Goal: Task Accomplishment & Management: Manage account settings

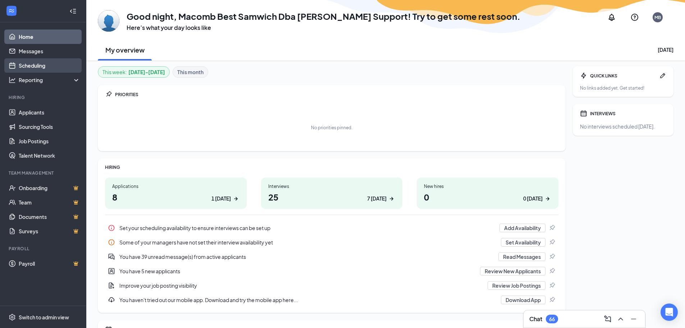
click at [45, 65] on link "Scheduling" at bounding box center [50, 65] width 62 height 14
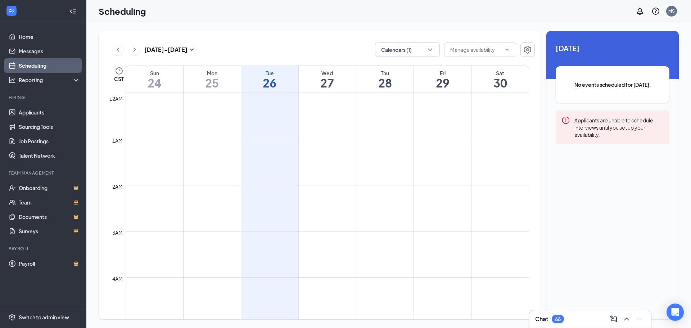
scroll to position [354, 0]
click at [406, 50] on button "Calendars (1)" at bounding box center [407, 49] width 65 height 14
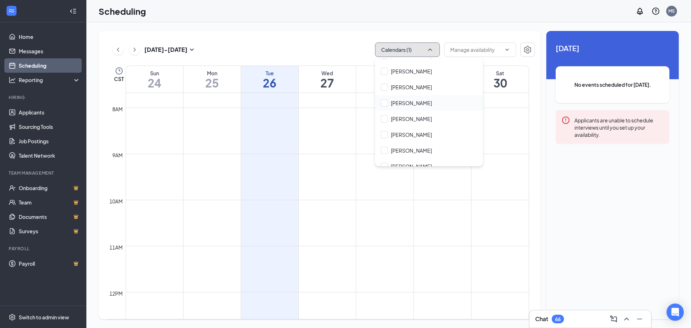
scroll to position [108, 0]
click at [385, 67] on input "Emily Mitchell" at bounding box center [406, 68] width 51 height 7
checkbox input "true"
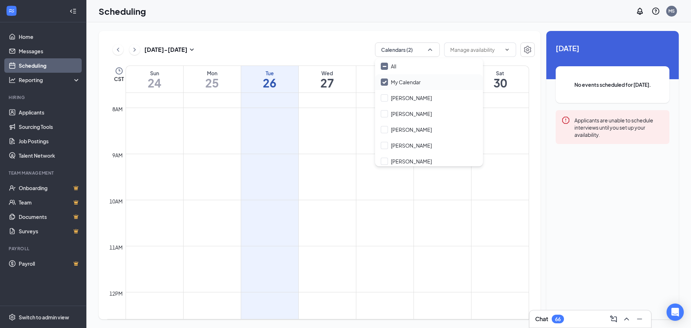
click at [383, 83] on input "My Calendar" at bounding box center [401, 81] width 40 height 7
checkbox input "false"
click at [338, 31] on div "Aug 24 - Aug 30 Calendars (1) CST Sun 24 Mon 25 Tue 26 Wed 27 Thu 28 Fri 29 Sat…" at bounding box center [388, 174] width 604 height 305
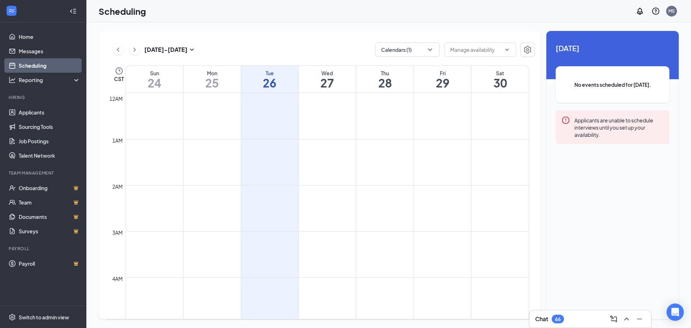
click at [136, 51] on icon "ChevronRight" at bounding box center [134, 49] width 7 height 9
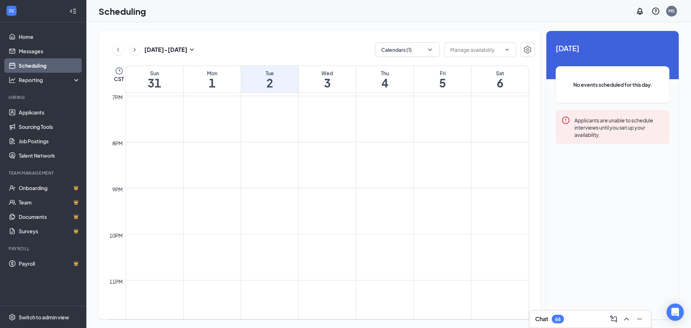
scroll to position [879, 0]
click at [135, 47] on icon "ChevronRight" at bounding box center [134, 49] width 7 height 9
click at [119, 50] on icon "ChevronLeft" at bounding box center [117, 49] width 7 height 9
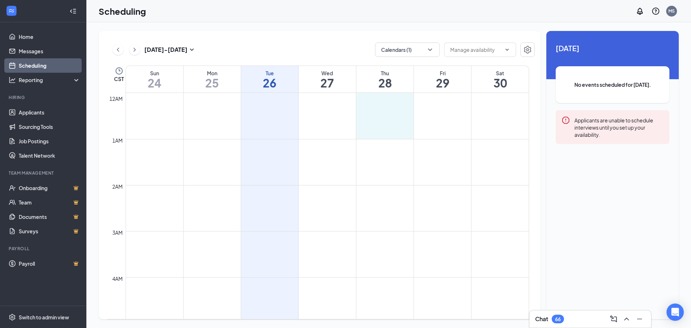
drag, startPoint x: 387, startPoint y: 103, endPoint x: 393, endPoint y: 136, distance: 33.7
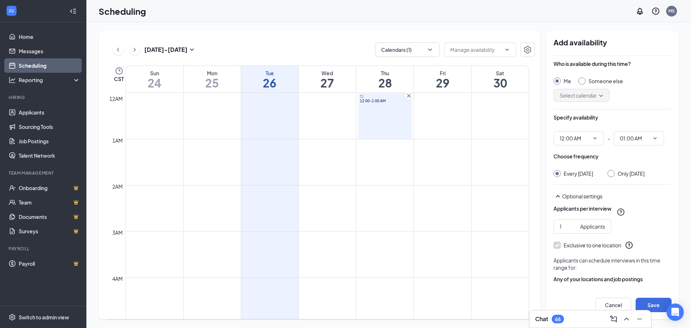
click at [409, 95] on icon "Cross" at bounding box center [408, 95] width 7 height 7
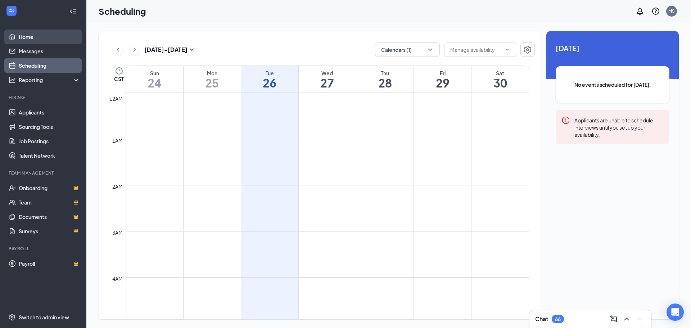
click at [36, 34] on link "Home" at bounding box center [50, 36] width 62 height 14
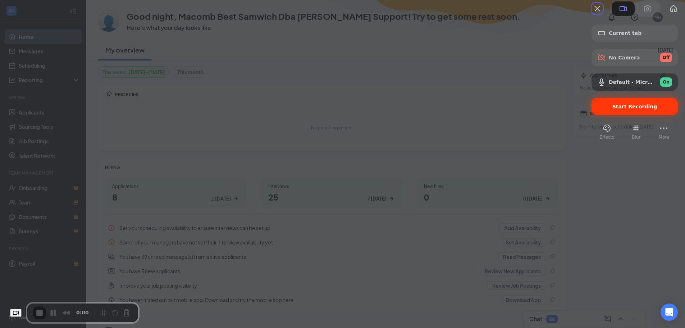
click at [615, 115] on div "Start Recording" at bounding box center [635, 106] width 86 height 17
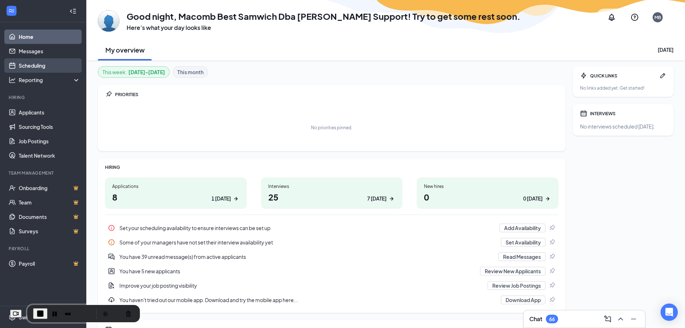
click at [47, 65] on link "Scheduling" at bounding box center [50, 65] width 62 height 14
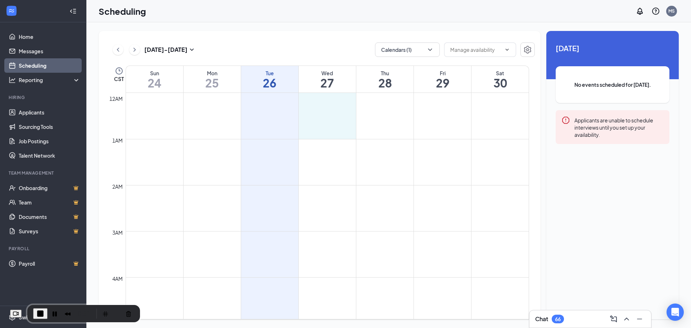
drag, startPoint x: 321, startPoint y: 99, endPoint x: 327, endPoint y: 134, distance: 35.7
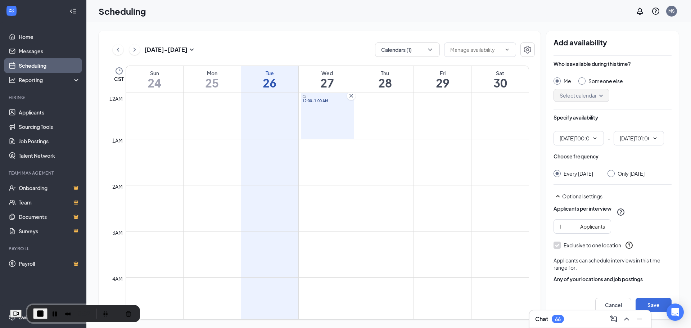
type input "12:00 AM"
type input "01:00 AM"
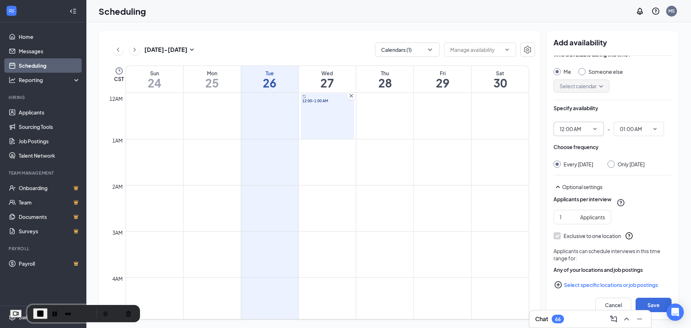
scroll to position [25, 0]
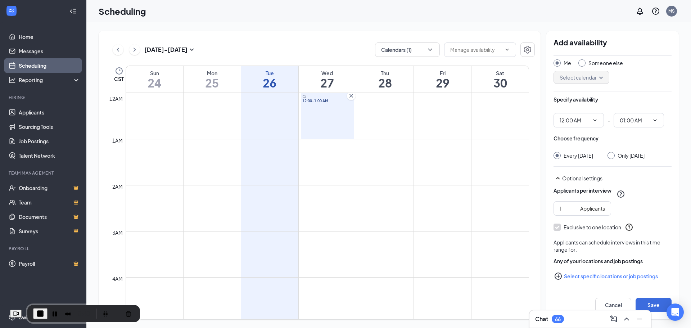
click at [560, 276] on icon "PlusCircle" at bounding box center [558, 276] width 9 height 9
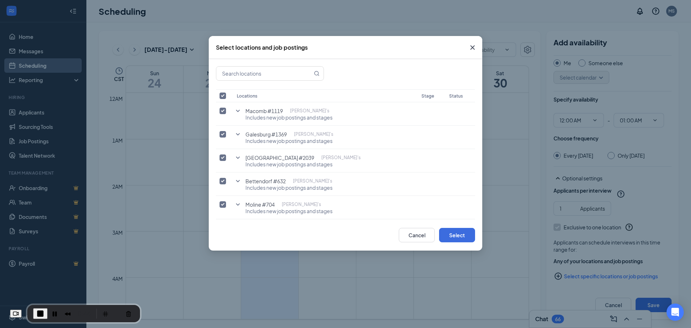
click at [473, 47] on icon "Cross" at bounding box center [472, 47] width 9 height 9
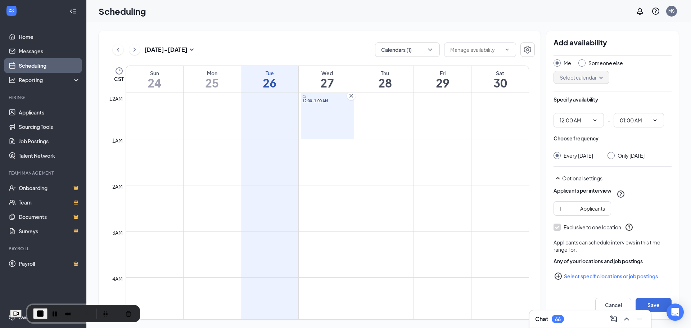
click at [561, 278] on icon "PlusCircle" at bounding box center [558, 276] width 9 height 9
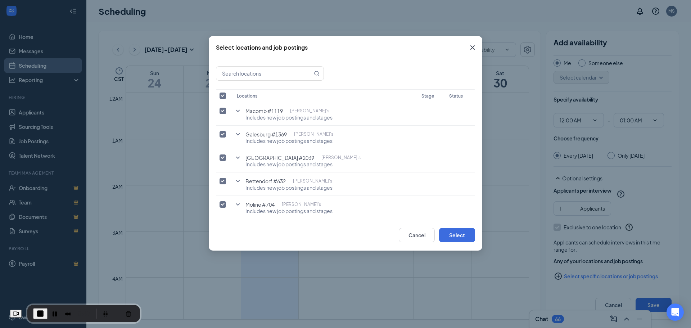
click at [471, 46] on icon "Cross" at bounding box center [472, 47] width 9 height 9
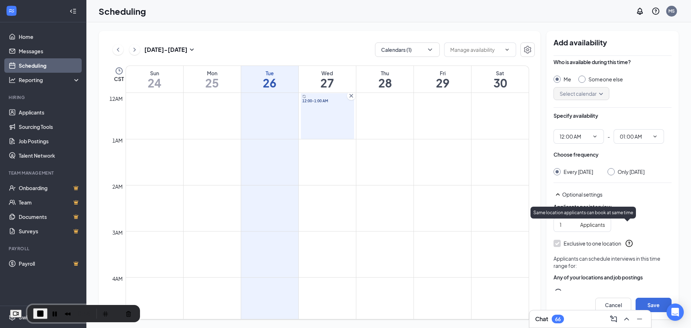
scroll to position [0, 0]
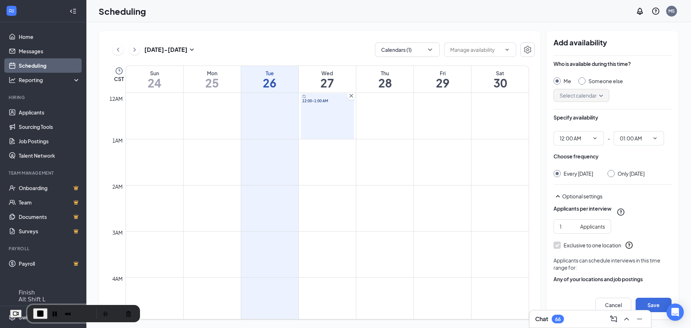
click at [45, 311] on span "End Recording" at bounding box center [40, 313] width 9 height 9
click at [351, 96] on icon "Cross" at bounding box center [351, 96] width 4 height 4
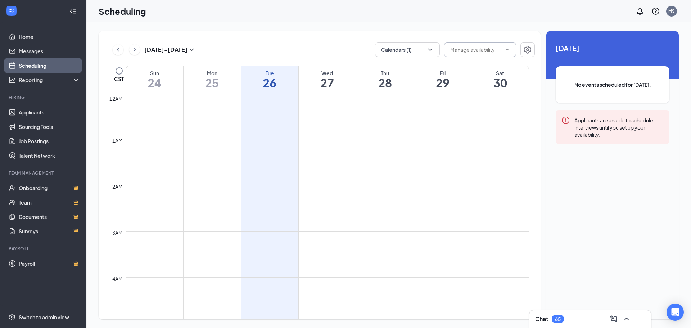
click at [472, 45] on span at bounding box center [480, 49] width 72 height 14
click at [409, 50] on button "Calendars (1)" at bounding box center [407, 49] width 65 height 14
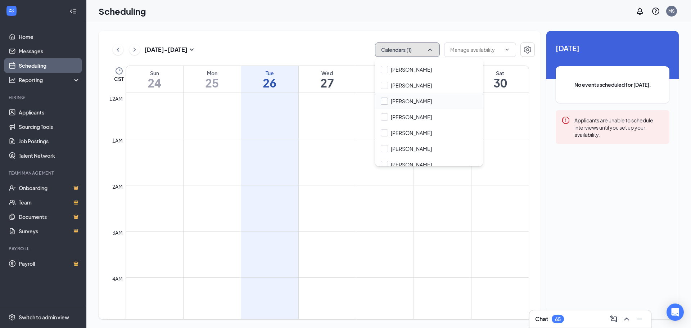
scroll to position [72, 0]
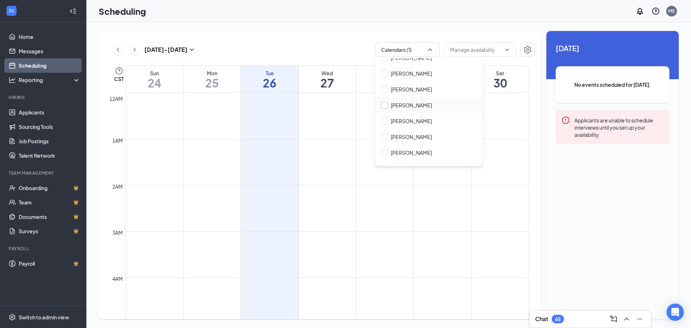
click at [385, 104] on input "Emily Mitchell" at bounding box center [406, 104] width 51 height 7
checkbox input "true"
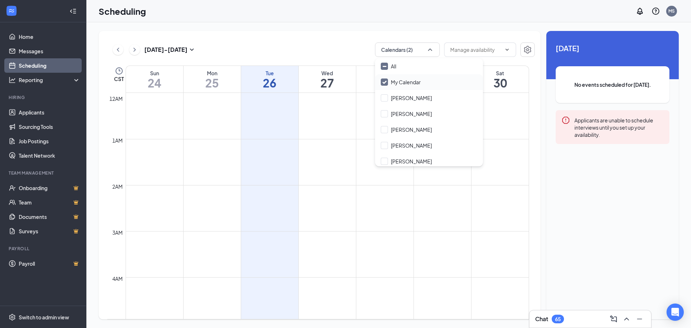
click at [385, 81] on input "My Calendar" at bounding box center [401, 81] width 40 height 7
checkbox input "false"
click at [338, 44] on div "Aug 24 - Aug 30 Calendars (1)" at bounding box center [320, 49] width 427 height 14
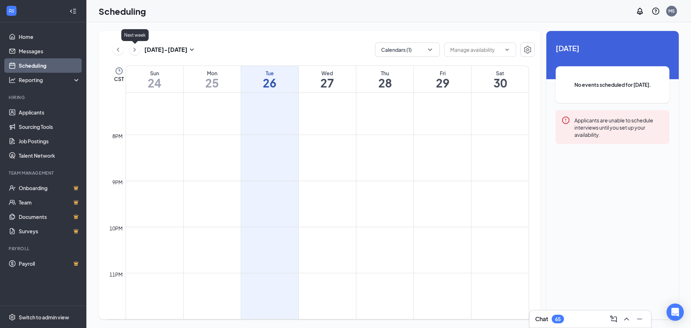
click at [131, 47] on button at bounding box center [134, 49] width 11 height 11
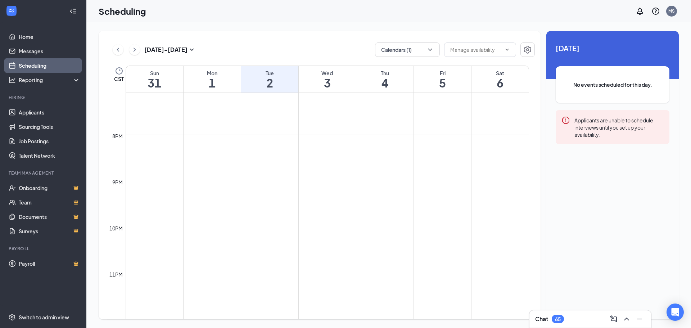
click at [114, 50] on button at bounding box center [118, 49] width 11 height 11
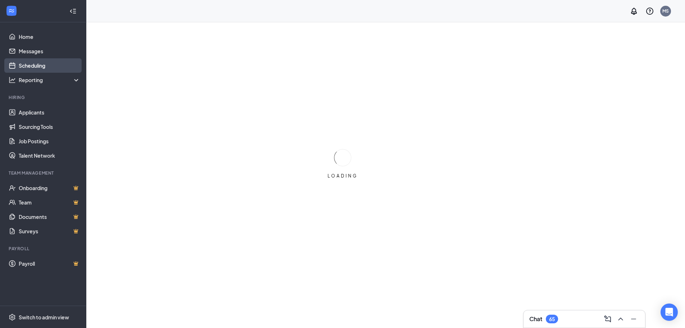
click at [32, 64] on link "Scheduling" at bounding box center [50, 65] width 62 height 14
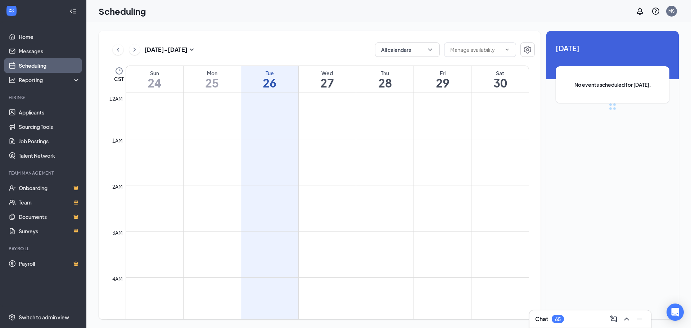
scroll to position [354, 0]
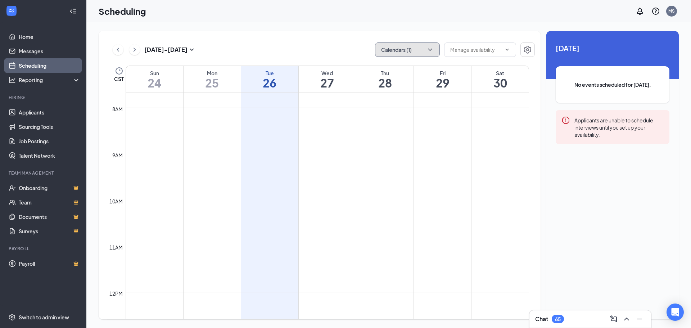
click at [412, 50] on button "Calendars (1)" at bounding box center [407, 49] width 65 height 14
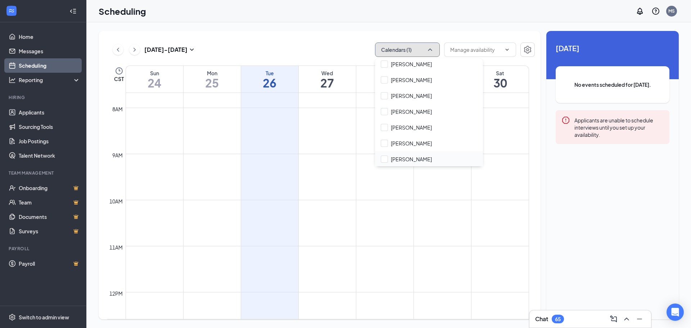
scroll to position [72, 0]
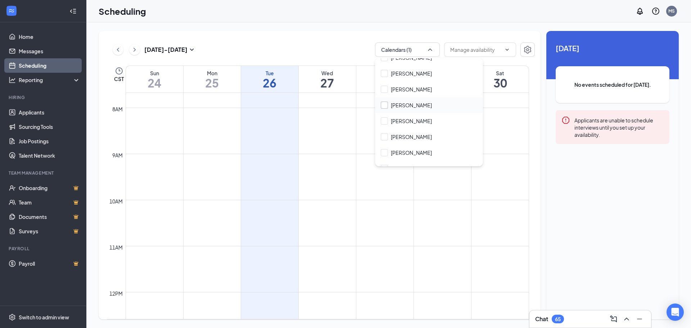
click at [384, 103] on input "Emily Mitchell" at bounding box center [406, 104] width 51 height 7
checkbox input "true"
click at [326, 36] on div "Aug 24 - Aug 30 Calendars (2) CST Sun 24 Mon 25 Tue 26 Wed 27 Thu 28 Fri 29 Sat…" at bounding box center [320, 175] width 442 height 288
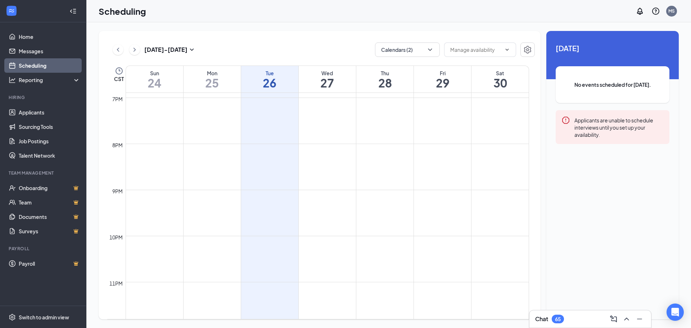
scroll to position [879, 0]
click at [140, 52] on div "Aug 24 - Aug 30" at bounding box center [154, 49] width 83 height 14
click at [138, 53] on button at bounding box center [134, 49] width 11 height 11
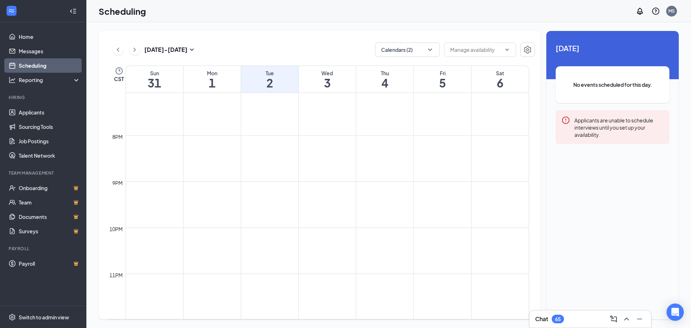
scroll to position [879, 0]
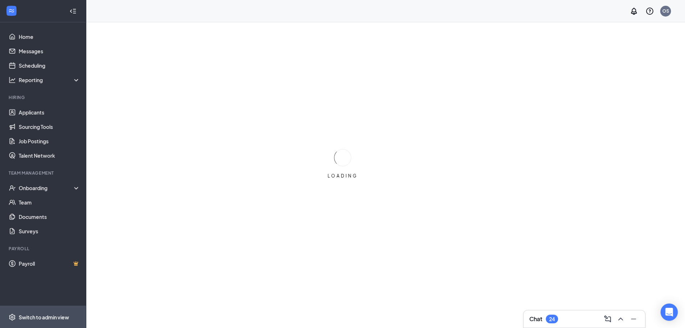
click at [27, 313] on div "Switch to admin view" at bounding box center [44, 316] width 50 height 7
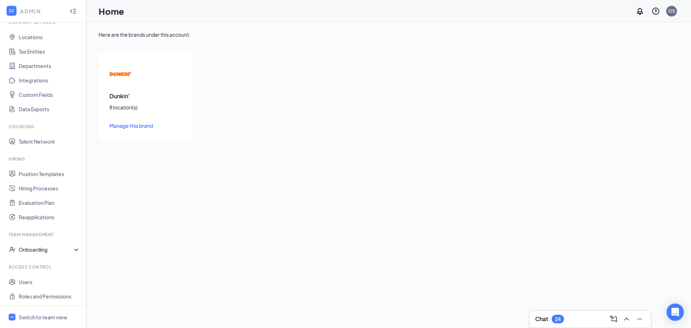
scroll to position [33, 0]
click at [37, 282] on link "Users" at bounding box center [50, 281] width 62 height 14
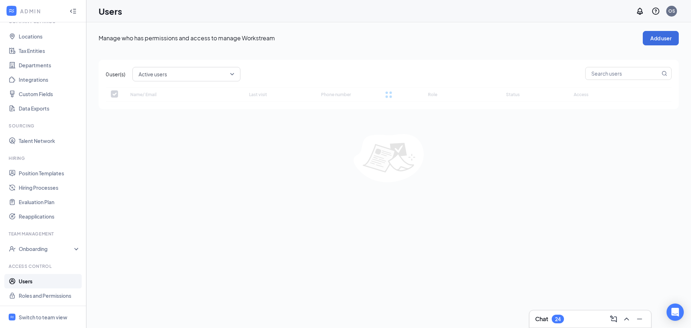
checkbox input "false"
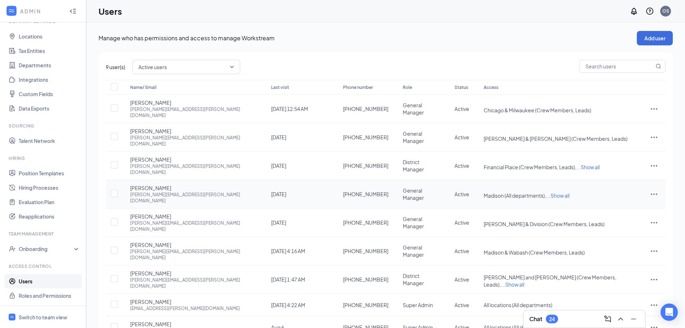
click at [560, 192] on span "Show all" at bounding box center [560, 195] width 19 height 6
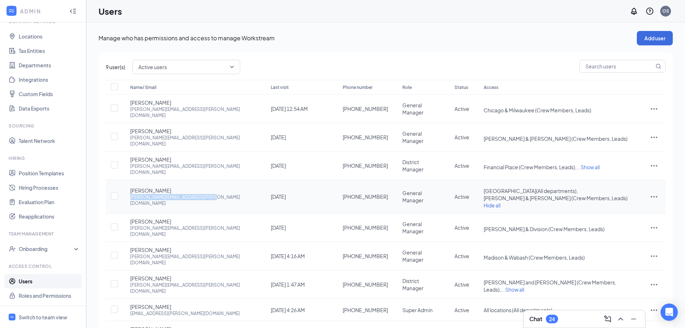
drag, startPoint x: 206, startPoint y: 182, endPoint x: 128, endPoint y: 186, distance: 78.5
click at [128, 186] on td "[PERSON_NAME] [PERSON_NAME][EMAIL_ADDRESS][PERSON_NAME][DOMAIN_NAME]" at bounding box center [193, 196] width 141 height 33
click at [652, 192] on icon "ActionsIcon" at bounding box center [654, 196] width 9 height 9
click at [626, 192] on span "Edit user" at bounding box center [618, 193] width 21 height 6
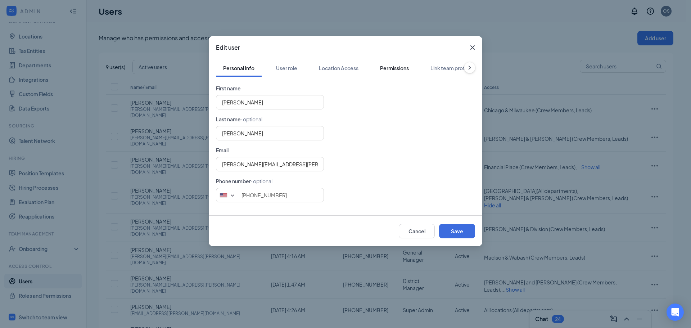
click at [383, 67] on div "Permissions" at bounding box center [394, 67] width 29 height 7
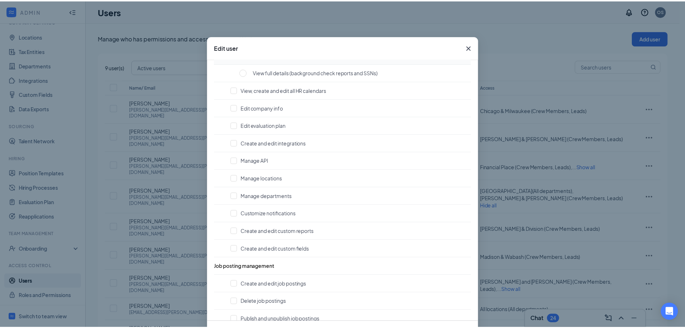
scroll to position [144, 0]
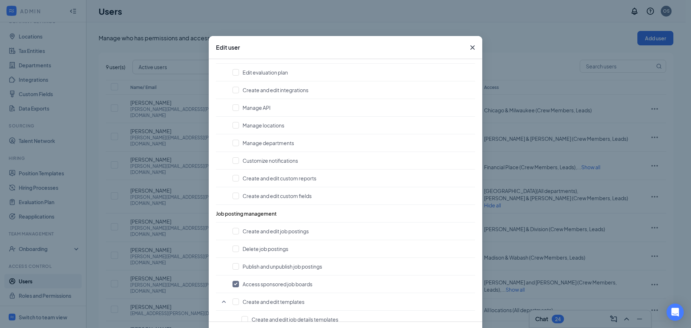
click at [468, 46] on icon "Cross" at bounding box center [472, 47] width 9 height 9
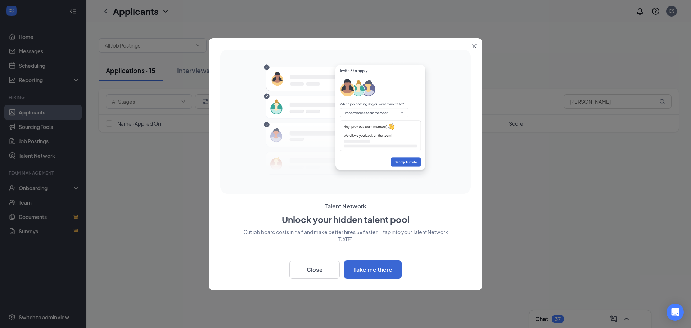
click at [474, 46] on icon "Close" at bounding box center [474, 46] width 4 height 4
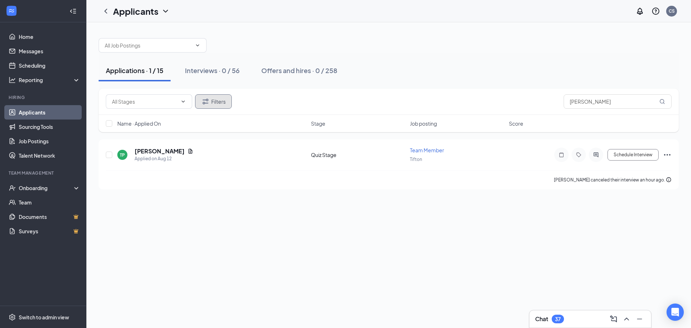
click at [207, 100] on icon "Filter" at bounding box center [205, 101] width 9 height 9
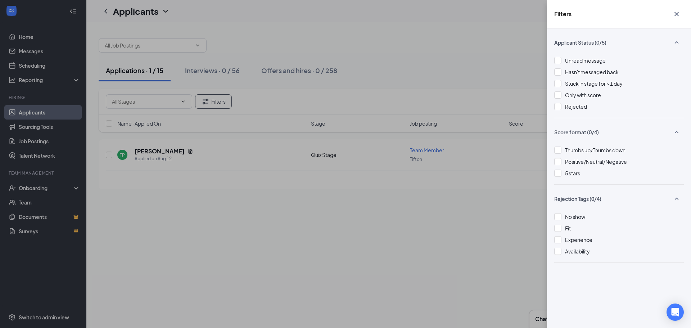
click at [678, 15] on icon "Cross" at bounding box center [676, 14] width 9 height 9
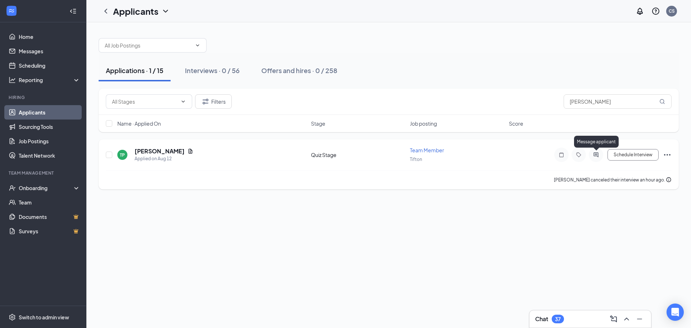
click at [597, 154] on icon "ActiveChat" at bounding box center [595, 155] width 9 height 6
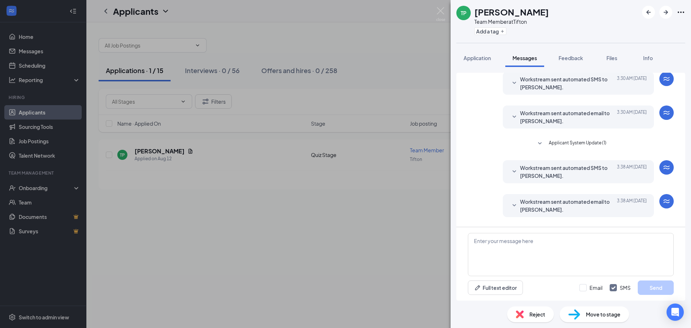
scroll to position [168, 0]
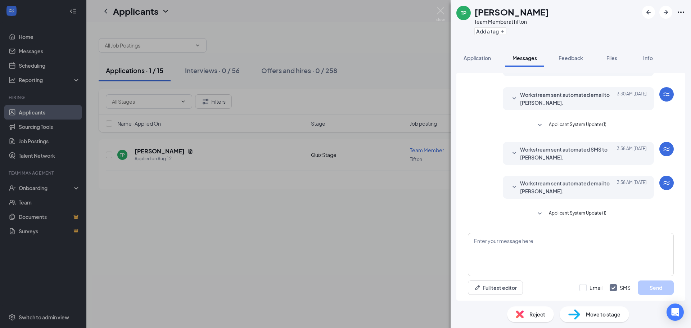
click at [587, 216] on span "Applicant System Update (1)" at bounding box center [578, 213] width 58 height 9
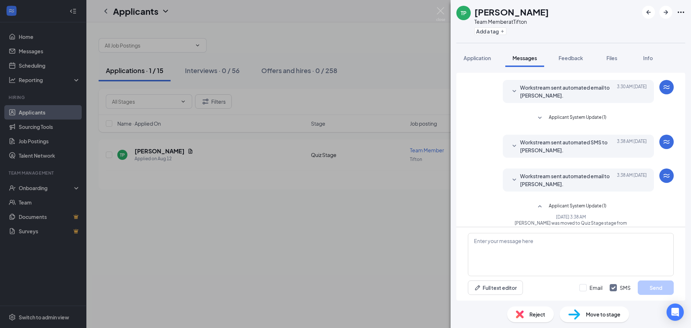
scroll to position [188, 0]
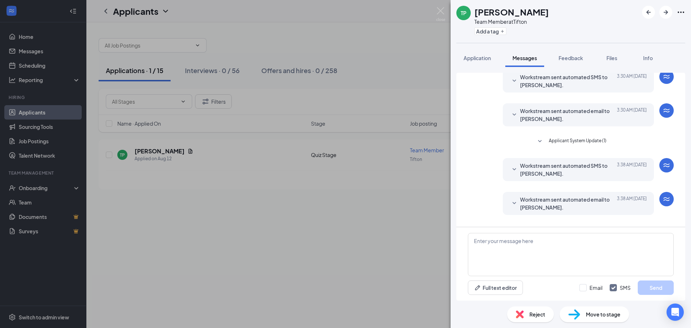
click at [579, 172] on span "Workstream sent automated SMS to Taylor Pryor." at bounding box center [567, 169] width 94 height 16
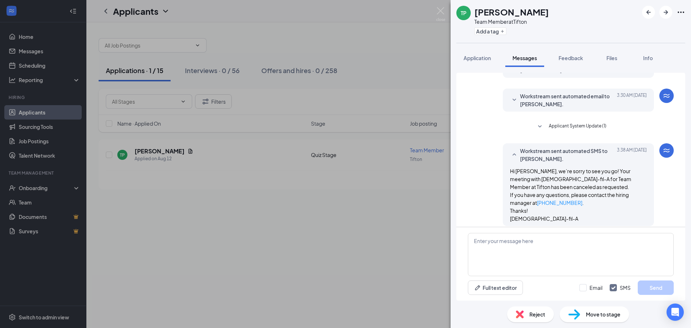
scroll to position [224, 0]
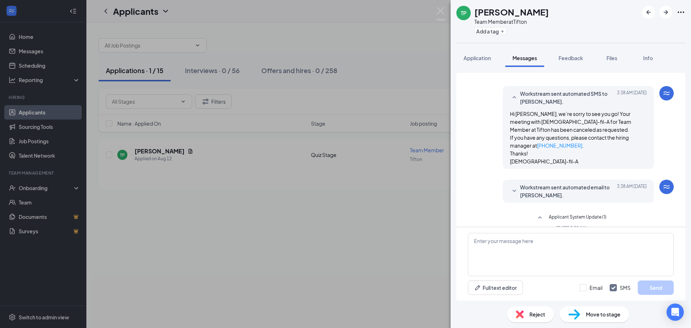
click at [584, 188] on span "Workstream sent automated email to Taylor Pryor." at bounding box center [567, 191] width 94 height 16
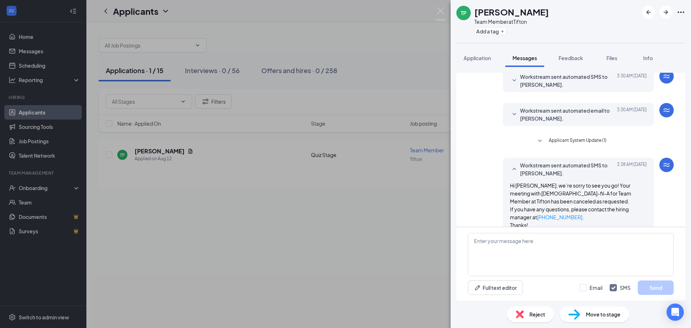
scroll to position [152, 0]
click at [578, 140] on span "Applicant System Update (1)" at bounding box center [578, 141] width 58 height 9
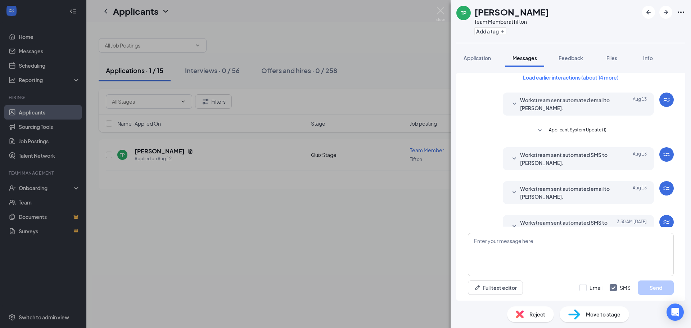
scroll to position [0, 0]
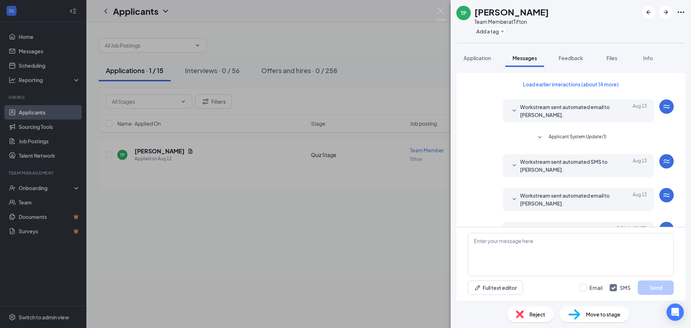
click at [568, 135] on span "Applicant System Update (1)" at bounding box center [578, 137] width 58 height 9
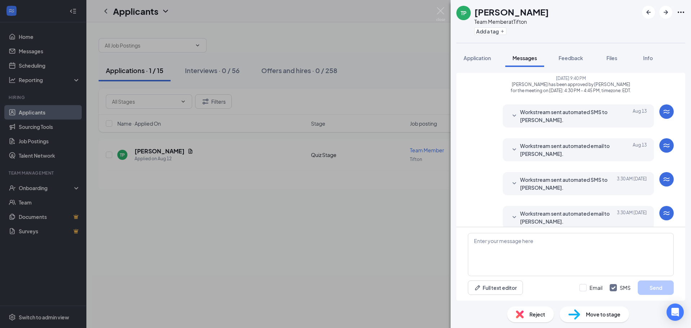
scroll to position [72, 0]
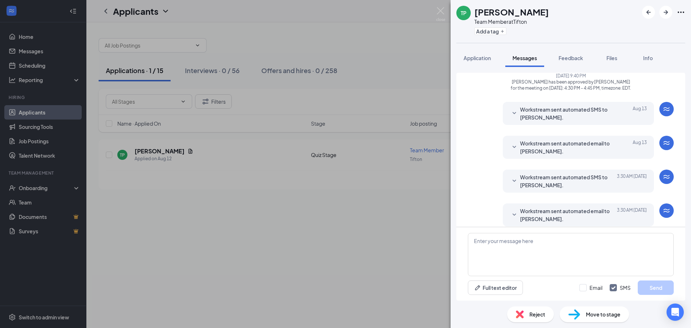
click at [563, 120] on span "Workstream sent automated SMS to Taylor Pryor." at bounding box center [567, 113] width 94 height 16
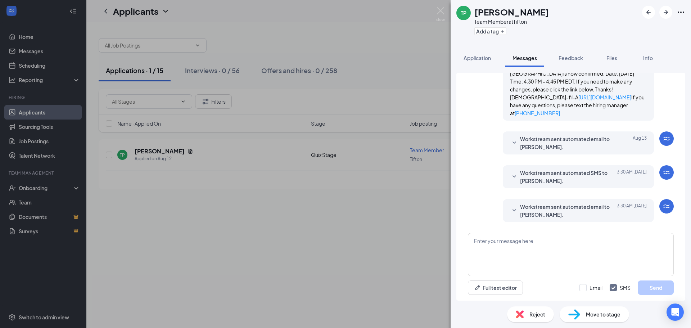
click at [560, 143] on span "Workstream sent automated email to Taylor Pryor." at bounding box center [567, 143] width 94 height 16
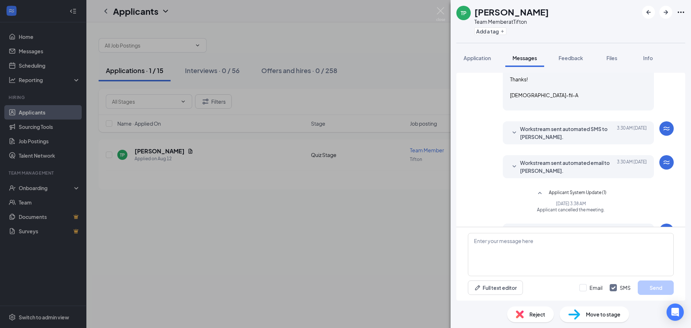
scroll to position [360, 0]
click at [573, 127] on span "Workstream sent automated SMS to Taylor Pryor." at bounding box center [567, 131] width 94 height 16
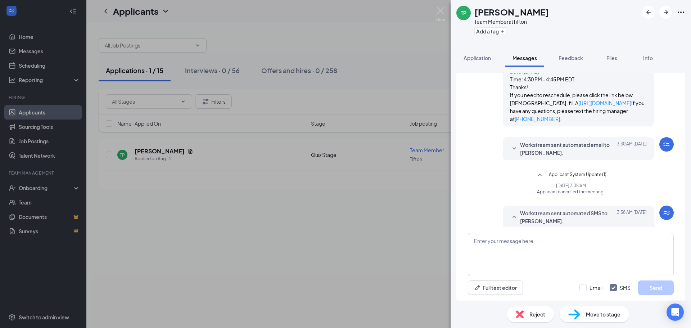
click at [570, 145] on span "Workstream sent automated email to Taylor Pryor." at bounding box center [567, 149] width 94 height 16
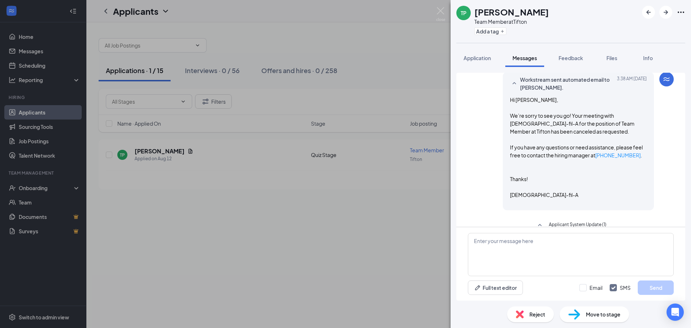
scroll to position [863, 0]
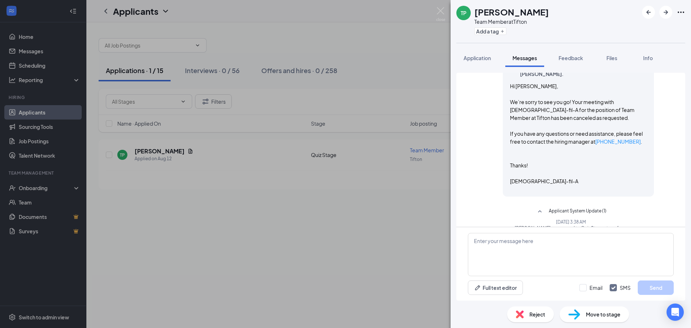
click at [407, 67] on div "TP Taylor Pryor Team Member at Tifton Add a tag Application Messages Feedback F…" at bounding box center [345, 164] width 691 height 328
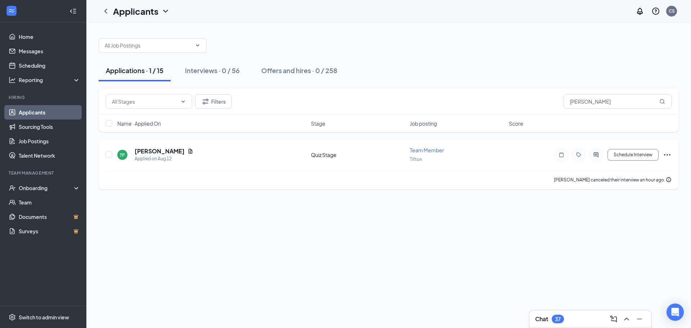
click at [435, 150] on span "Team Member" at bounding box center [427, 150] width 34 height 6
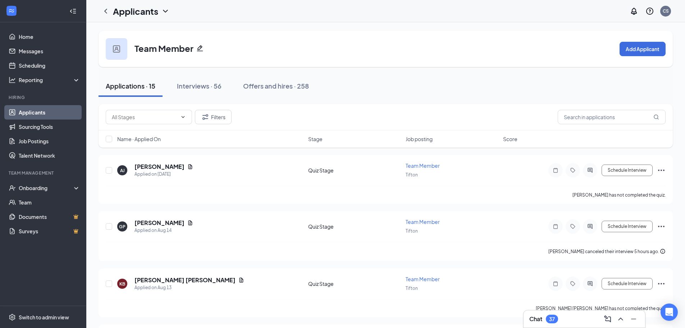
click at [203, 49] on icon "Pencil" at bounding box center [199, 48] width 7 height 7
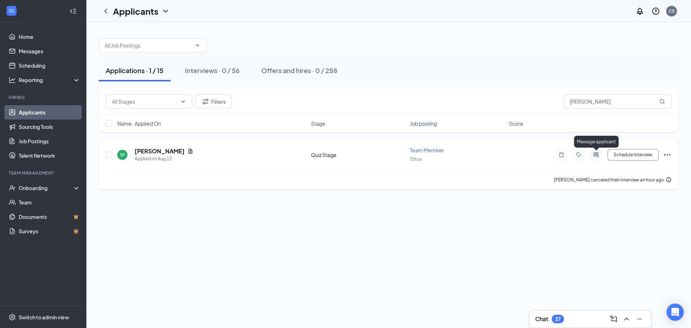
click at [598, 156] on icon "ActiveChat" at bounding box center [595, 154] width 5 height 5
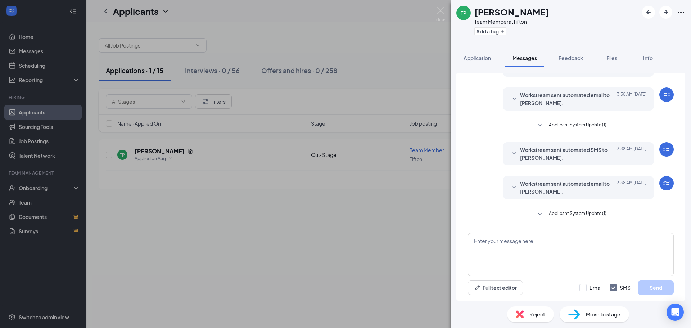
scroll to position [168, 0]
click at [570, 210] on span "Applicant System Update (1)" at bounding box center [578, 213] width 58 height 9
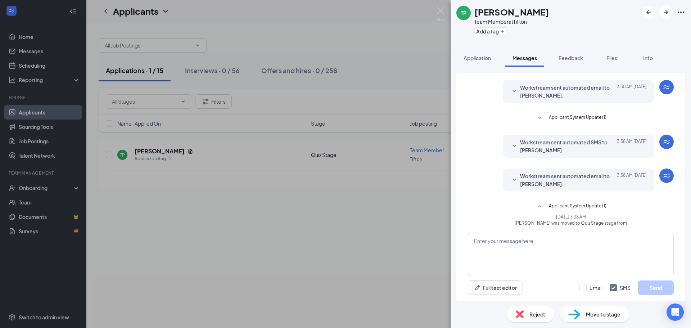
scroll to position [188, 0]
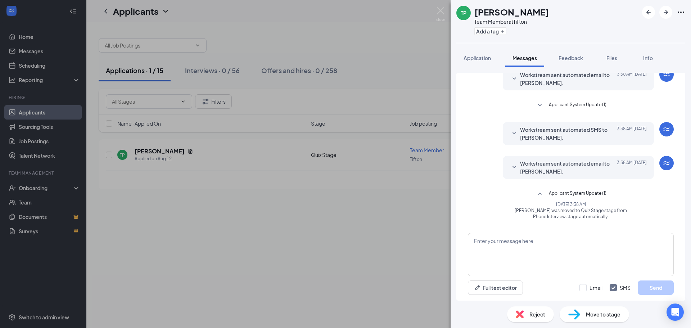
click at [577, 101] on span "Applicant System Update (1)" at bounding box center [578, 105] width 58 height 9
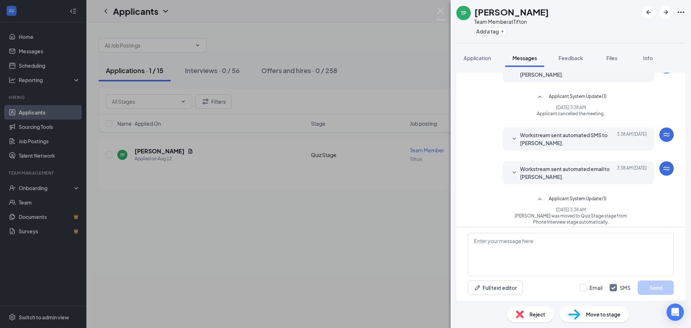
scroll to position [202, 0]
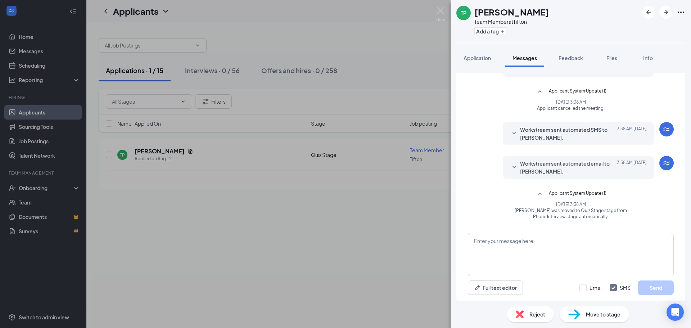
click at [567, 131] on span "Workstream sent automated SMS to Taylor Pryor." at bounding box center [567, 134] width 94 height 16
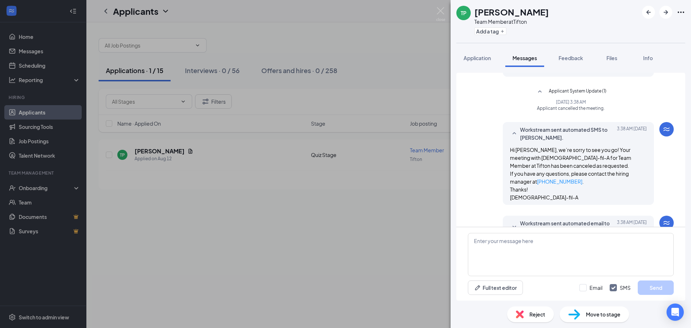
click at [568, 131] on span "Workstream sent automated SMS to Taylor Pryor." at bounding box center [567, 134] width 94 height 16
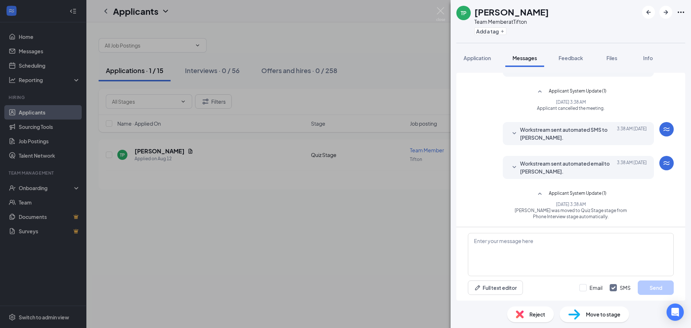
click at [382, 77] on div "TP Taylor Pryor Team Member at Tifton Add a tag Application Messages Feedback F…" at bounding box center [345, 164] width 691 height 328
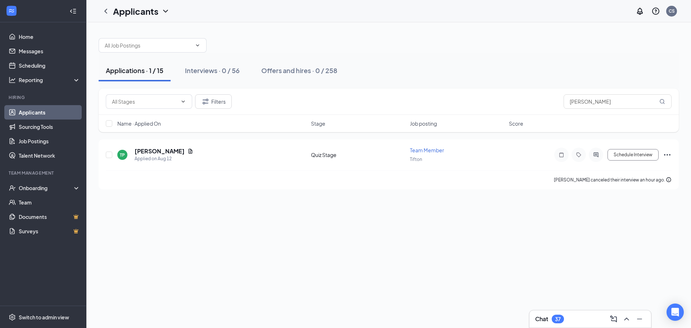
click at [149, 74] on div "Applications · 1 / 15" at bounding box center [135, 70] width 58 height 9
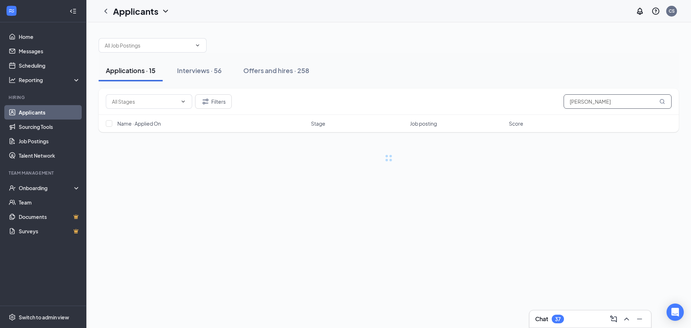
drag, startPoint x: 607, startPoint y: 100, endPoint x: 509, endPoint y: 100, distance: 97.5
click at [510, 100] on div "Filters Taylor Pryor" at bounding box center [388, 101] width 565 height 14
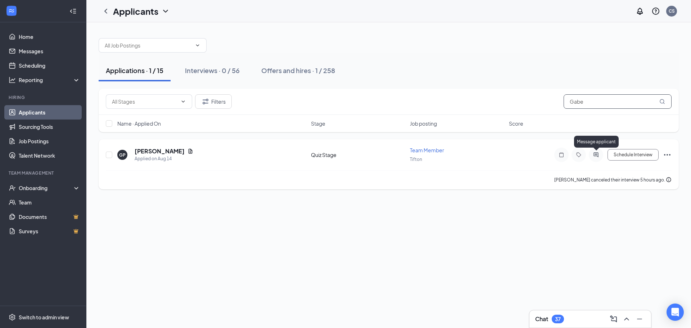
type input "Gabe"
click at [596, 154] on icon "ActiveChat" at bounding box center [595, 154] width 5 height 5
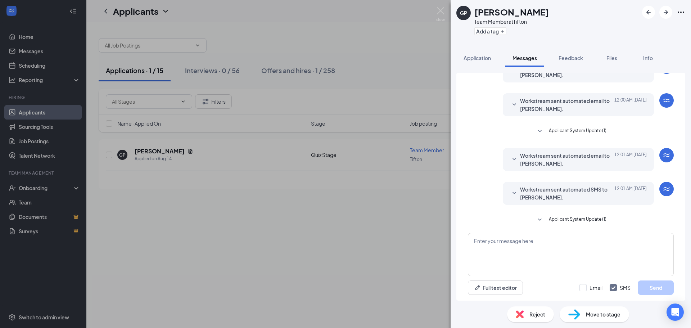
scroll to position [168, 0]
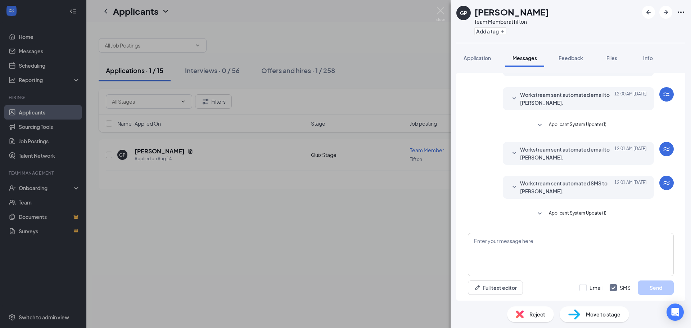
click at [578, 126] on span "Applicant System Update (1)" at bounding box center [578, 125] width 58 height 9
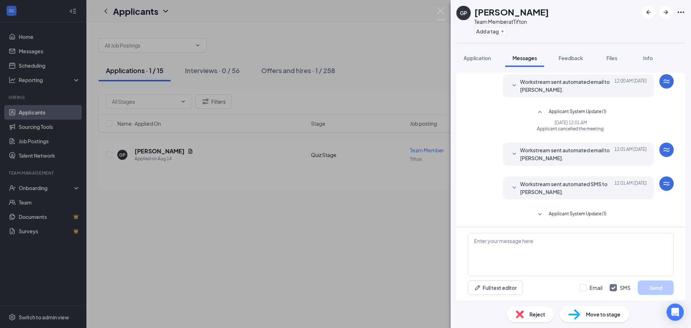
scroll to position [182, 0]
click at [591, 209] on div "Load earlier interactions (about 7 more) Workstream sent automated SMS to Gabe …" at bounding box center [571, 59] width 206 height 336
click at [591, 211] on span "Applicant System Update (1)" at bounding box center [578, 213] width 58 height 9
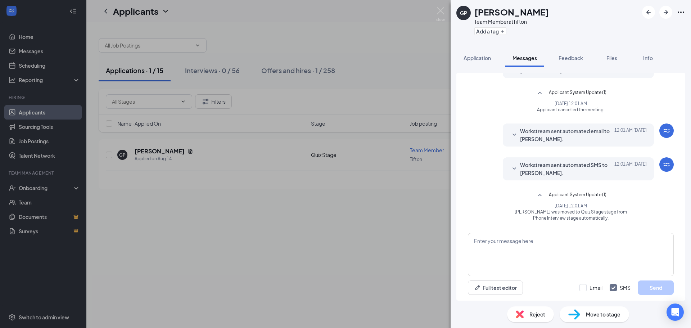
scroll to position [202, 0]
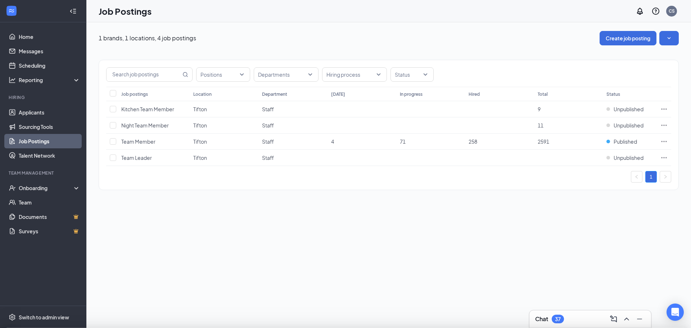
type input "Team Member"
type input "Tifton"
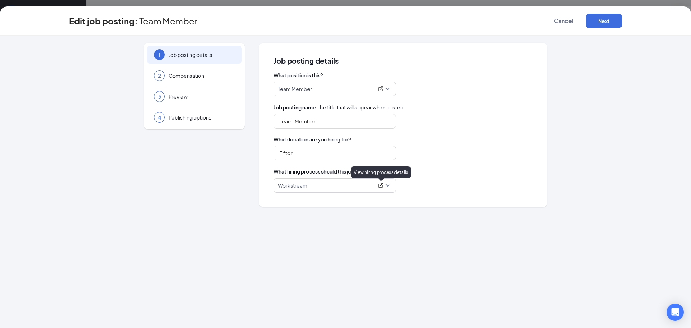
click at [380, 185] on icon "ExternalLink" at bounding box center [381, 185] width 6 height 6
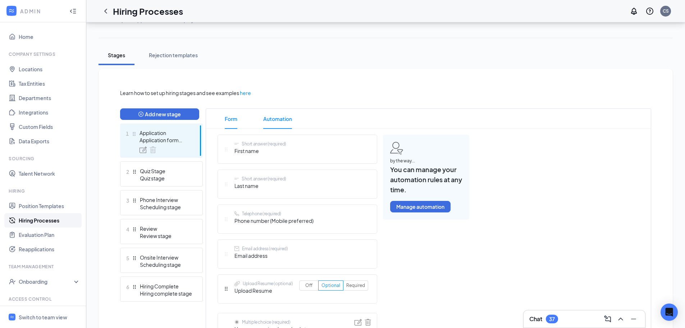
scroll to position [108, 0]
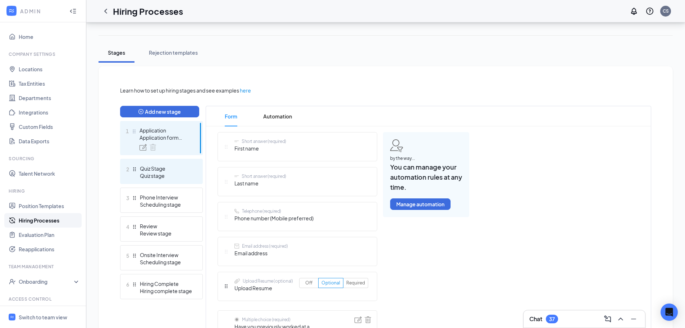
click at [169, 176] on div "Quiz stage" at bounding box center [166, 175] width 53 height 7
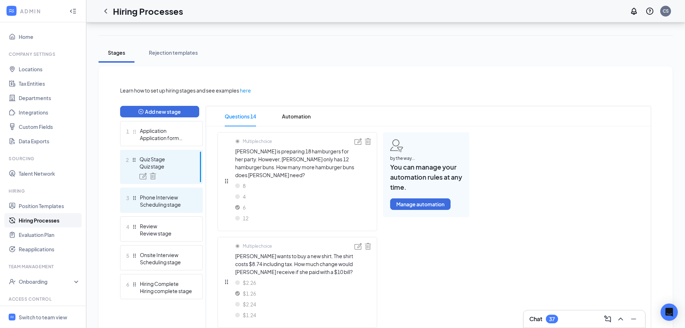
click at [170, 201] on div "Scheduling stage" at bounding box center [166, 204] width 53 height 7
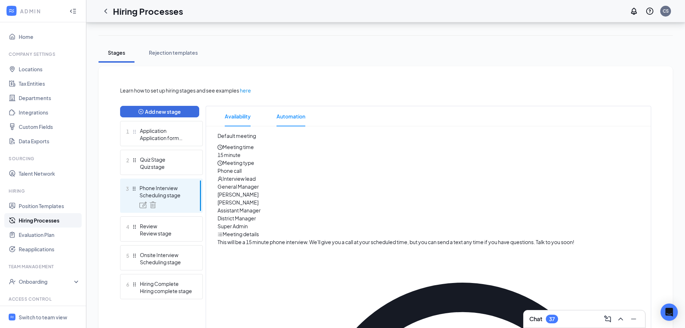
click at [310, 111] on li "Automation" at bounding box center [290, 116] width 43 height 20
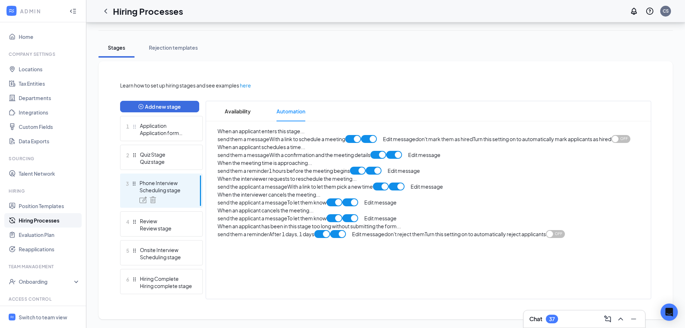
scroll to position [731, 0]
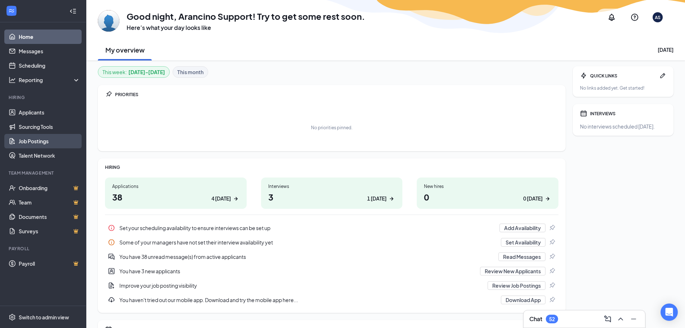
click at [51, 140] on link "Job Postings" at bounding box center [50, 141] width 62 height 14
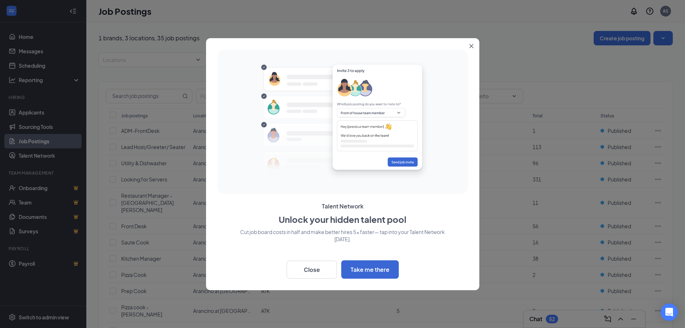
click at [473, 44] on icon "Close" at bounding box center [471, 46] width 4 height 4
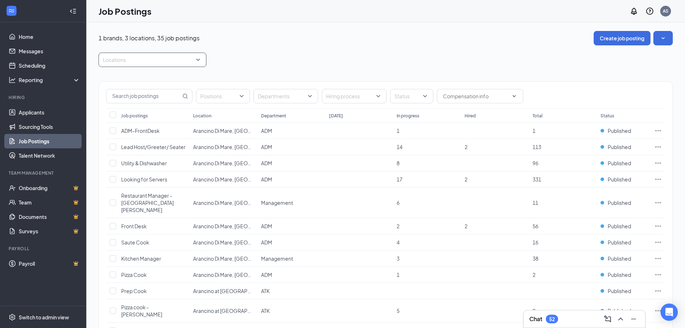
click at [128, 57] on div at bounding box center [148, 60] width 97 height 12
click at [160, 58] on div at bounding box center [148, 60] width 97 height 12
click at [150, 132] on span "Arancino on Beach Walk" at bounding box center [142, 129] width 56 height 6
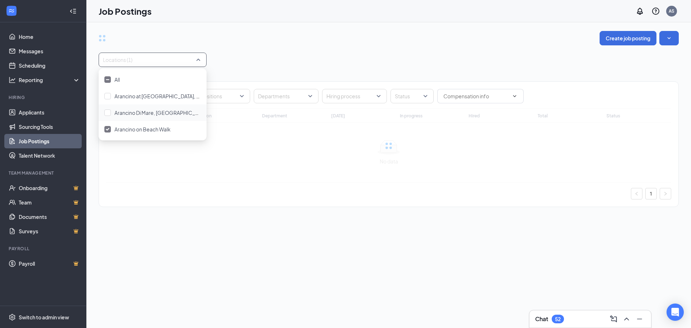
click at [293, 57] on div "Locations (1)" at bounding box center [389, 60] width 580 height 14
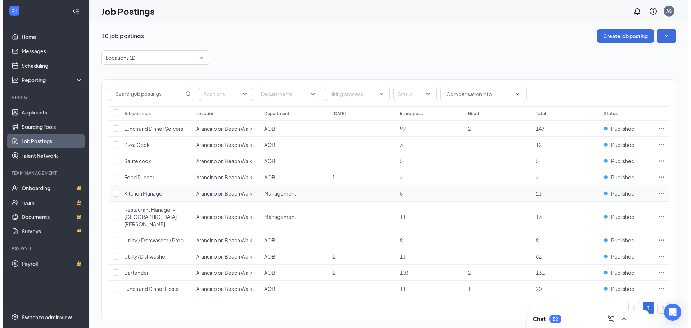
scroll to position [4, 0]
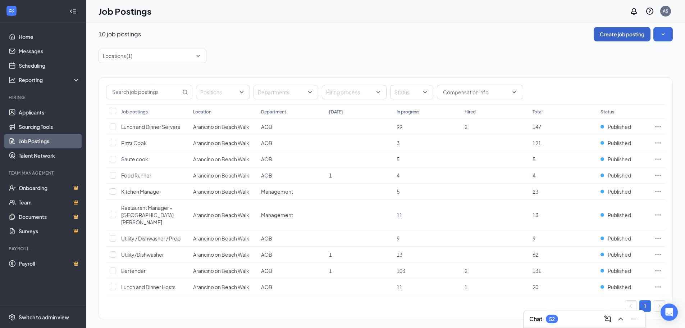
click at [634, 32] on button "Create job posting" at bounding box center [622, 34] width 57 height 14
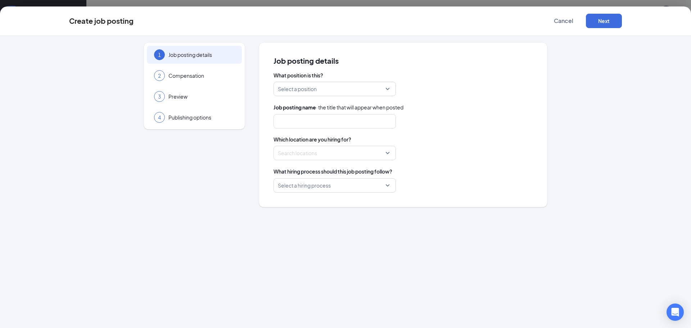
click at [303, 91] on input "search" at bounding box center [332, 89] width 109 height 14
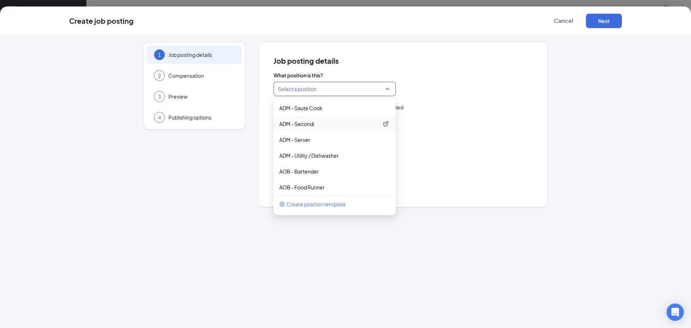
scroll to position [180, 0]
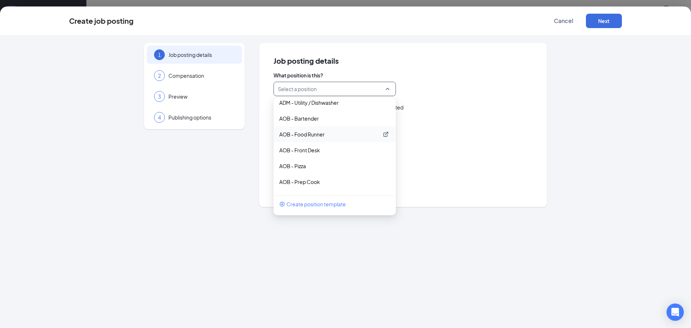
click at [331, 132] on p "AOB - Food Runner" at bounding box center [328, 134] width 99 height 7
type input "Food Runner"
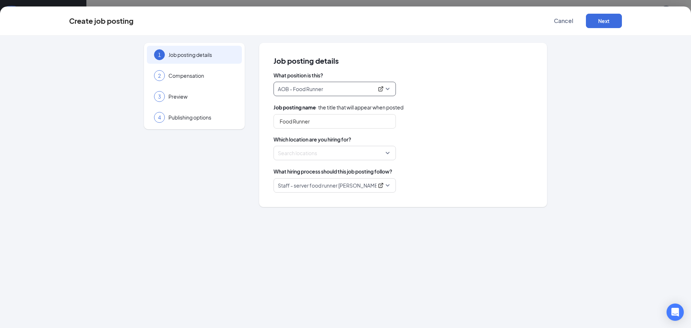
click at [331, 154] on div at bounding box center [332, 153] width 109 height 12
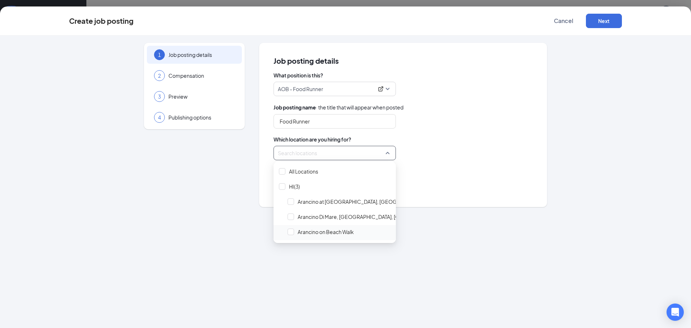
click at [303, 233] on span "Arancino on Beach Walk" at bounding box center [325, 231] width 56 height 7
click at [438, 150] on div "Locations (1)" at bounding box center [402, 153] width 259 height 14
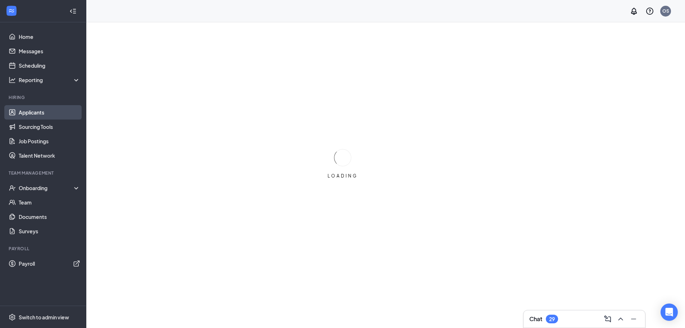
click at [44, 110] on link "Applicants" at bounding box center [50, 112] width 62 height 14
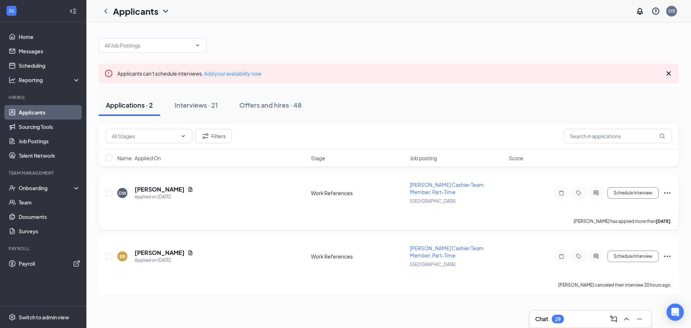
click at [595, 188] on div at bounding box center [595, 193] width 14 height 14
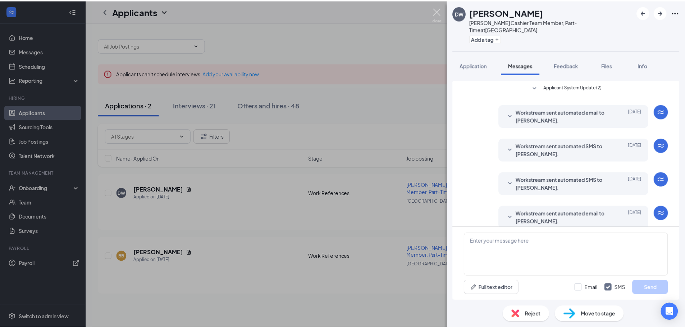
scroll to position [2, 0]
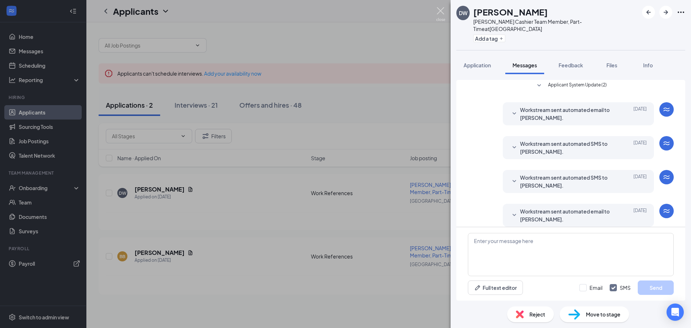
click at [444, 10] on img at bounding box center [440, 14] width 9 height 14
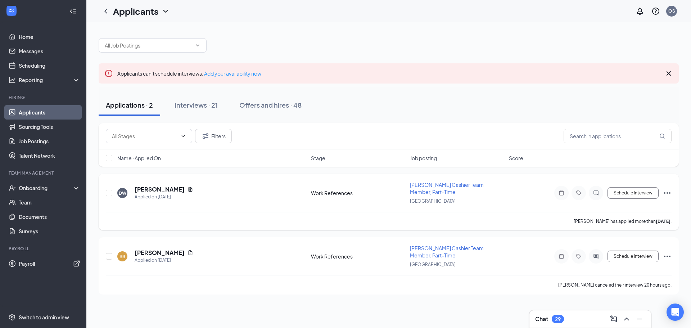
click at [446, 184] on span "[PERSON_NAME] Cashier Team Member, Part-Time" at bounding box center [447, 188] width 74 height 14
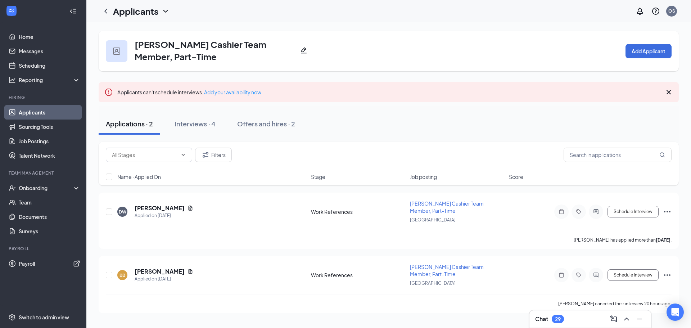
click at [300, 52] on icon "Pencil" at bounding box center [303, 50] width 7 height 7
click at [423, 134] on div "Applications · 2 Interviews · 4 Offers and hires · 2" at bounding box center [389, 124] width 580 height 22
click at [669, 209] on icon "Ellipses" at bounding box center [667, 211] width 9 height 9
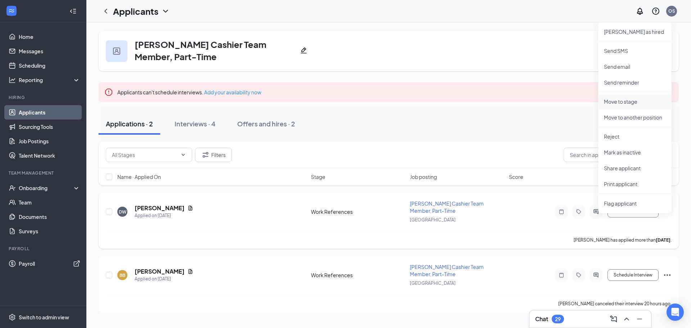
click at [629, 99] on p "Move to stage" at bounding box center [635, 101] width 62 height 7
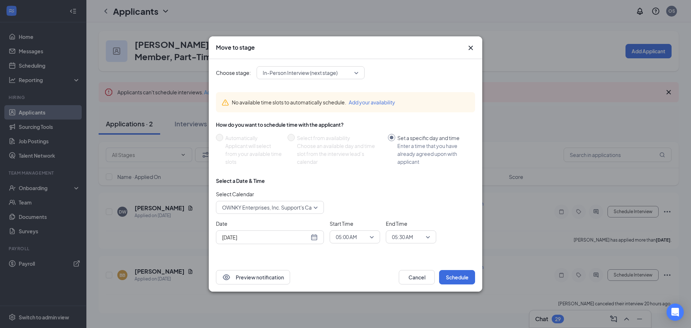
click at [304, 71] on span "In-Person Interview (next stage)" at bounding box center [300, 72] width 75 height 11
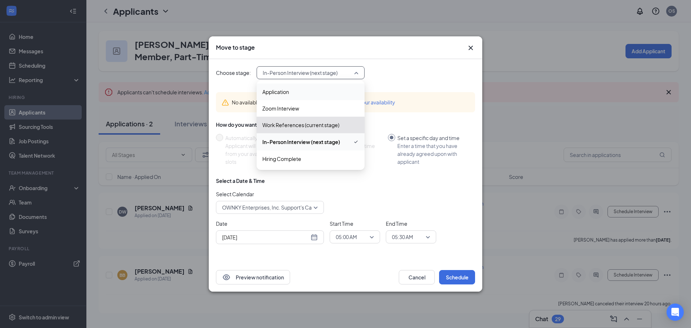
click at [288, 90] on span "Application" at bounding box center [275, 92] width 27 height 8
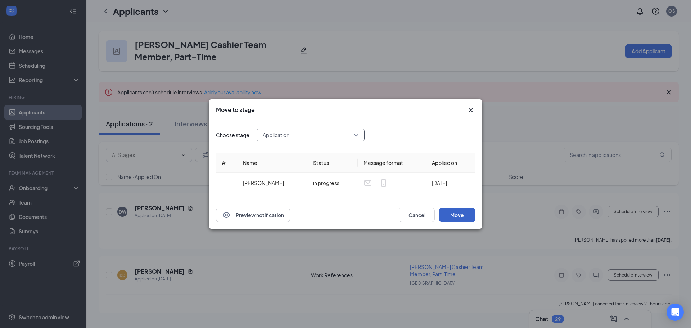
click at [460, 214] on button "Move" at bounding box center [457, 215] width 36 height 14
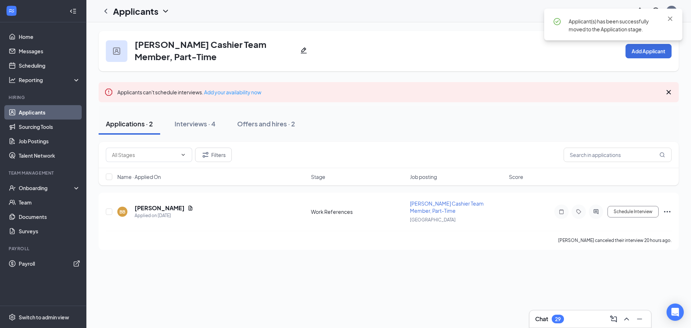
click at [136, 124] on div "Applications · 2" at bounding box center [129, 123] width 47 height 9
click at [193, 123] on div "Interviews · 4" at bounding box center [194, 123] width 41 height 9
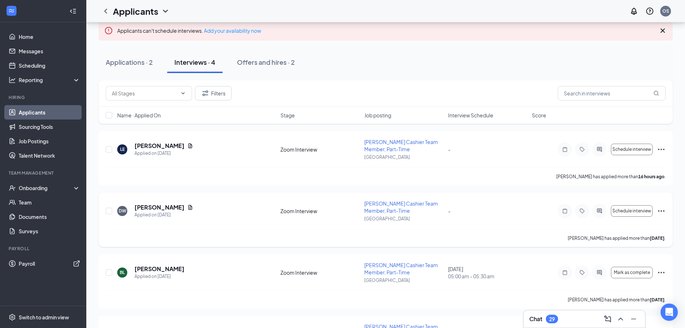
scroll to position [72, 0]
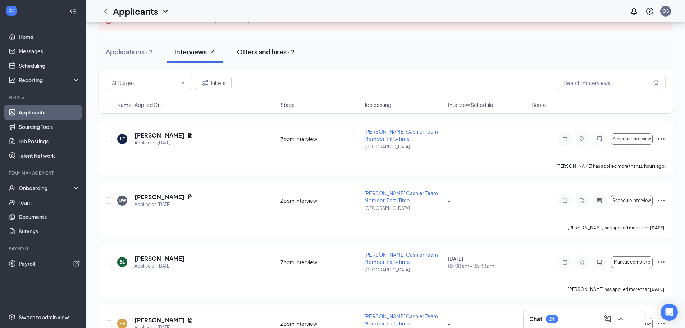
click at [266, 53] on div "Offers and hires · 2" at bounding box center [266, 51] width 58 height 9
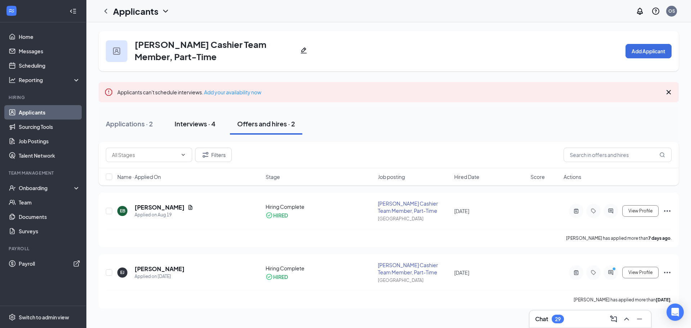
click at [189, 122] on div "Interviews · 4" at bounding box center [194, 123] width 41 height 9
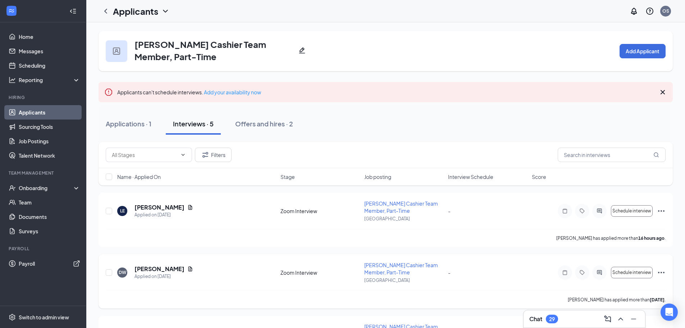
click at [664, 273] on icon "Ellipses" at bounding box center [661, 272] width 9 height 9
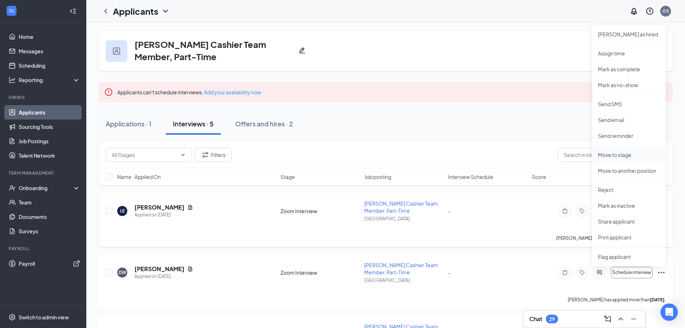
click at [631, 151] on li "Move to stage" at bounding box center [628, 155] width 73 height 16
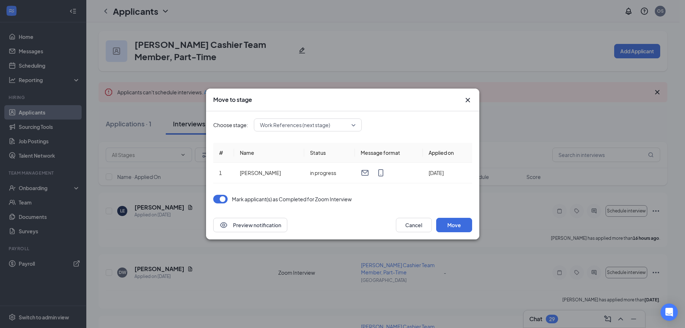
click at [298, 125] on span "Work References (next stage)" at bounding box center [295, 124] width 70 height 11
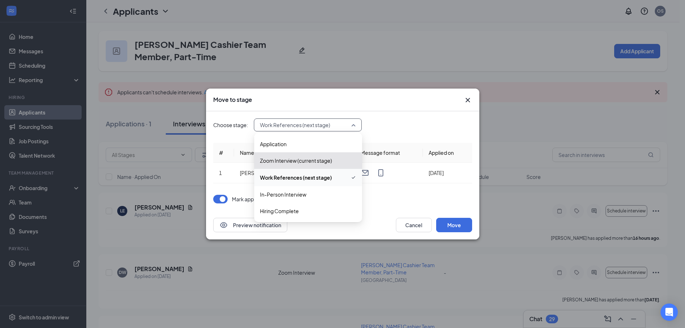
click at [301, 177] on span "Work References (next stage)" at bounding box center [296, 177] width 72 height 8
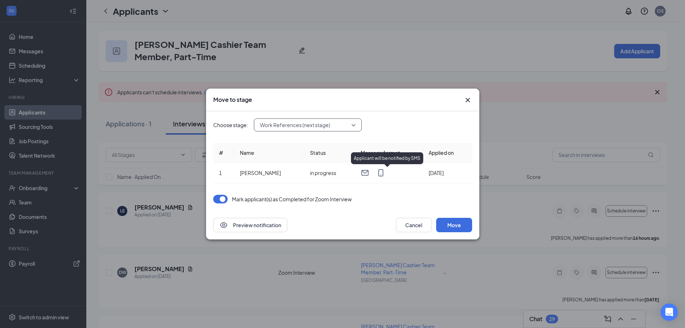
click at [308, 125] on span "Work References (next stage)" at bounding box center [295, 124] width 70 height 11
click at [460, 225] on button "Move" at bounding box center [454, 225] width 36 height 14
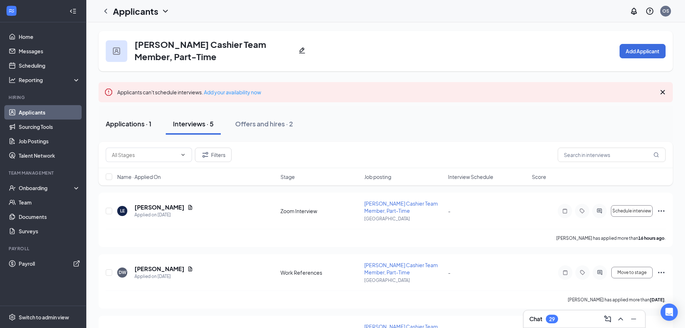
click at [131, 126] on div "Applications · 1" at bounding box center [129, 123] width 46 height 9
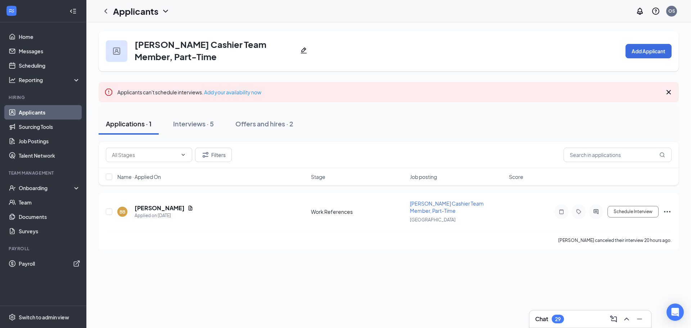
click at [131, 126] on div "Applications · 1" at bounding box center [129, 123] width 46 height 9
click at [181, 123] on div "Interviews · 5" at bounding box center [193, 123] width 41 height 9
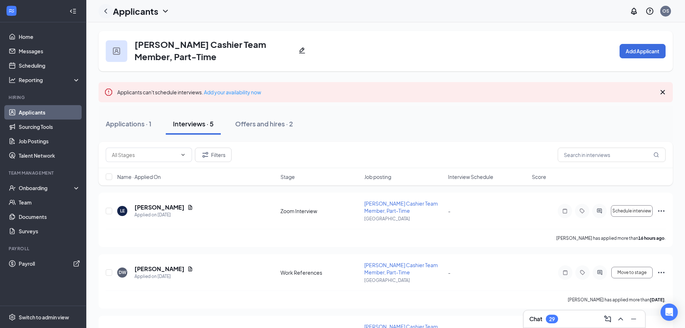
click at [103, 10] on icon "ChevronLeft" at bounding box center [105, 11] width 9 height 9
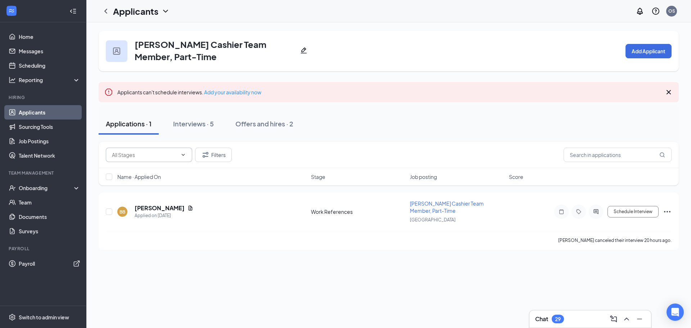
click at [145, 158] on input "text" at bounding box center [144, 155] width 65 height 8
click at [144, 170] on div "Work References (1)" at bounding box center [136, 172] width 48 height 8
type input "Work References (1)"
click at [343, 129] on div "Applications · 1 / 1 Interviews · 1 / 5 Offers and hires · 0 / 2" at bounding box center [389, 124] width 580 height 22
click at [196, 124] on div "Interviews · 1 / 5" at bounding box center [205, 123] width 49 height 9
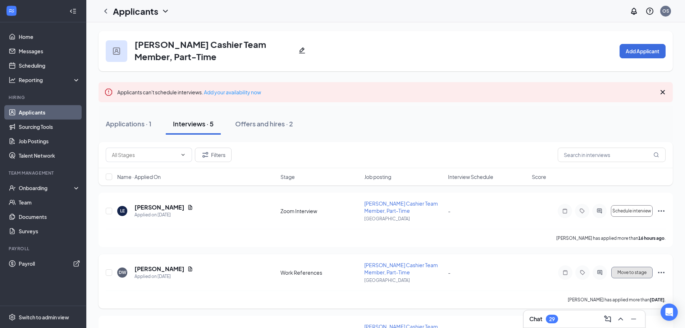
click at [649, 272] on button "Move to stage" at bounding box center [631, 273] width 41 height 12
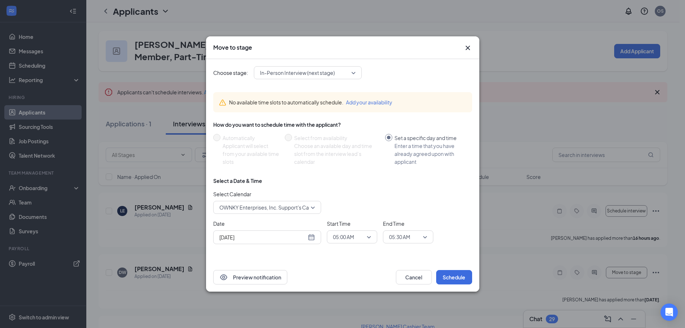
click at [319, 71] on span "In-Person Interview (next stage)" at bounding box center [297, 72] width 75 height 11
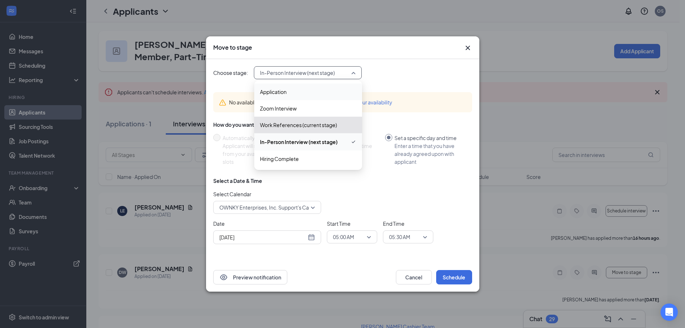
click at [292, 90] on span "Application" at bounding box center [308, 92] width 96 height 8
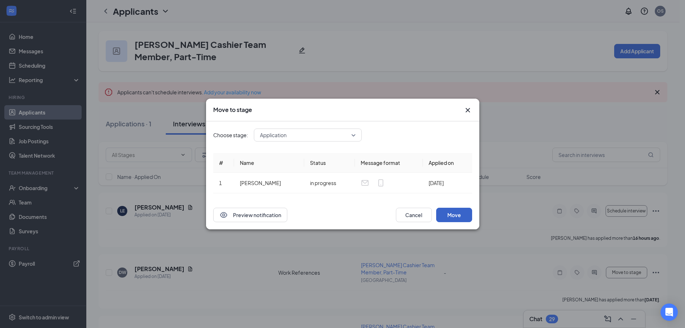
click at [452, 214] on button "Move" at bounding box center [454, 215] width 36 height 14
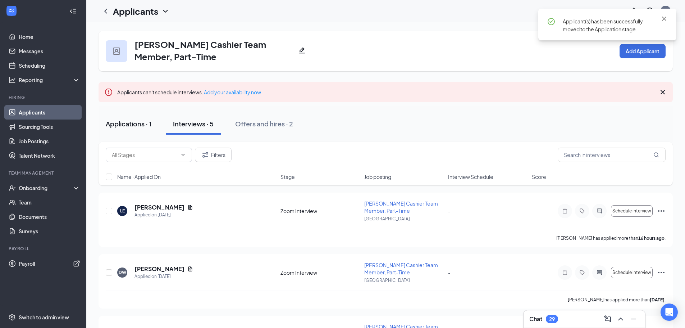
click at [135, 121] on div "Applications · 1" at bounding box center [129, 123] width 46 height 9
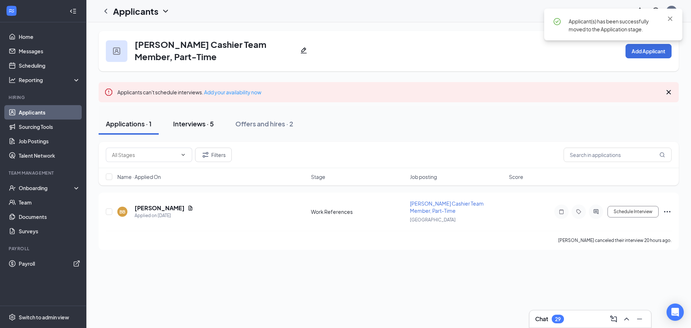
click at [188, 122] on div "Interviews · 5" at bounding box center [193, 123] width 41 height 9
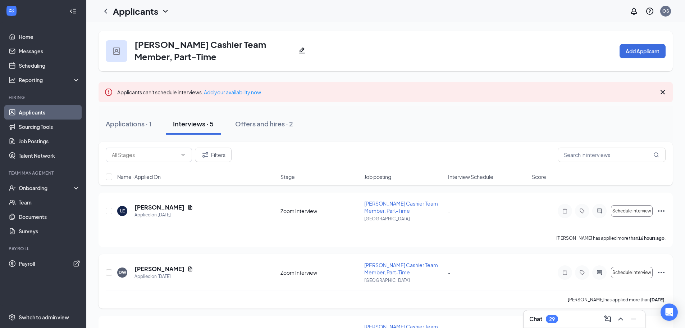
click at [664, 274] on icon "Ellipses" at bounding box center [661, 272] width 9 height 9
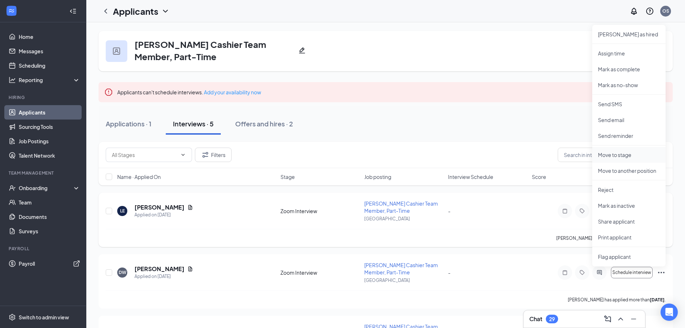
click at [624, 155] on p "Move to stage" at bounding box center [629, 154] width 62 height 7
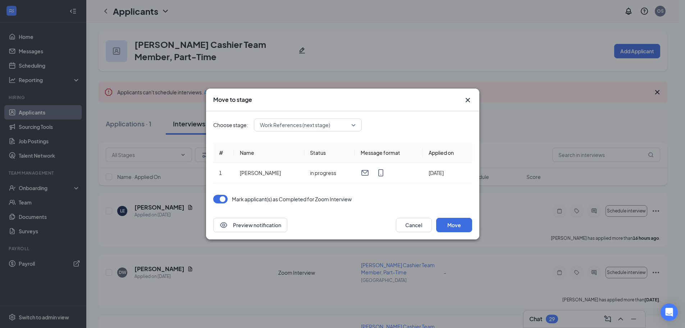
click at [223, 200] on button "button" at bounding box center [220, 199] width 14 height 9
click at [295, 126] on span "Work References (next stage)" at bounding box center [295, 124] width 70 height 11
click at [461, 223] on button "Move" at bounding box center [454, 225] width 36 height 14
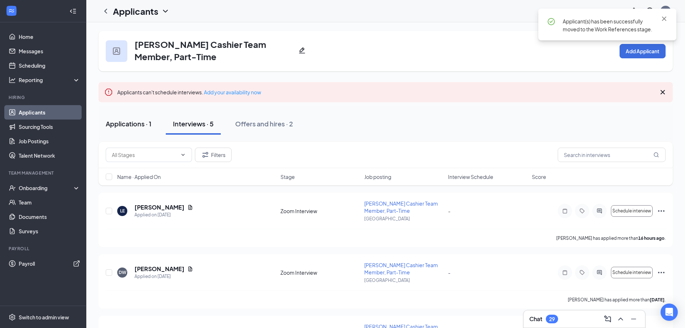
click at [120, 121] on div "Applications · 1" at bounding box center [129, 123] width 46 height 9
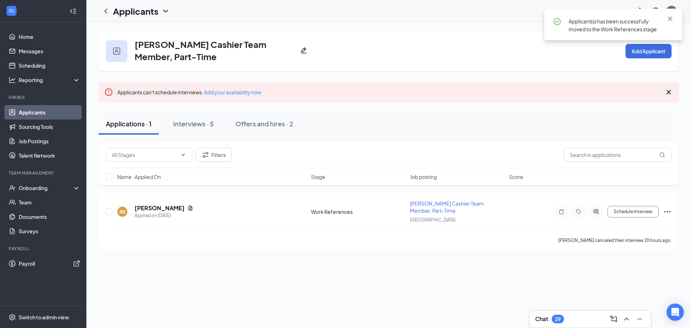
click at [120, 121] on div "Applications · 1" at bounding box center [129, 123] width 46 height 9
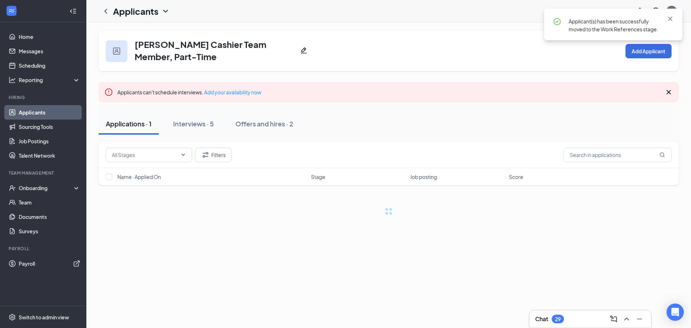
click at [120, 121] on div "Applications · 1" at bounding box center [129, 123] width 46 height 9
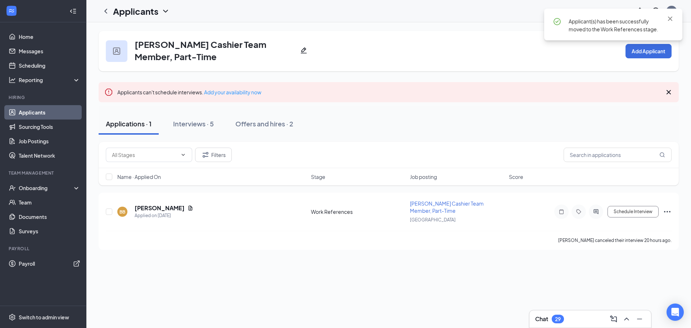
click at [128, 124] on div "Applications · 1" at bounding box center [129, 123] width 46 height 9
click at [196, 124] on div "Interviews · 5" at bounding box center [193, 123] width 41 height 9
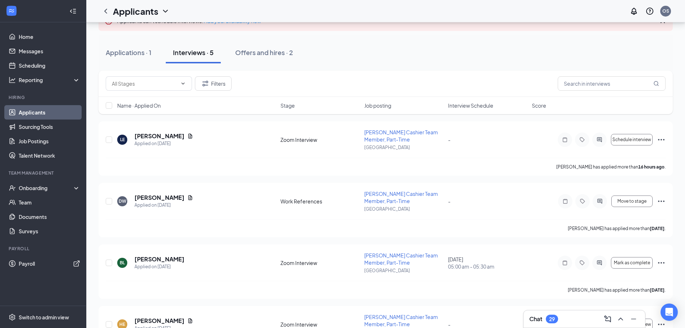
scroll to position [72, 0]
click at [103, 12] on icon "ChevronLeft" at bounding box center [105, 11] width 9 height 9
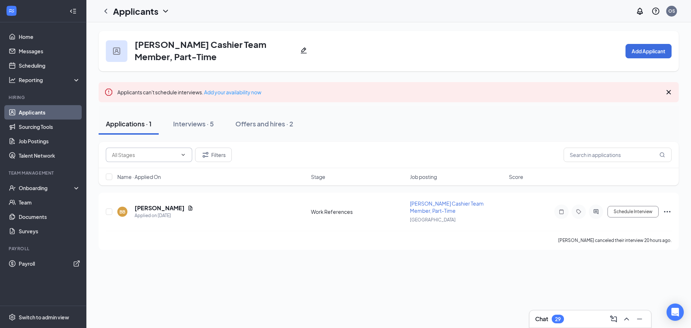
click at [153, 155] on input "text" at bounding box center [144, 155] width 65 height 8
click at [150, 171] on div "Work References (1)" at bounding box center [136, 172] width 48 height 8
type input "Work References (1)"
click at [335, 131] on div "Applications · 1 / 1 Interviews · 1 / 5 Offers and hires · 0 / 2" at bounding box center [389, 124] width 580 height 22
click at [204, 118] on button "Interviews · 1 / 5" at bounding box center [205, 124] width 63 height 22
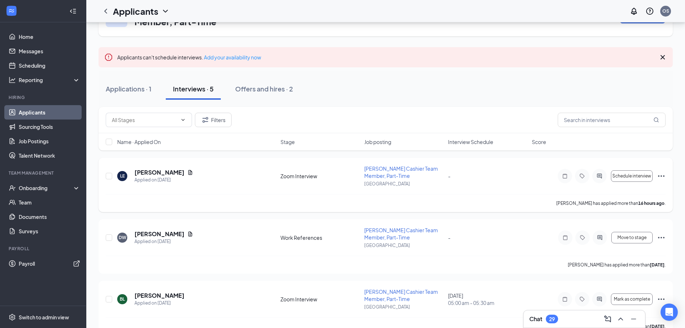
scroll to position [36, 0]
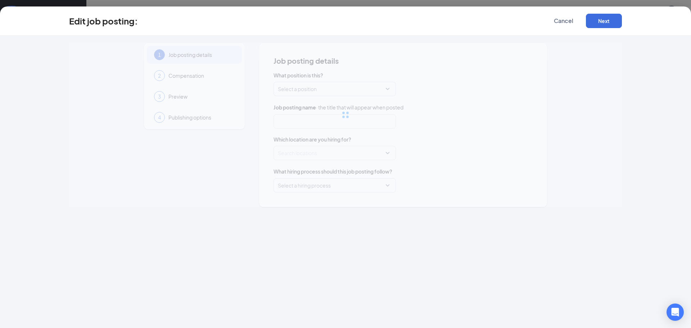
type input "[PERSON_NAME] Cashier Team Member, Part-Time"
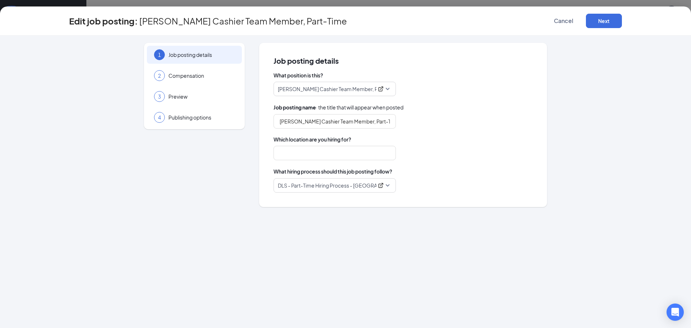
type input "[GEOGRAPHIC_DATA]"
click at [379, 186] on icon "ExternalLink" at bounding box center [381, 185] width 6 height 6
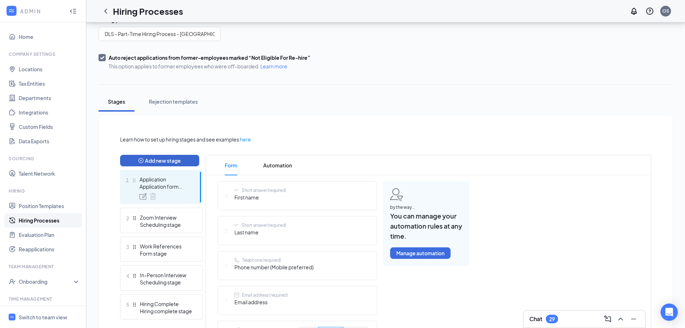
scroll to position [72, 0]
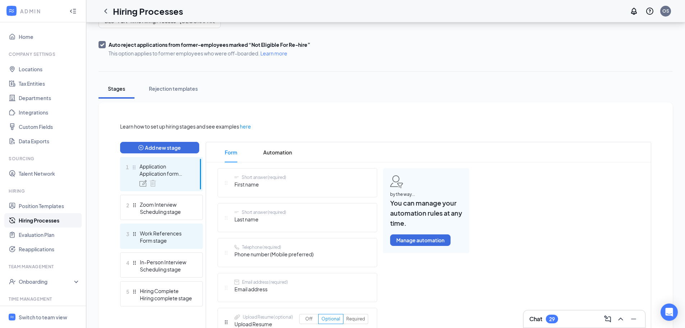
click at [156, 236] on div "Work References" at bounding box center [166, 232] width 53 height 7
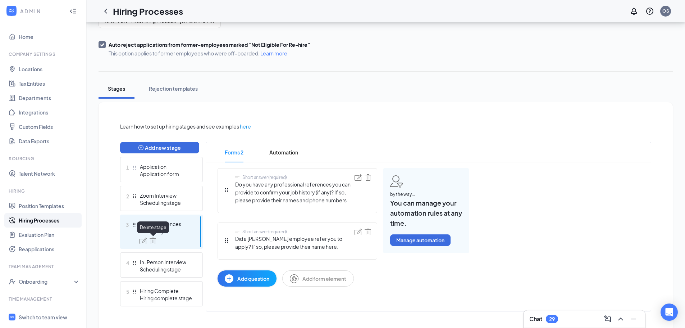
click at [155, 240] on img at bounding box center [153, 240] width 6 height 6
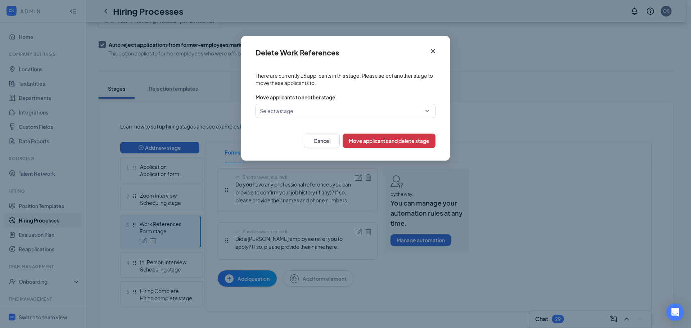
click at [430, 50] on icon "Cross" at bounding box center [432, 51] width 9 height 9
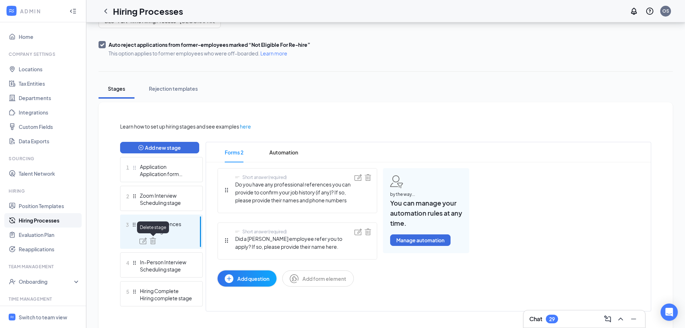
click at [153, 240] on img at bounding box center [153, 240] width 6 height 6
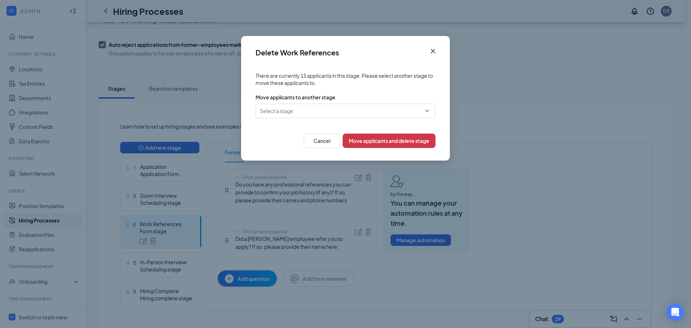
click at [429, 46] on span "Close" at bounding box center [432, 50] width 19 height 19
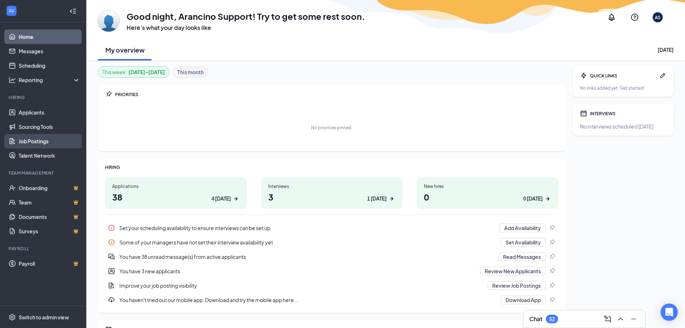
click at [38, 142] on link "Job Postings" at bounding box center [50, 141] width 62 height 14
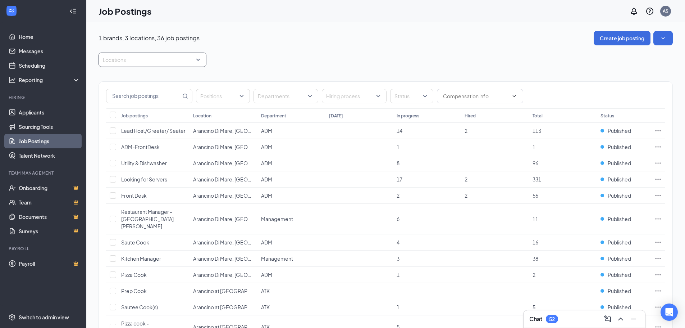
click at [139, 60] on div at bounding box center [148, 60] width 97 height 12
click at [140, 129] on span "Arancino on Beach Walk" at bounding box center [142, 129] width 56 height 6
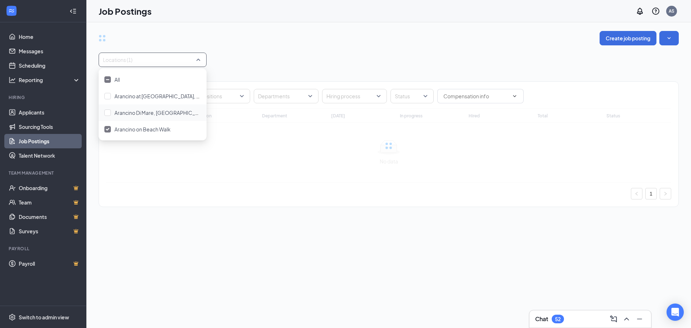
click at [271, 54] on div "Locations (1)" at bounding box center [389, 60] width 580 height 14
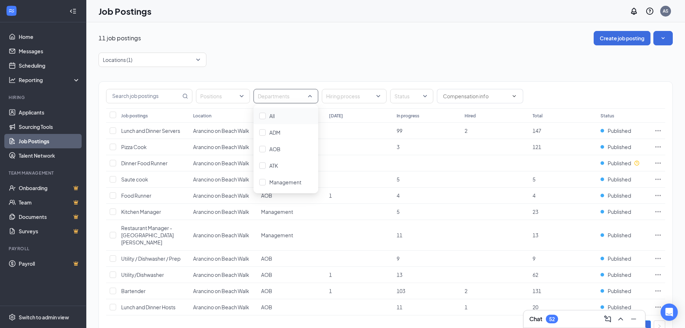
click at [285, 96] on div at bounding box center [282, 96] width 54 height 12
click at [269, 185] on div "Management" at bounding box center [285, 182] width 53 height 8
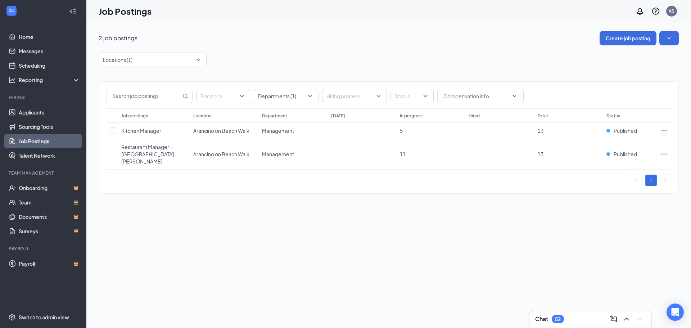
click at [349, 60] on div "Locations (1)" at bounding box center [389, 60] width 580 height 14
click at [273, 99] on div at bounding box center [282, 96] width 54 height 12
click at [263, 182] on img at bounding box center [263, 182] width 4 height 3
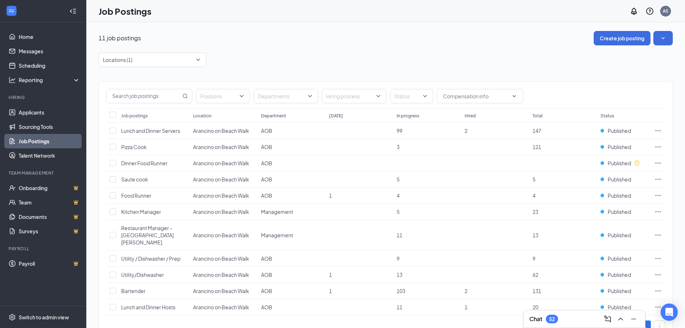
click at [313, 54] on div "Locations (1)" at bounding box center [386, 60] width 574 height 14
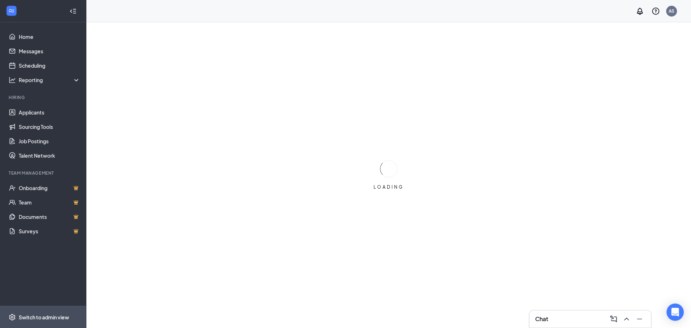
click at [37, 313] on div "Switch to admin view" at bounding box center [44, 316] width 50 height 7
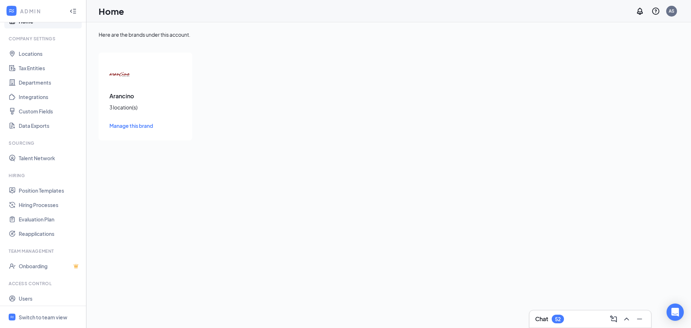
scroll to position [33, 0]
click at [39, 276] on link "Users" at bounding box center [50, 281] width 62 height 14
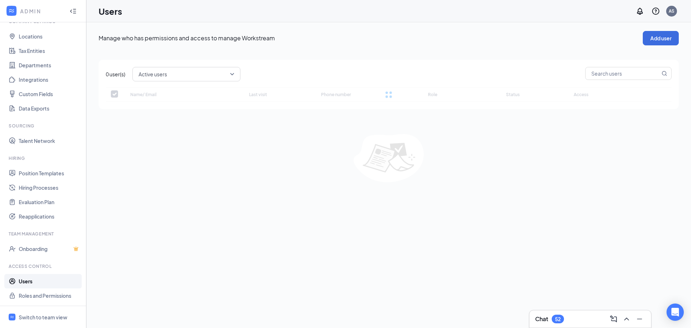
checkbox input "false"
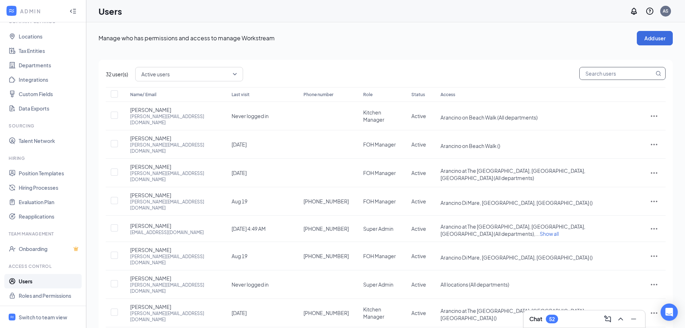
click at [600, 71] on input "text" at bounding box center [617, 73] width 74 height 12
paste input "skyler@arancino.com"
type input "skyler@arancino.com"
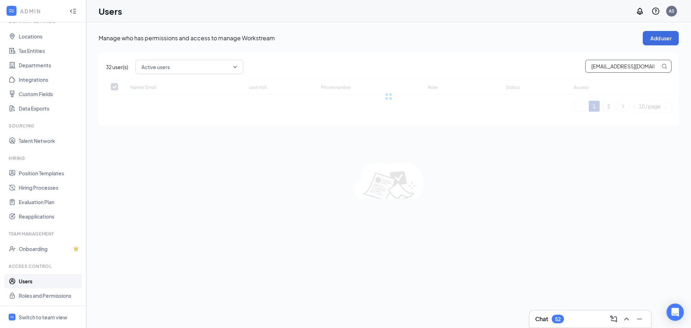
checkbox input "false"
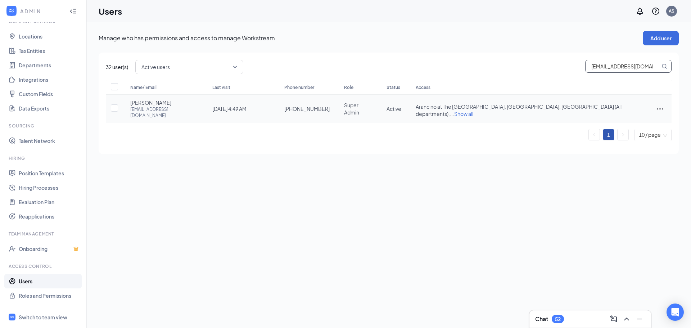
type input "skyler@arancino.com"
click at [473, 110] on span "Show all" at bounding box center [463, 113] width 19 height 6
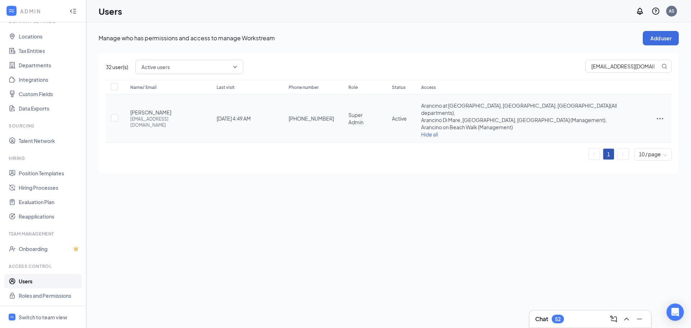
click at [656, 118] on icon "ActionsIcon" at bounding box center [659, 118] width 6 height 1
click at [645, 130] on span "Edit user" at bounding box center [635, 130] width 45 height 8
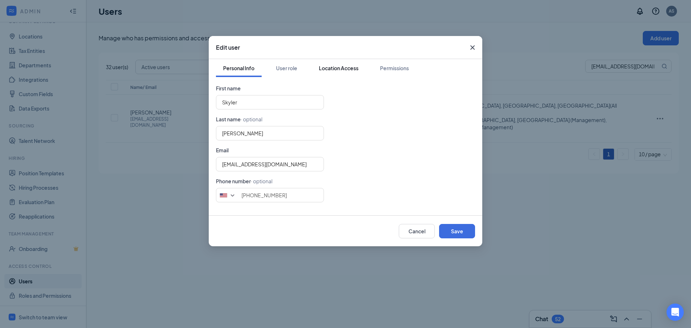
click at [350, 69] on div "Location Access" at bounding box center [339, 67] width 40 height 7
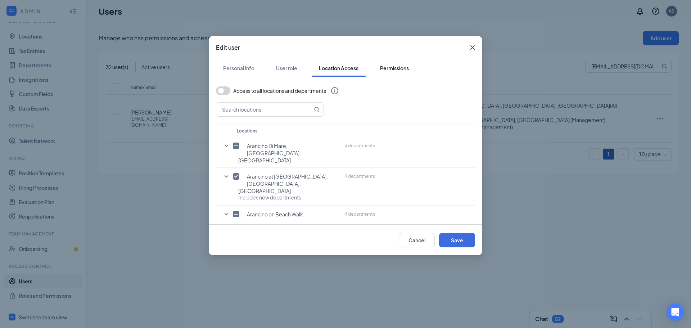
click at [393, 68] on div "Permissions" at bounding box center [394, 67] width 29 height 7
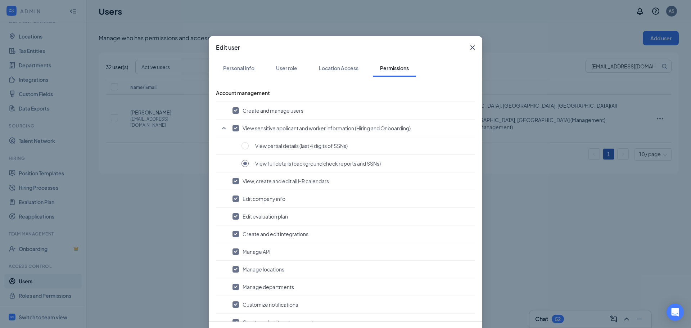
click at [468, 49] on icon "Cross" at bounding box center [472, 47] width 9 height 9
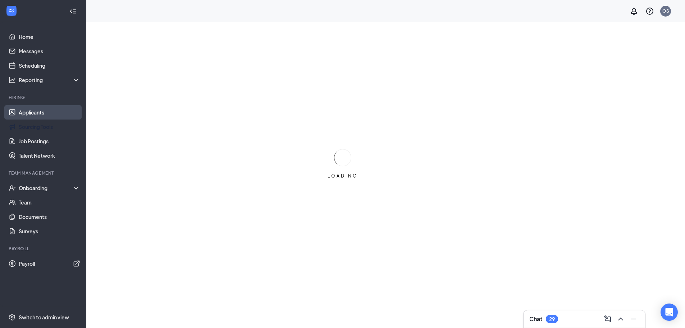
click at [42, 113] on link "Applicants" at bounding box center [50, 112] width 62 height 14
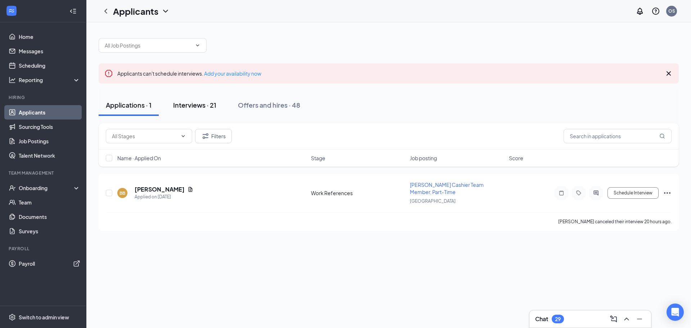
click at [184, 109] on div "Interviews · 21" at bounding box center [194, 104] width 43 height 9
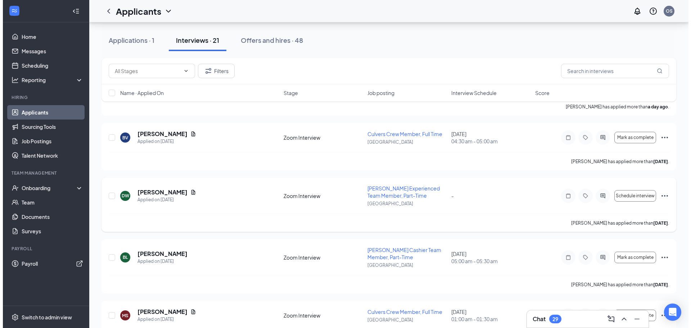
scroll to position [216, 0]
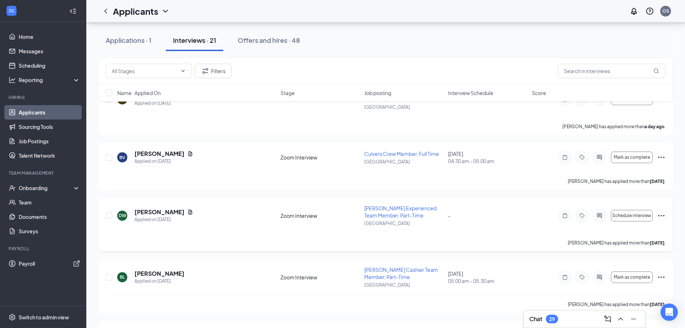
click at [599, 211] on div at bounding box center [599, 215] width 14 height 14
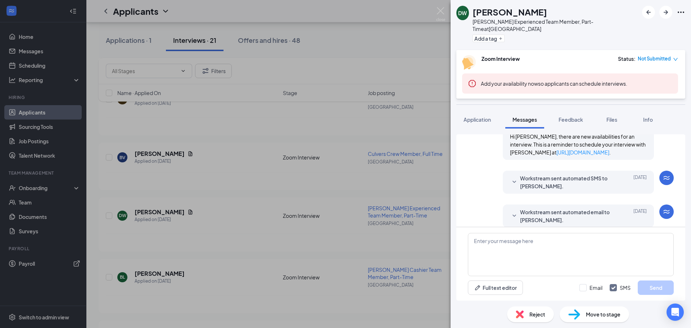
scroll to position [456, 0]
click at [569, 173] on span "Workstream sent automated SMS to [PERSON_NAME]." at bounding box center [567, 181] width 94 height 16
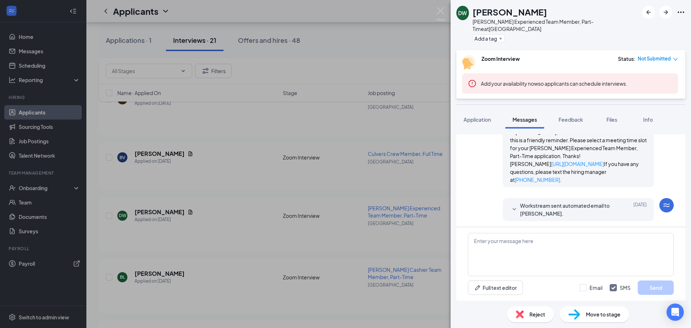
scroll to position [523, 0]
click at [577, 208] on span "Workstream sent automated email to [PERSON_NAME]." at bounding box center [567, 208] width 94 height 16
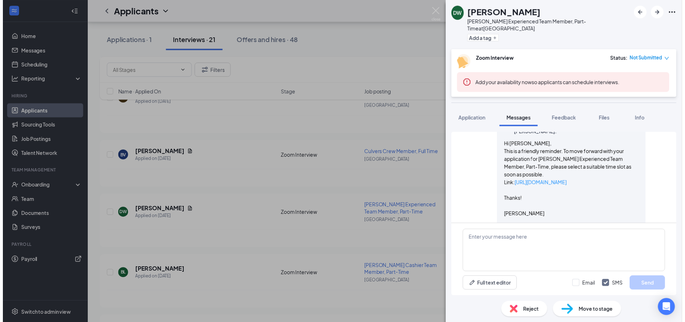
scroll to position [615, 0]
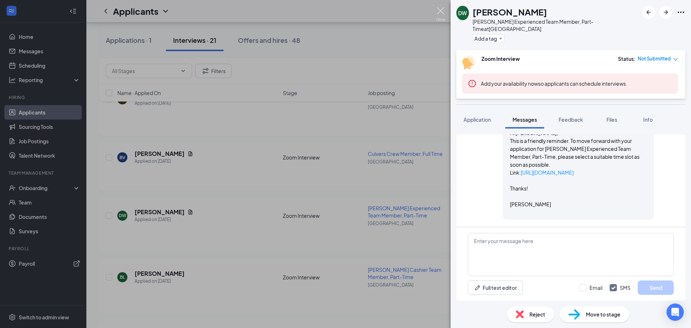
drag, startPoint x: 440, startPoint y: 10, endPoint x: 371, endPoint y: 66, distance: 88.2
click at [440, 10] on img at bounding box center [440, 14] width 9 height 14
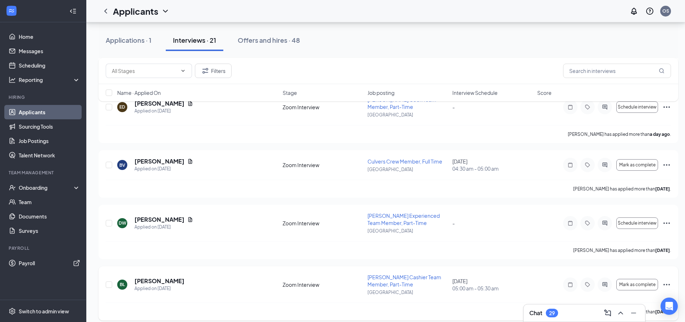
scroll to position [180, 0]
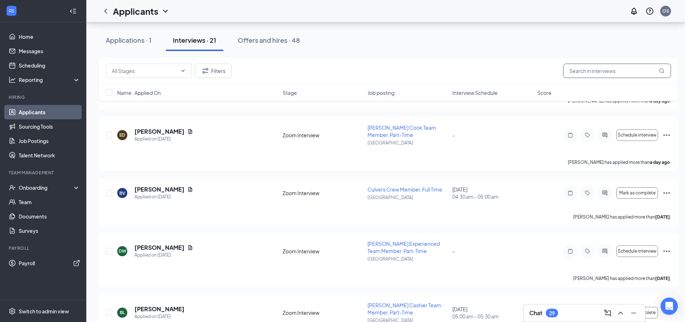
click at [606, 74] on input "text" at bounding box center [617, 71] width 108 height 14
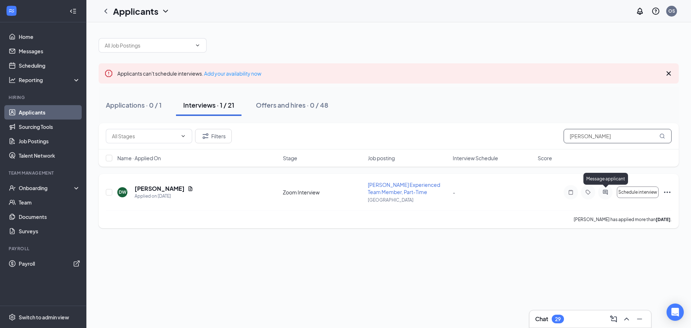
type input "DEREK"
click at [606, 191] on icon "ActiveChat" at bounding box center [604, 192] width 5 height 5
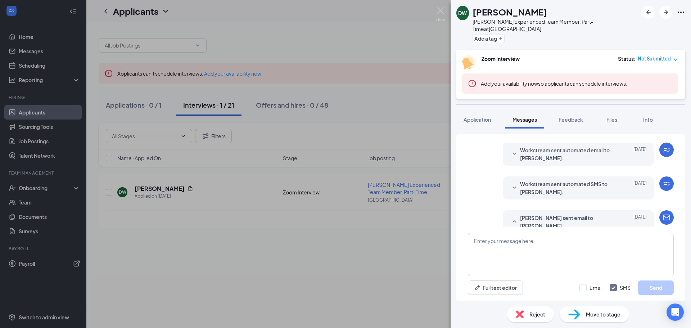
scroll to position [60, 0]
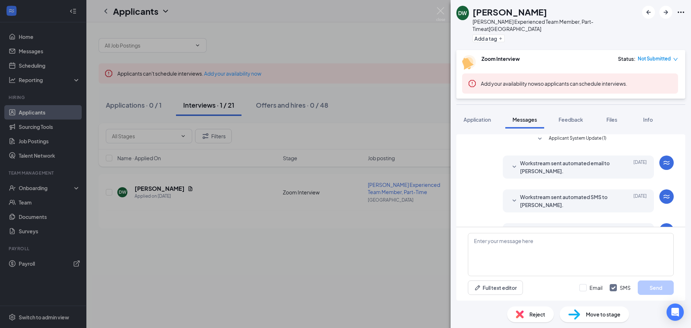
click at [576, 135] on span "Applicant System Update (1)" at bounding box center [578, 139] width 58 height 9
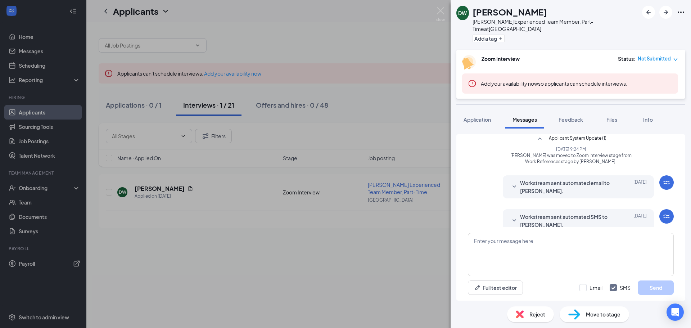
click at [558, 179] on span "Workstream sent automated email to DEREK WESTENBARGER." at bounding box center [567, 187] width 94 height 16
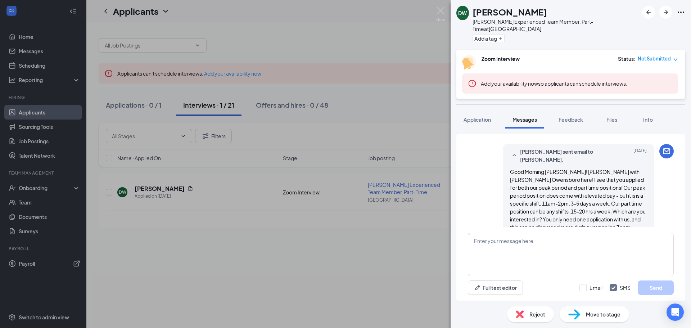
scroll to position [312, 0]
click at [568, 131] on span "Workstream sent automated SMS to DEREK WESTENBARGER." at bounding box center [567, 123] width 94 height 16
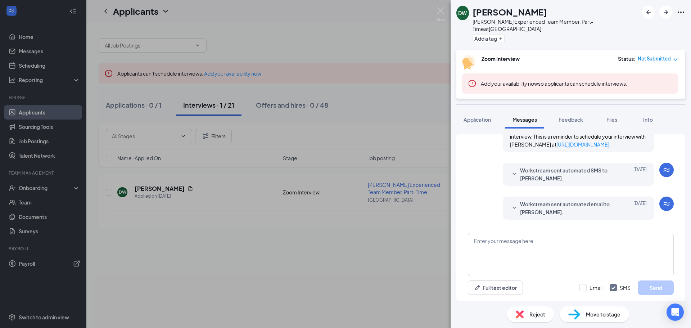
scroll to position [737, 0]
click at [580, 169] on span "Workstream sent automated SMS to DEREK WESTENBARGER." at bounding box center [567, 174] width 94 height 16
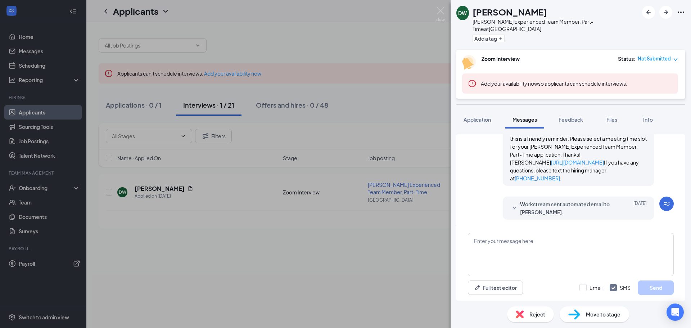
click at [580, 207] on span "Workstream sent automated email to DEREK WESTENBARGER." at bounding box center [567, 208] width 94 height 16
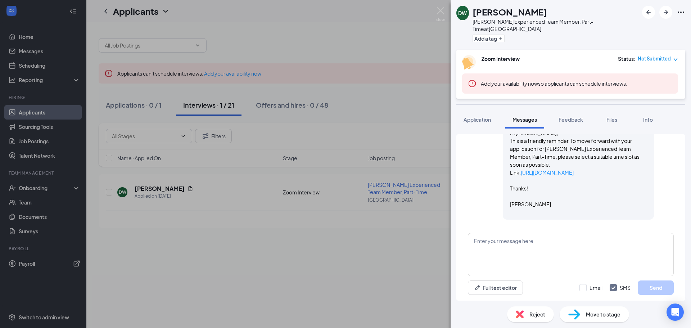
scroll to position [896, 0]
drag, startPoint x: 319, startPoint y: 255, endPoint x: 299, endPoint y: 253, distance: 20.3
click at [319, 255] on div "DW DEREK WESTENBARGER Culver's Experienced Team Member, Part-Time at Owensboro …" at bounding box center [345, 164] width 691 height 328
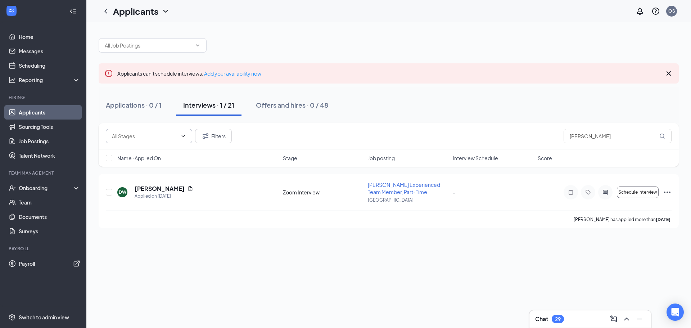
click at [152, 139] on input "text" at bounding box center [144, 136] width 65 height 8
click at [150, 154] on div "Zoom Interview (21)" at bounding box center [135, 153] width 46 height 8
type input "Zoom Interview (21)"
click at [142, 107] on div "Applications · 0 / 1" at bounding box center [134, 104] width 56 height 9
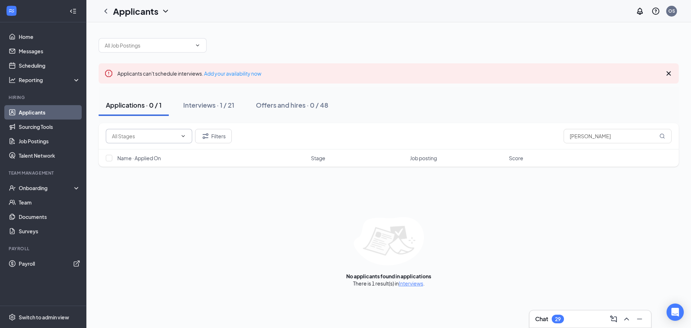
click at [142, 138] on input "text" at bounding box center [144, 136] width 65 height 8
click at [146, 154] on div "Work References (1)" at bounding box center [136, 153] width 48 height 8
type input "Work References (1)"
click at [390, 94] on div "Applications · 0 / 1 Interviews · 0 / 21 Offers and hires · 0 / 48" at bounding box center [389, 105] width 580 height 36
click at [226, 135] on button "Filters" at bounding box center [213, 136] width 37 height 14
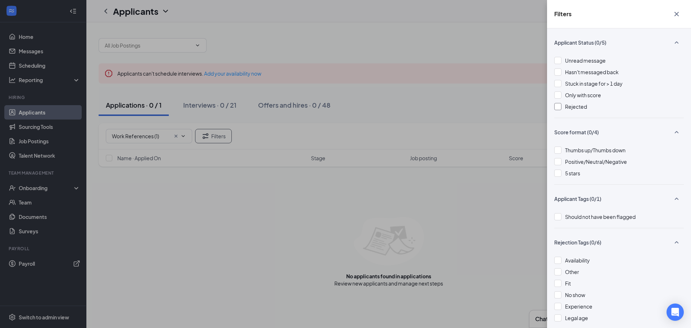
click at [557, 108] on div at bounding box center [557, 106] width 7 height 7
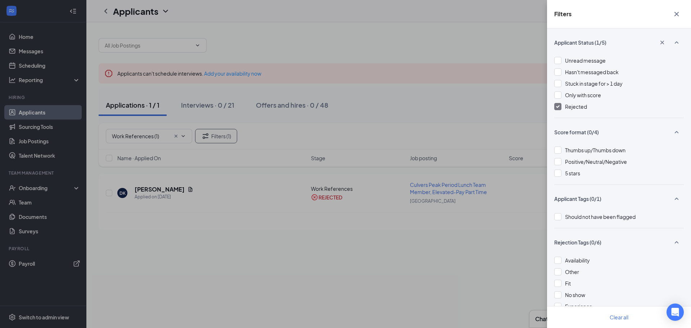
click at [389, 97] on div "Filters Applicant Status (1/5) Unread message Hasn't messaged back Stuck in sta…" at bounding box center [345, 164] width 691 height 328
click at [385, 97] on div "Filters Applicant Status (1/5) Unread message Hasn't messaged back Stuck in sta…" at bounding box center [345, 164] width 691 height 328
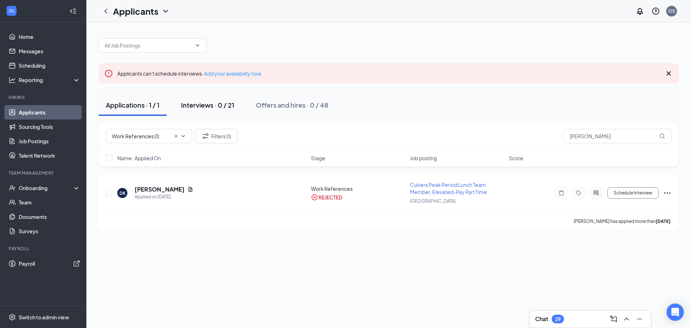
click at [212, 106] on div "Interviews · 0 / 21" at bounding box center [207, 104] width 53 height 9
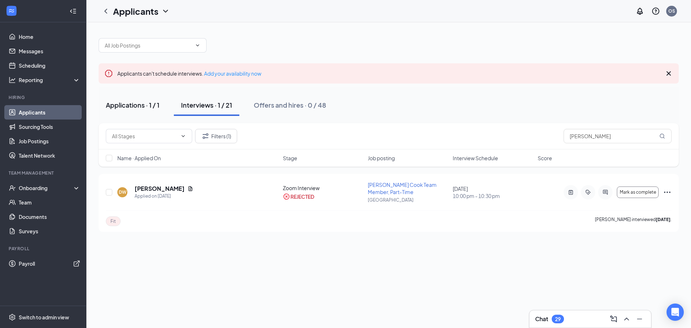
click at [136, 106] on div "Applications · 1 / 1" at bounding box center [133, 104] width 54 height 9
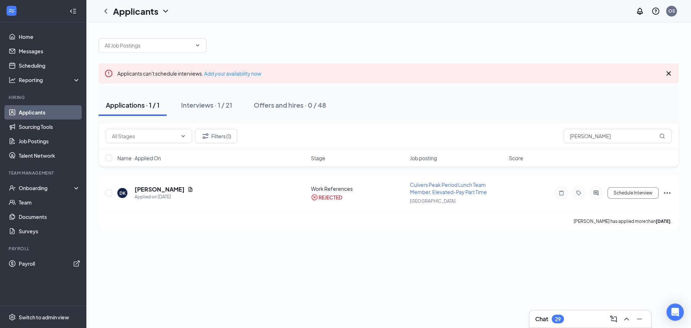
click at [47, 113] on link "Applicants" at bounding box center [50, 112] width 62 height 14
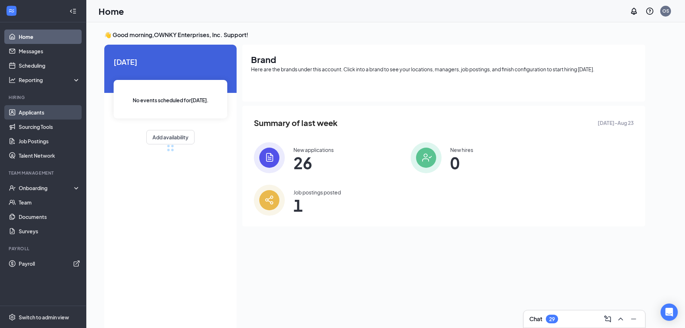
click at [39, 109] on link "Applicants" at bounding box center [50, 112] width 62 height 14
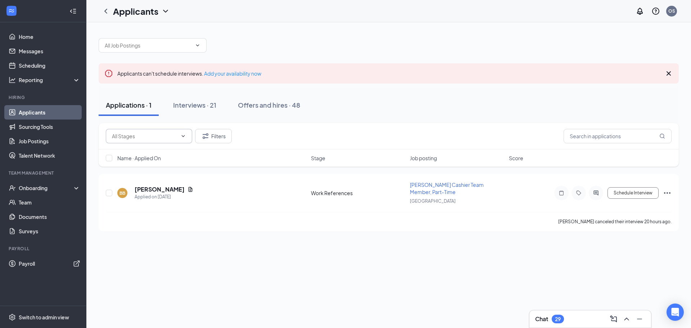
click at [145, 137] on input "text" at bounding box center [144, 136] width 65 height 8
click at [142, 154] on div "Work References (1)" at bounding box center [136, 153] width 48 height 8
type input "Work References (1)"
click at [229, 250] on div "Applicants can't schedule interviews. Add your availability now Applications · …" at bounding box center [388, 174] width 604 height 305
click at [176, 136] on icon "Cross" at bounding box center [176, 136] width 6 height 6
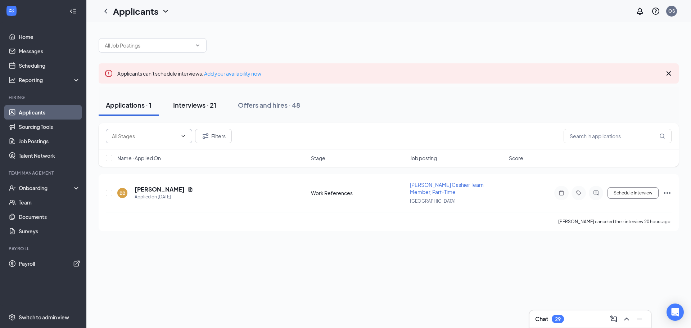
click at [187, 109] on div "Interviews · 21" at bounding box center [194, 104] width 43 height 9
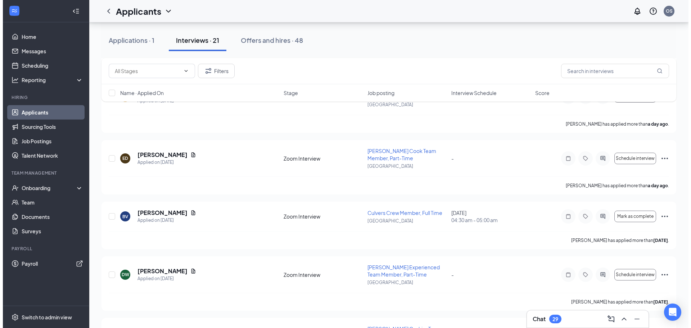
scroll to position [156, 0]
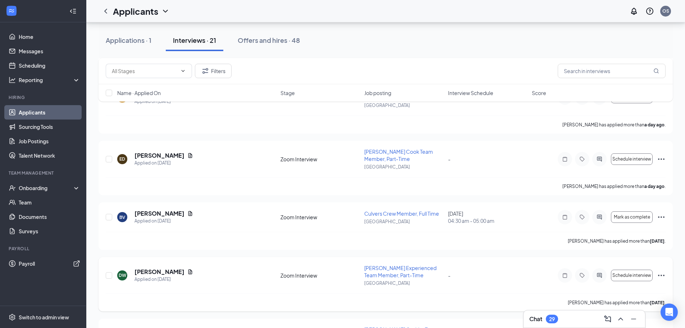
click at [599, 270] on div at bounding box center [599, 275] width 14 height 14
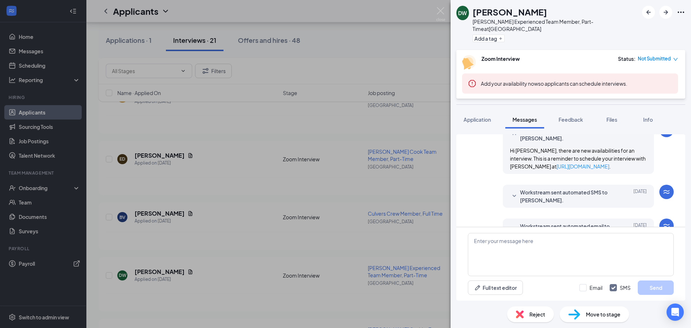
scroll to position [456, 0]
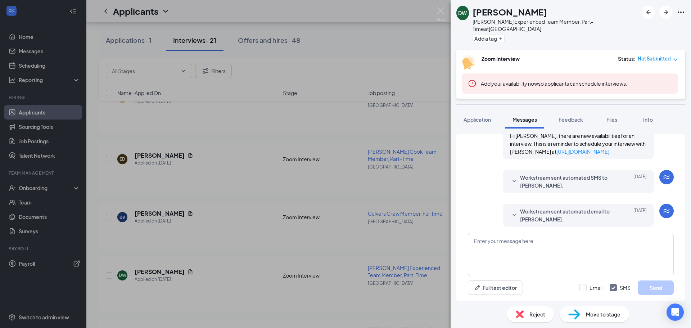
click at [570, 207] on span "Workstream sent automated email to [PERSON_NAME]." at bounding box center [567, 215] width 94 height 16
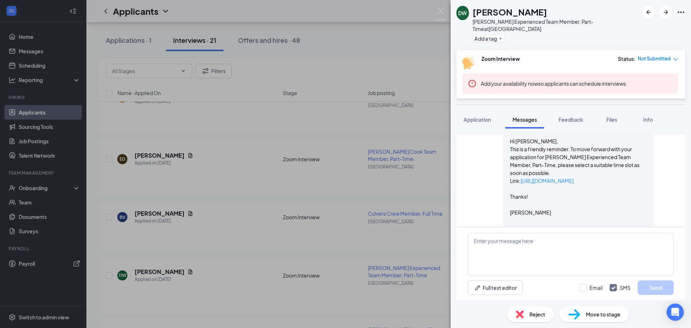
scroll to position [547, 0]
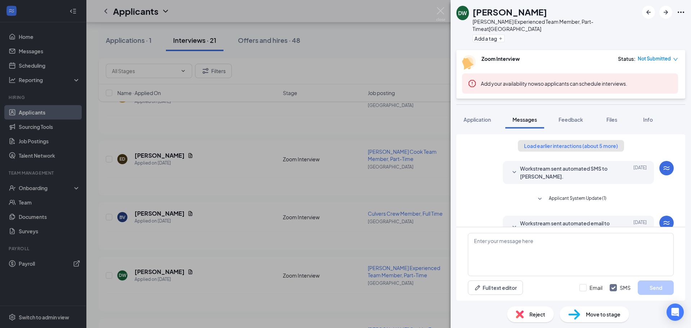
click at [588, 140] on button "Load earlier interactions (about 5 more)" at bounding box center [571, 146] width 106 height 12
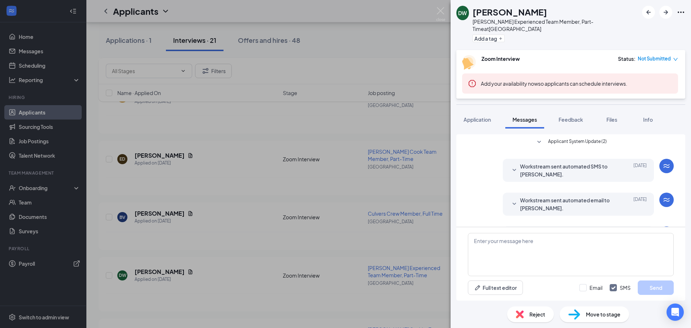
click at [582, 138] on span "Applicant System Update (2)" at bounding box center [577, 142] width 59 height 9
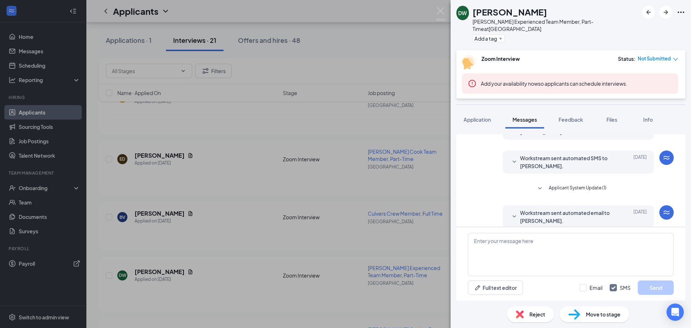
scroll to position [144, 0]
click at [582, 185] on span "Applicant System Update (1)" at bounding box center [578, 189] width 58 height 9
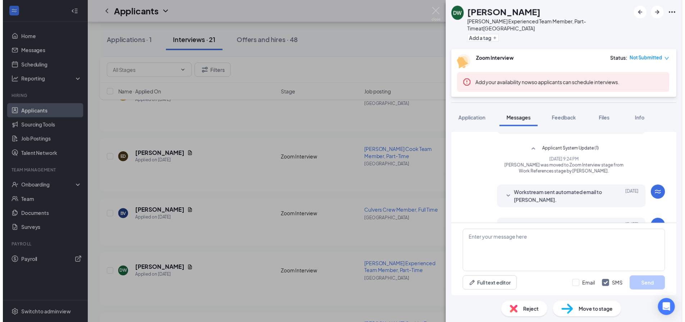
scroll to position [180, 0]
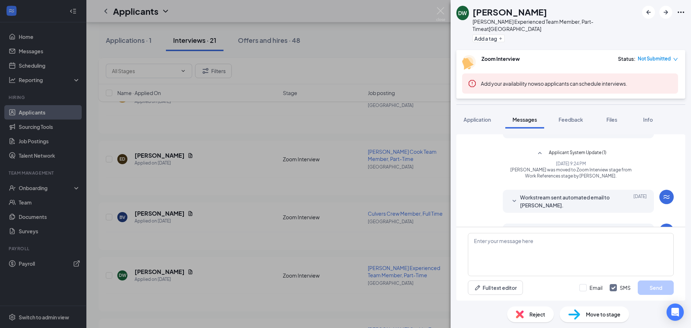
drag, startPoint x: 370, startPoint y: 64, endPoint x: 336, endPoint y: 63, distance: 33.8
click at [370, 62] on div "DW DEREK WESTENBARGER Culver's Experienced Team Member, Part-Time at Owensboro …" at bounding box center [345, 164] width 691 height 328
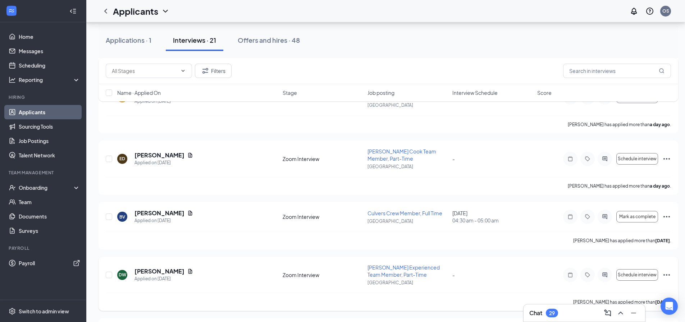
click at [401, 268] on span "Culver's Experienced Team Member, Part-Time" at bounding box center [404, 271] width 72 height 14
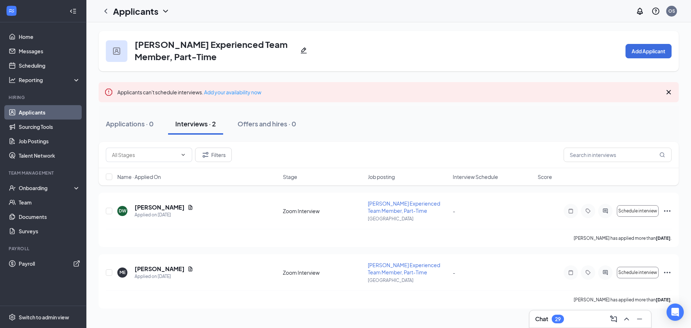
click at [304, 48] on icon "Pencil" at bounding box center [303, 50] width 7 height 7
click at [216, 155] on button "Filters" at bounding box center [213, 154] width 37 height 14
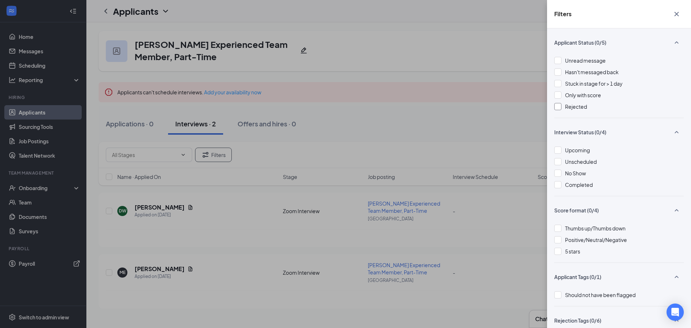
click at [558, 106] on div at bounding box center [557, 106] width 7 height 7
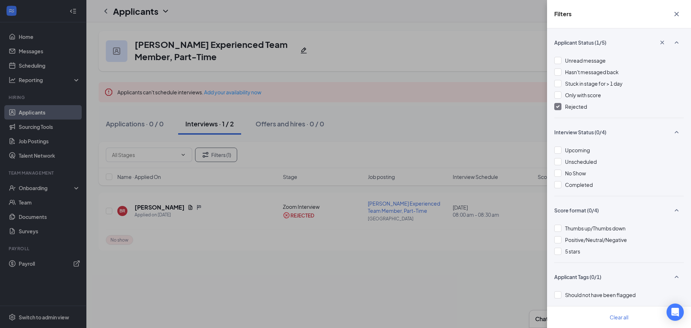
click at [479, 102] on div "Filters Applicant Status (1/5) Unread message Hasn't messaged back Stuck in sta…" at bounding box center [345, 164] width 691 height 328
click at [450, 101] on div "Filters Applicant Status (1/5) Unread message Hasn't messaged back Stuck in sta…" at bounding box center [345, 164] width 691 height 328
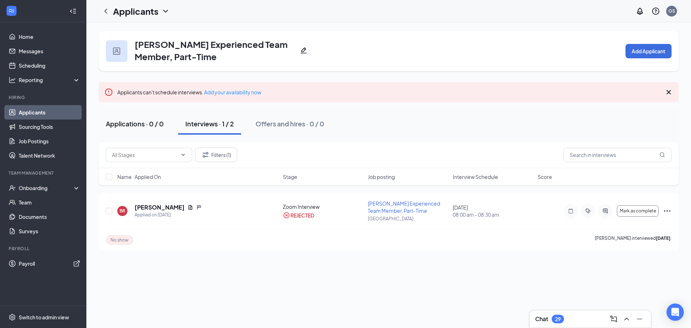
click at [149, 125] on div "Applications · 0 / 0" at bounding box center [135, 123] width 58 height 9
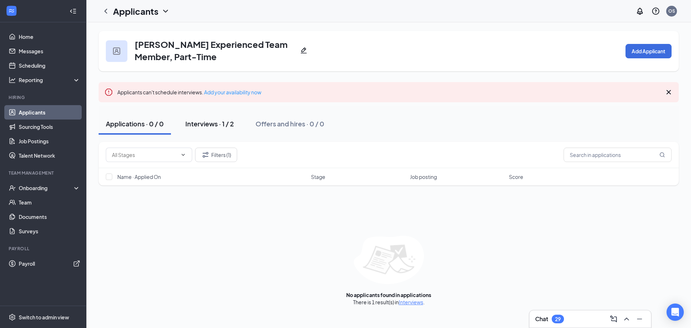
click at [200, 119] on button "Interviews · 1 / 2" at bounding box center [209, 124] width 63 height 22
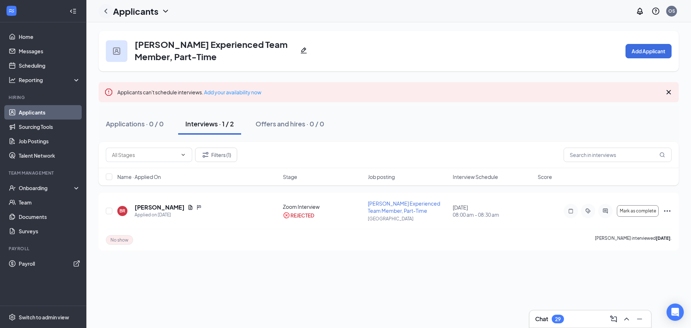
click at [108, 12] on icon "ChevronLeft" at bounding box center [105, 11] width 9 height 9
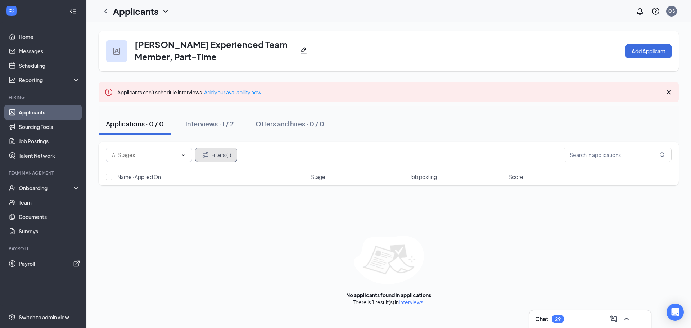
click at [210, 156] on button "Filters (1)" at bounding box center [216, 154] width 42 height 14
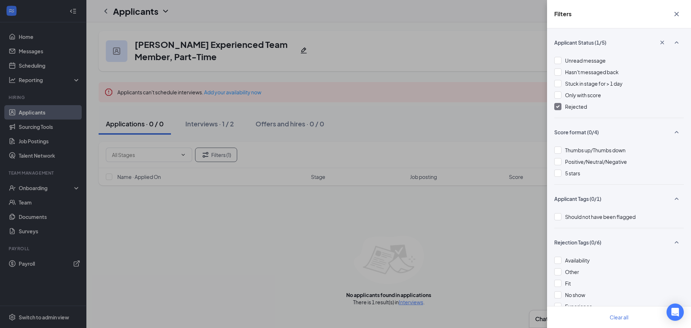
click at [336, 143] on div "Filters Applicant Status (1/5) Unread message Hasn't messaged back Stuck in sta…" at bounding box center [345, 164] width 691 height 328
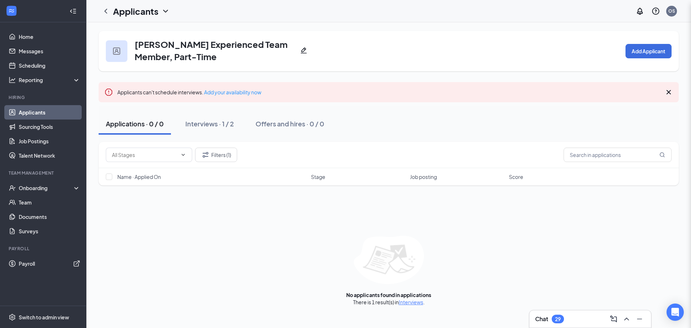
click at [130, 127] on div "Applications · 0 / 0" at bounding box center [135, 123] width 58 height 9
click at [138, 156] on input "text" at bounding box center [144, 155] width 65 height 8
click at [138, 169] on div "No options" at bounding box center [149, 171] width 86 height 16
drag, startPoint x: 422, startPoint y: 111, endPoint x: 412, endPoint y: 115, distance: 11.0
click at [422, 111] on div "Applications · 0 / 0 Interviews · 1 / 2 Offers and hires · 0 / 0" at bounding box center [389, 124] width 580 height 36
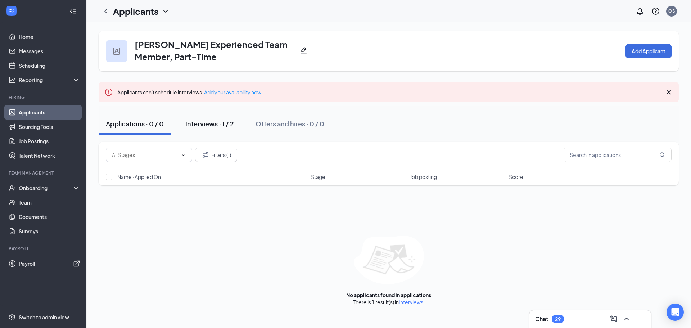
click at [208, 128] on div "Interviews · 1 / 2" at bounding box center [209, 123] width 49 height 9
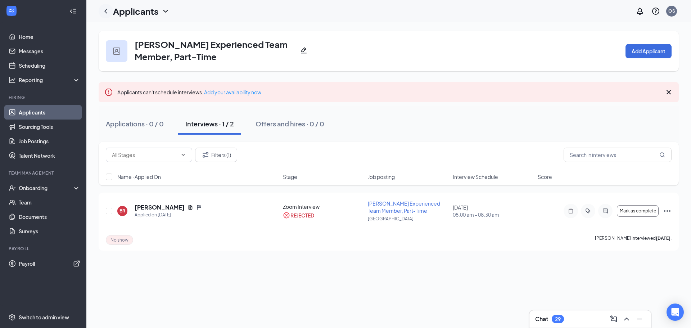
click at [108, 12] on icon "ChevronLeft" at bounding box center [105, 11] width 9 height 9
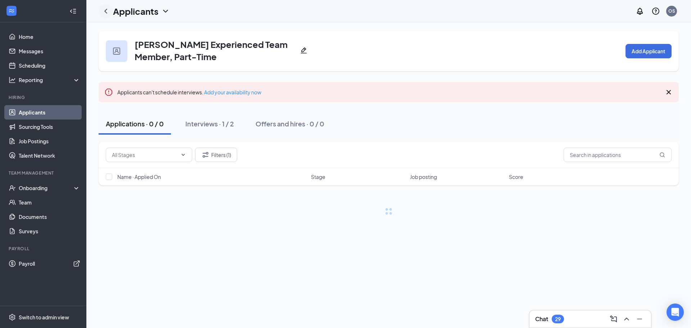
click at [108, 12] on icon "ChevronLeft" at bounding box center [105, 11] width 9 height 9
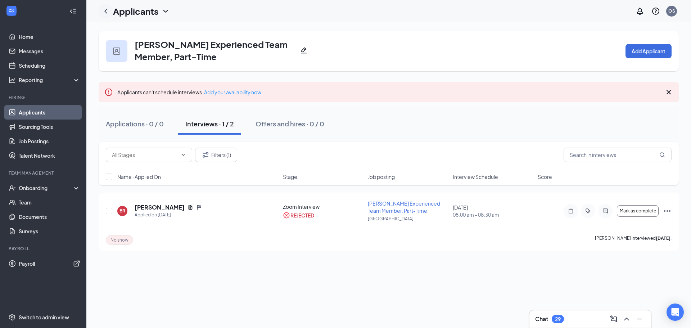
click at [108, 12] on icon "ChevronLeft" at bounding box center [105, 11] width 9 height 9
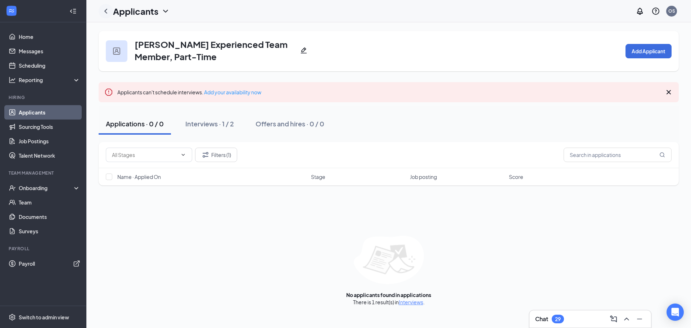
click at [103, 12] on icon "ChevronLeft" at bounding box center [105, 11] width 9 height 9
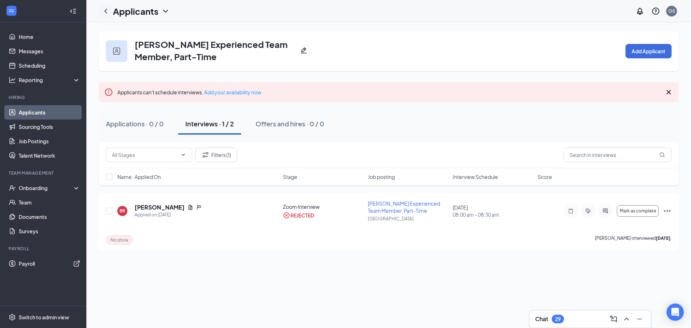
click at [103, 12] on icon "ChevronLeft" at bounding box center [105, 11] width 9 height 9
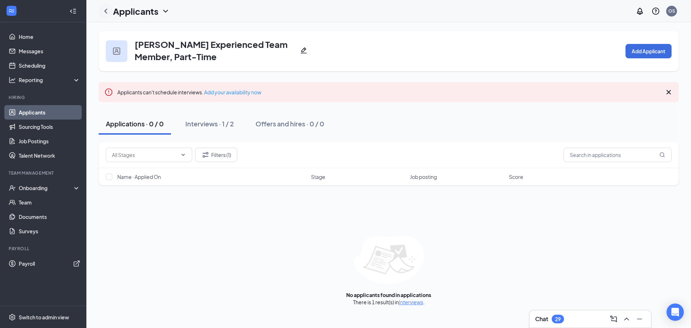
click at [108, 9] on icon "ChevronLeft" at bounding box center [105, 11] width 9 height 9
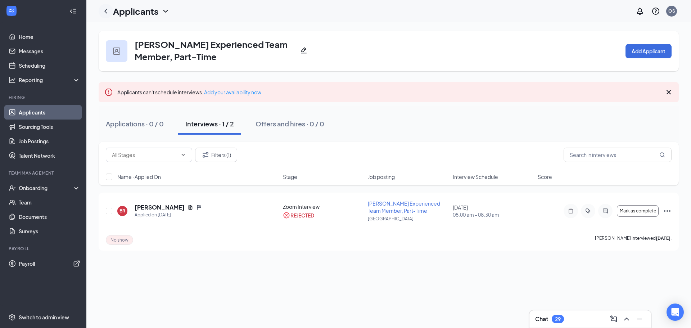
click at [108, 9] on icon "ChevronLeft" at bounding box center [105, 11] width 9 height 9
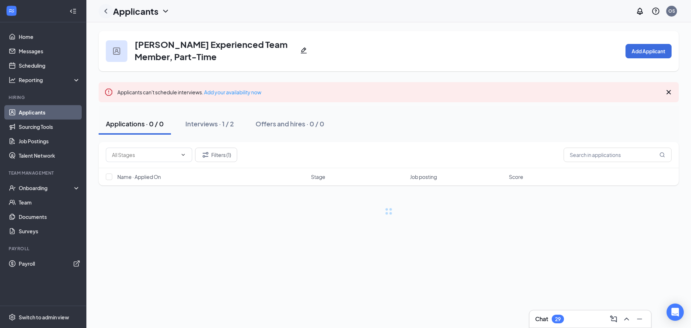
click at [108, 9] on icon "ChevronLeft" at bounding box center [105, 11] width 9 height 9
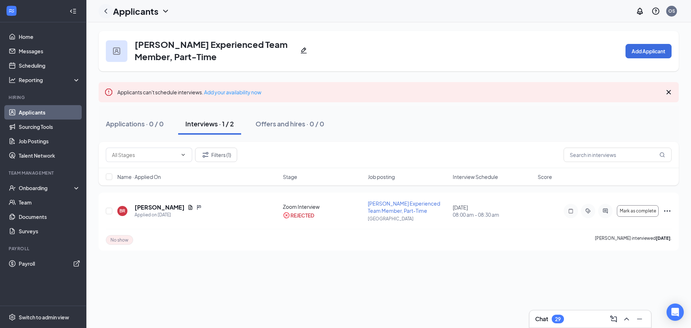
click at [108, 9] on icon "ChevronLeft" at bounding box center [105, 11] width 9 height 9
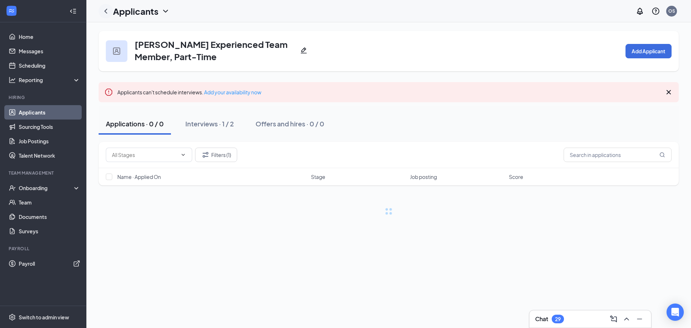
click at [108, 9] on icon "ChevronLeft" at bounding box center [105, 11] width 9 height 9
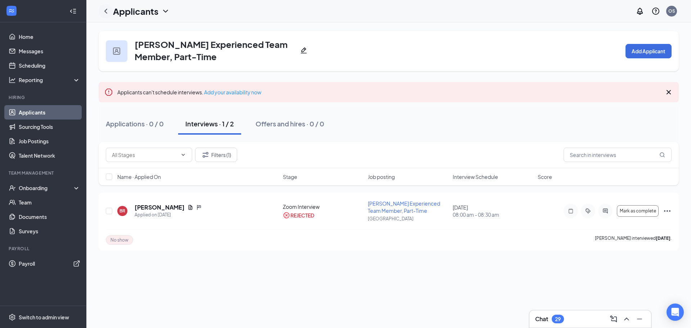
click at [108, 9] on icon "ChevronLeft" at bounding box center [105, 11] width 9 height 9
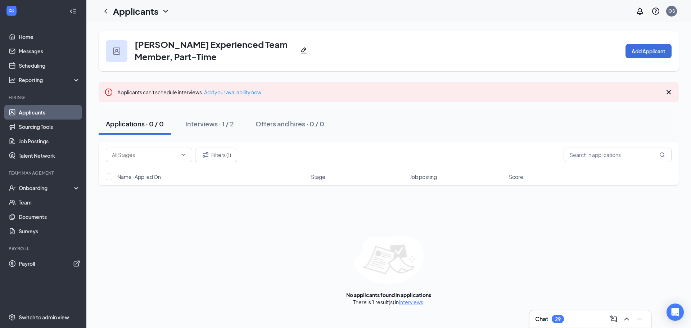
click at [32, 118] on link "Applicants" at bounding box center [50, 112] width 62 height 14
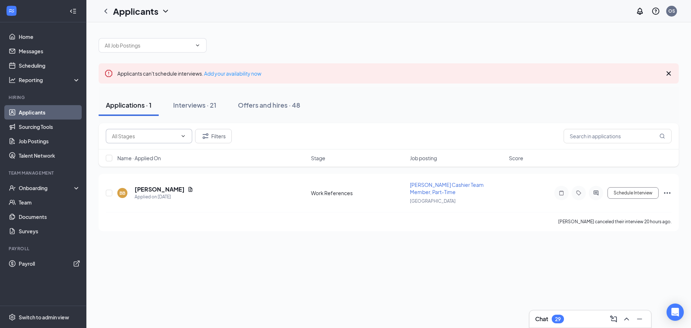
click at [139, 136] on input "text" at bounding box center [144, 136] width 65 height 8
click at [149, 154] on div "Work References (1)" at bounding box center [136, 153] width 48 height 8
type input "Work References (1)"
click at [372, 109] on div "Applications · 1 / 1 Interviews · 0 / 21 Offers and hires · 0 / 48" at bounding box center [389, 105] width 580 height 22
click at [232, 137] on div "Work References (1) Filters" at bounding box center [388, 136] width 565 height 14
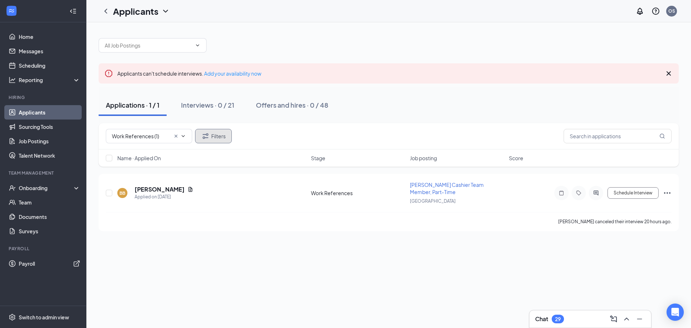
click at [231, 137] on button "Filters" at bounding box center [213, 136] width 37 height 14
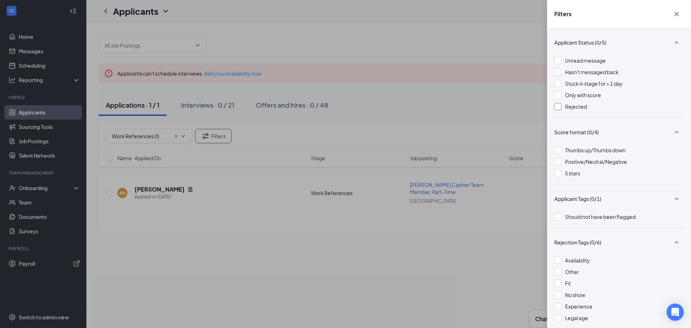
click at [565, 103] on div "Rejected" at bounding box center [576, 107] width 22 height 8
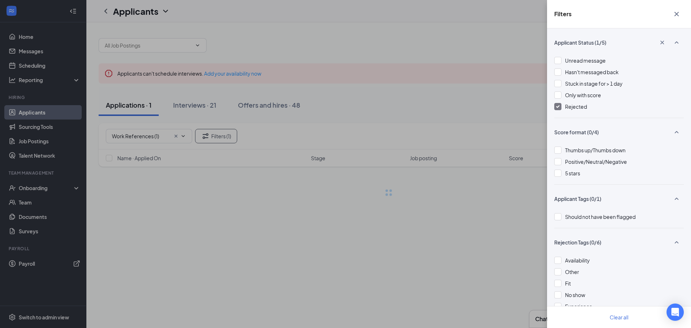
click at [451, 95] on div "Filters Applicant Status (1/5) Unread message Hasn't messaged back Stuck in sta…" at bounding box center [345, 164] width 691 height 328
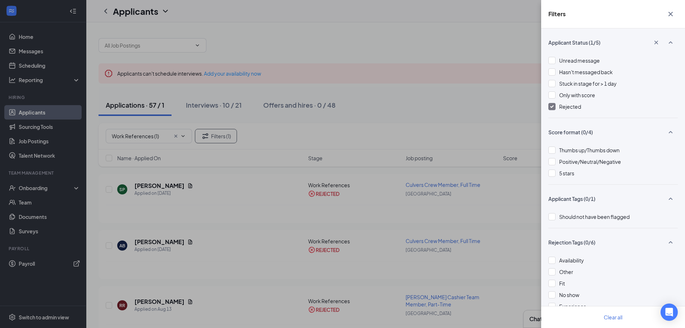
click at [459, 83] on div "Filters Applicant Status (1/5) Unread message Hasn't messaged back Stuck in sta…" at bounding box center [342, 164] width 685 height 328
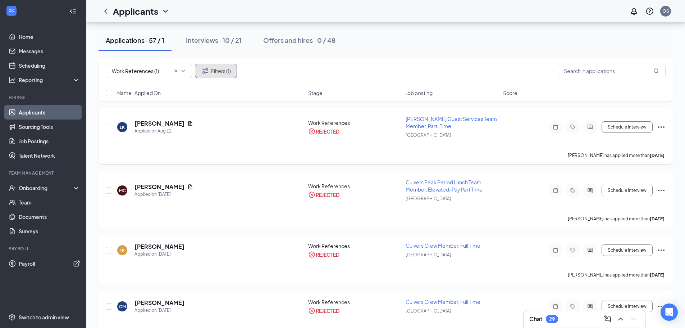
scroll to position [27, 0]
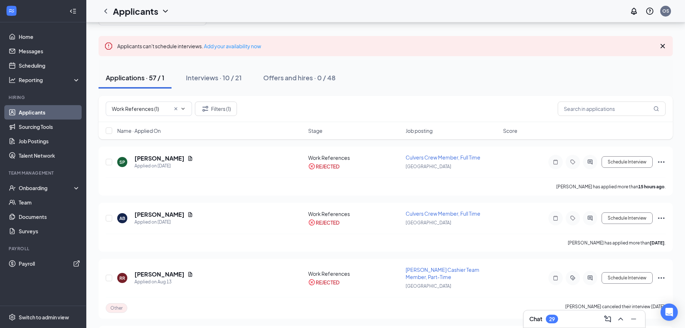
drag, startPoint x: 37, startPoint y: 106, endPoint x: 39, endPoint y: 112, distance: 5.9
click at [37, 106] on link "Applicants" at bounding box center [50, 112] width 62 height 14
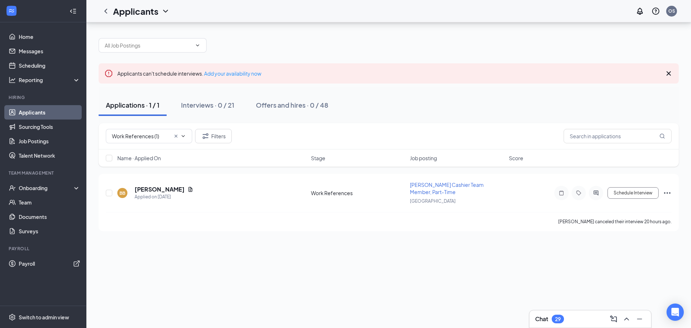
click at [39, 112] on link "Applicants" at bounding box center [50, 112] width 62 height 14
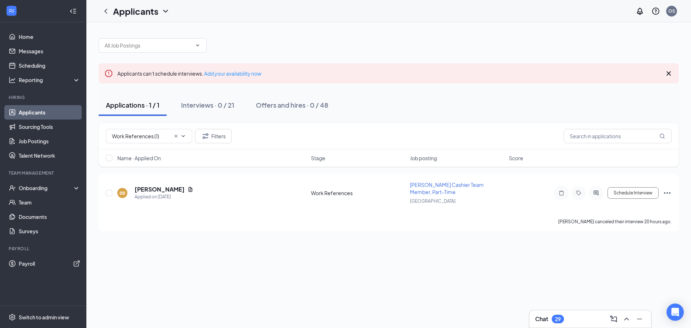
click at [39, 112] on link "Applicants" at bounding box center [50, 112] width 62 height 14
click at [106, 7] on icon "ChevronLeft" at bounding box center [105, 11] width 9 height 9
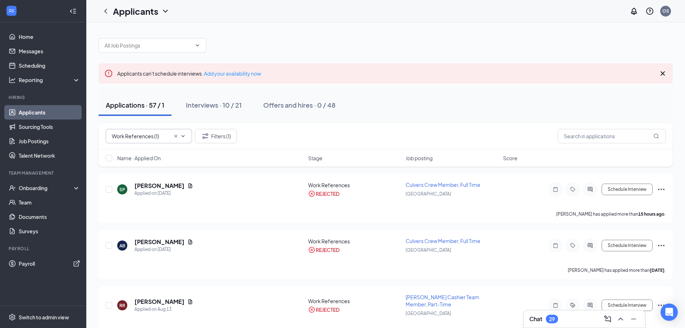
click at [152, 133] on input "Work References (1)" at bounding box center [141, 136] width 58 height 8
click at [209, 132] on icon "Filter" at bounding box center [205, 136] width 9 height 9
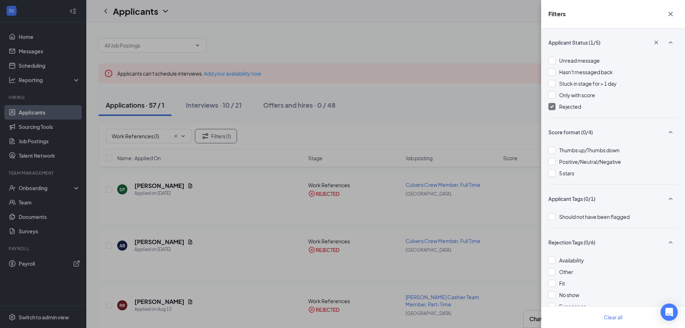
click at [553, 105] on img at bounding box center [552, 106] width 4 height 3
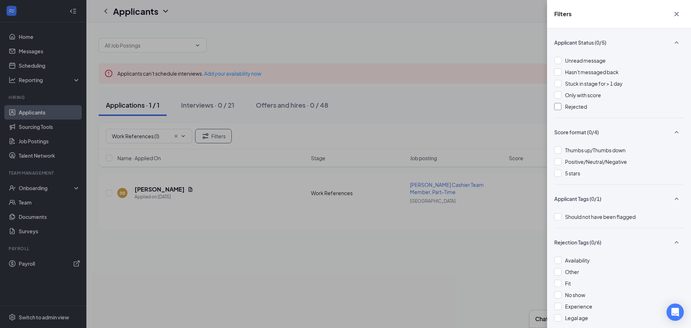
click at [448, 66] on div "Filters Applicant Status (0/5) Unread message Hasn't messaged back Stuck in sta…" at bounding box center [345, 164] width 691 height 328
click at [426, 58] on div "Filters Applicant Status (0/5) Unread message Hasn't messaged back Stuck in sta…" at bounding box center [345, 164] width 691 height 328
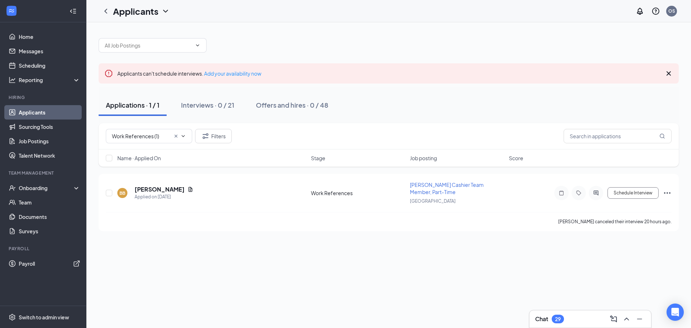
click at [166, 14] on icon "ChevronDown" at bounding box center [165, 11] width 9 height 9
click at [163, 42] on link "Archived applicants" at bounding box center [141, 38] width 48 height 7
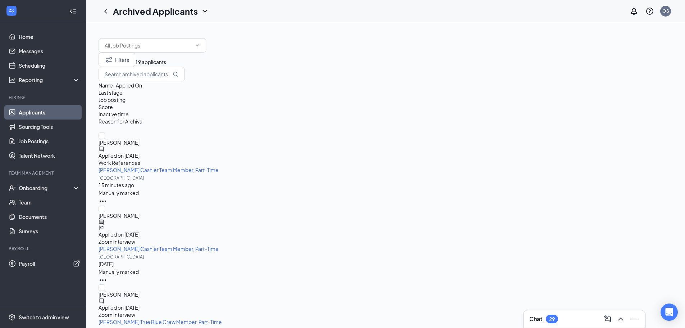
click at [104, 146] on icon "ChatActive" at bounding box center [102, 149] width 6 height 6
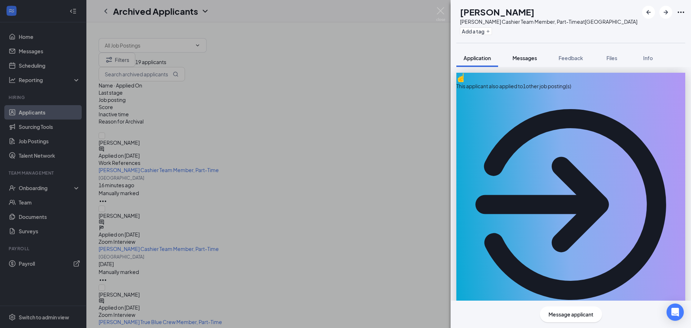
click at [528, 56] on span "Messages" at bounding box center [524, 58] width 24 height 6
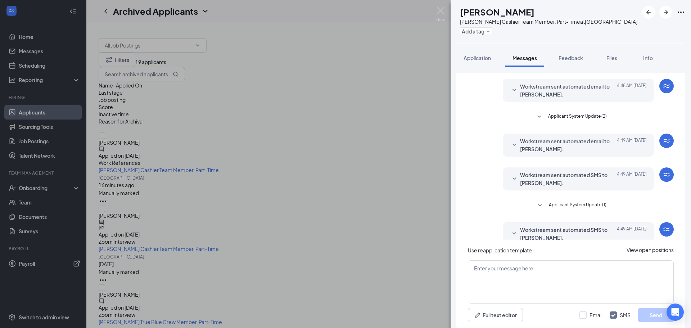
scroll to position [122, 0]
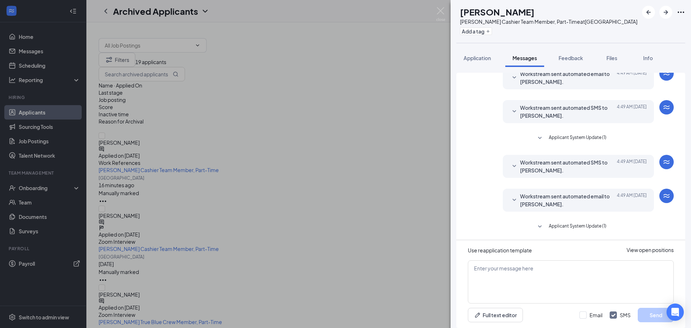
click at [584, 229] on span "Applicant System Update (1)" at bounding box center [578, 226] width 58 height 9
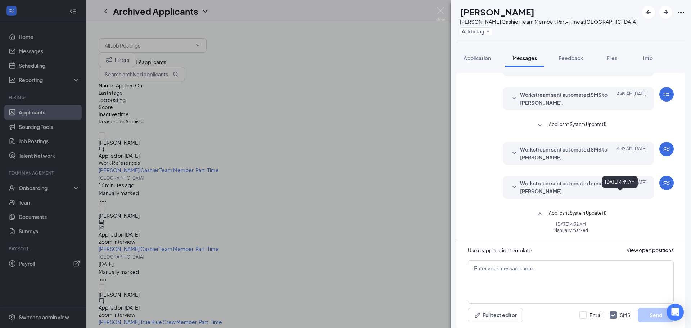
scroll to position [135, 0]
click at [530, 155] on span "Workstream sent automated SMS to DEREK WESTENBARGER." at bounding box center [567, 153] width 94 height 16
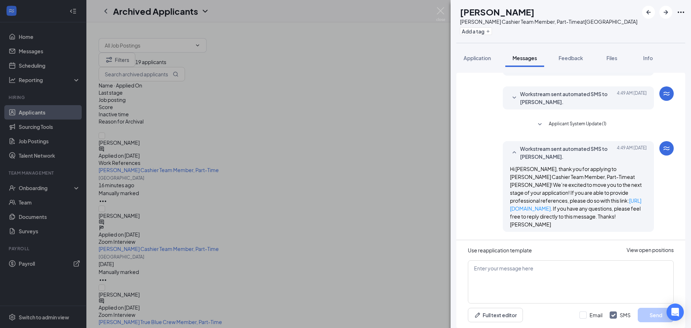
click at [563, 124] on span "Applicant System Update (1)" at bounding box center [578, 124] width 58 height 9
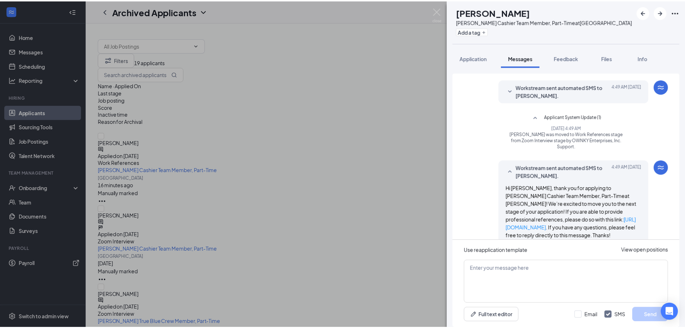
scroll to position [113, 0]
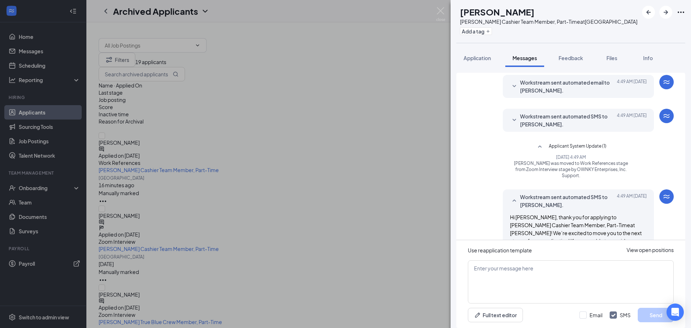
click at [362, 53] on div "DW DEREK WESTENBARGER Culver's Cashier Team Member, Part-Time at Owensboro Add …" at bounding box center [345, 164] width 691 height 328
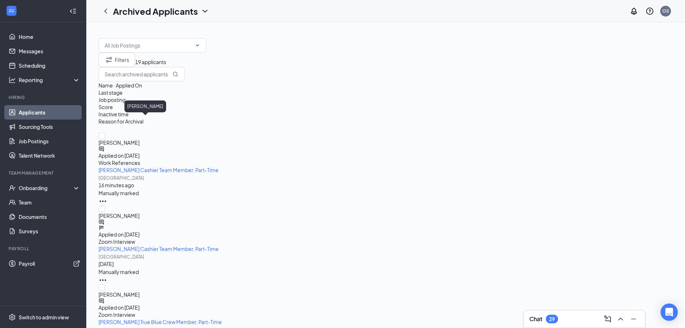
click at [151, 139] on span "DEREK WESTENBARGER" at bounding box center [386, 142] width 574 height 7
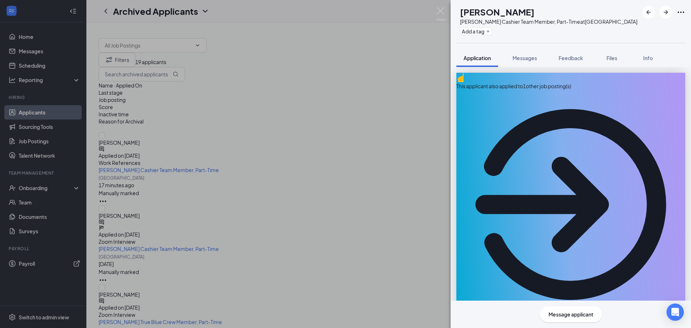
click at [337, 57] on div "DW DEREK WESTENBARGER Culver's Cashier Team Member, Part-Time at Owensboro Add …" at bounding box center [345, 164] width 691 height 328
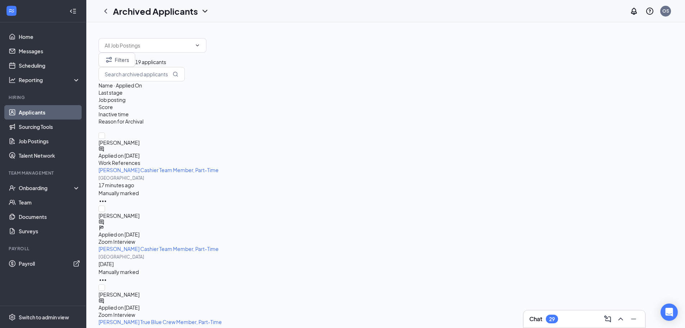
click at [106, 200] on icon "Ellipses" at bounding box center [103, 200] width 6 height 1
click at [333, 44] on div at bounding box center [386, 42] width 574 height 22
click at [107, 197] on icon "Ellipses" at bounding box center [103, 201] width 9 height 9
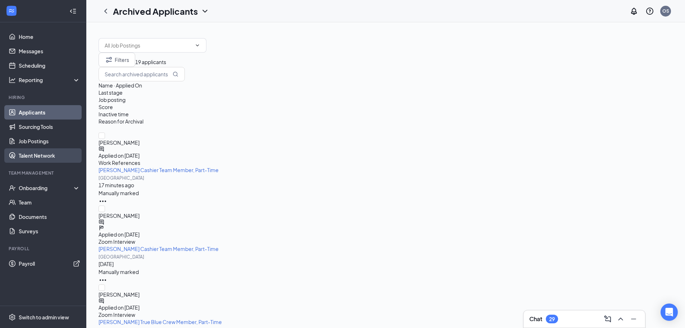
click at [36, 156] on link "Talent Network" at bounding box center [50, 155] width 62 height 14
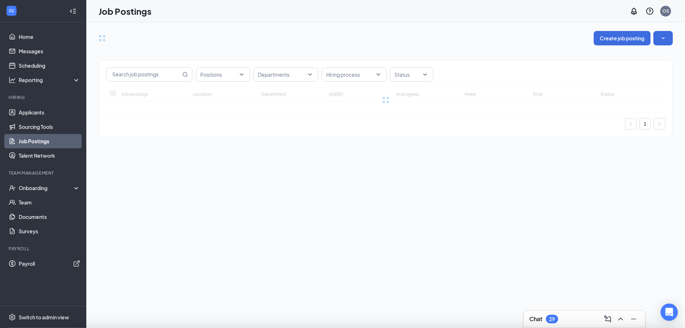
type input "[PERSON_NAME] Experienced Team Member, Part-Time"
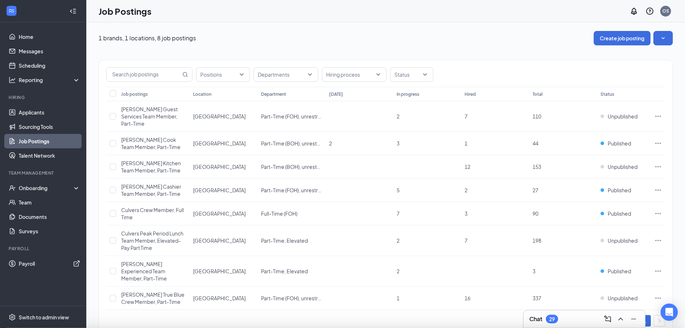
type input "[GEOGRAPHIC_DATA]"
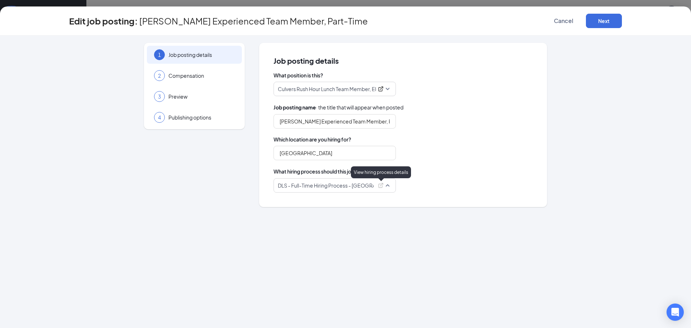
click at [379, 187] on icon "ExternalLink" at bounding box center [381, 185] width 6 height 6
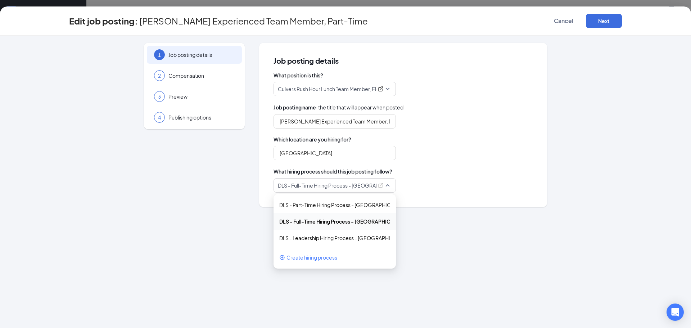
click at [569, 12] on div "Edit job posting: [PERSON_NAME] Experienced Team Member, Part-Time Cancel Next" at bounding box center [345, 20] width 691 height 29
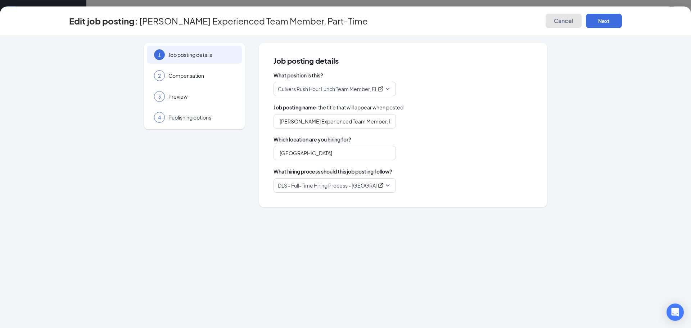
click at [564, 17] on span "Cancel" at bounding box center [563, 20] width 19 height 7
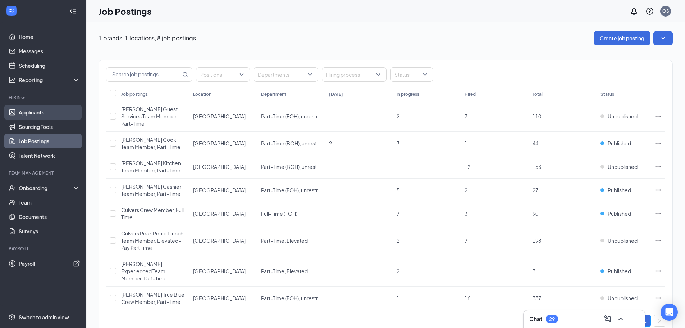
click at [46, 117] on link "Applicants" at bounding box center [50, 112] width 62 height 14
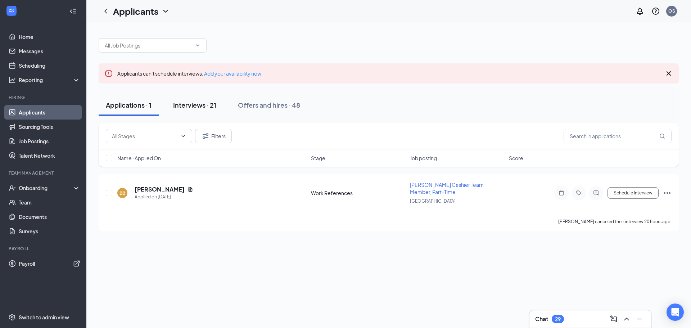
click at [192, 109] on button "Interviews · 21" at bounding box center [195, 105] width 58 height 22
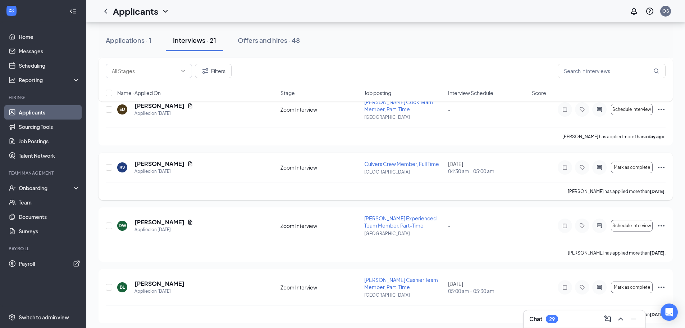
scroll to position [216, 0]
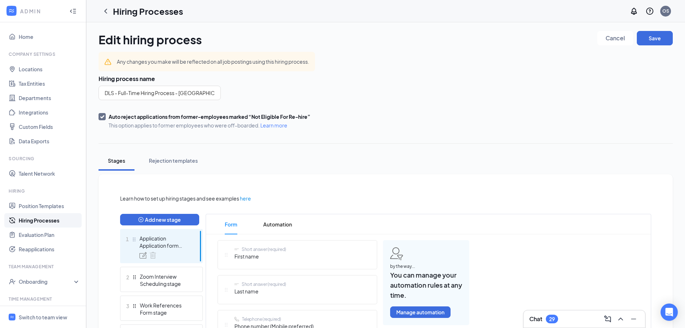
scroll to position [108, 0]
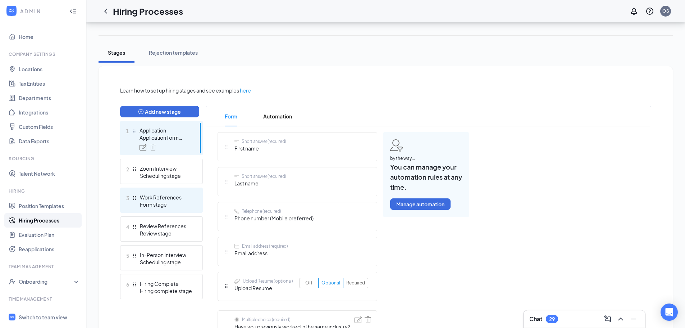
click at [174, 204] on div "Form stage" at bounding box center [166, 204] width 53 height 7
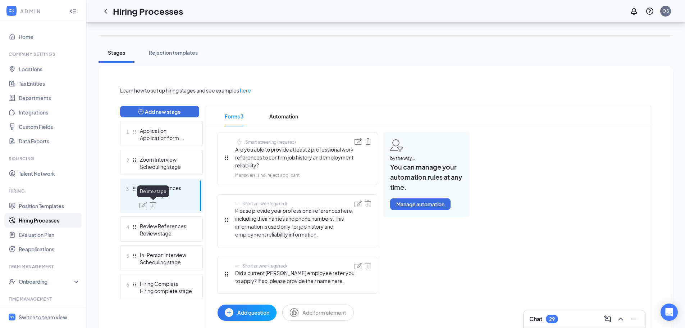
click at [155, 206] on img at bounding box center [153, 204] width 6 height 6
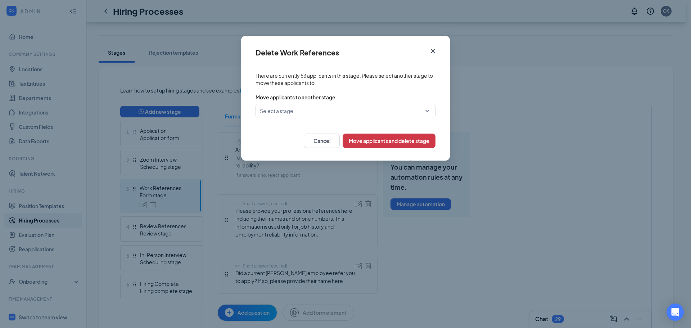
click at [436, 50] on icon "Cross" at bounding box center [432, 51] width 9 height 9
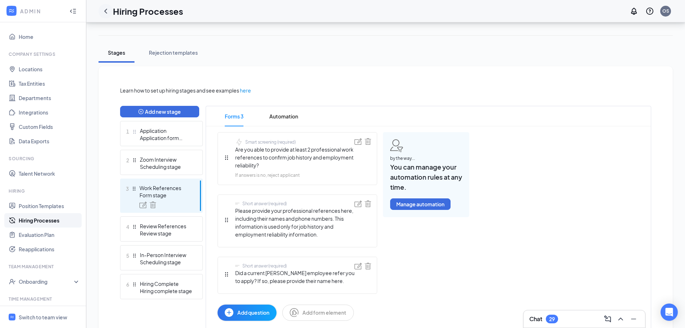
click at [106, 8] on icon "ChevronLeft" at bounding box center [105, 11] width 9 height 9
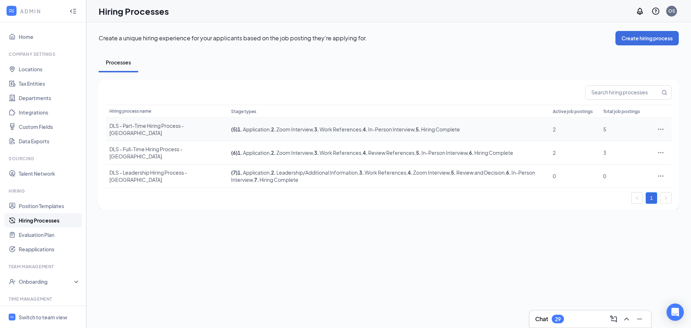
click at [148, 130] on div "DLS - Part-Time Hiring Process - Owensboro" at bounding box center [166, 129] width 114 height 14
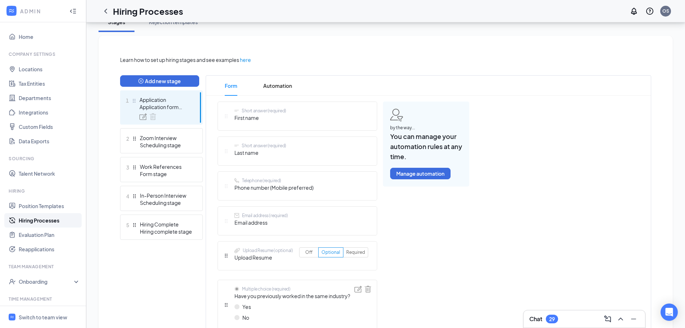
scroll to position [144, 0]
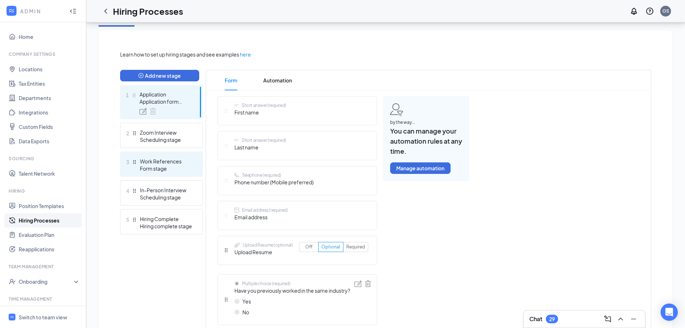
click at [159, 164] on div "Work References" at bounding box center [166, 161] width 53 height 7
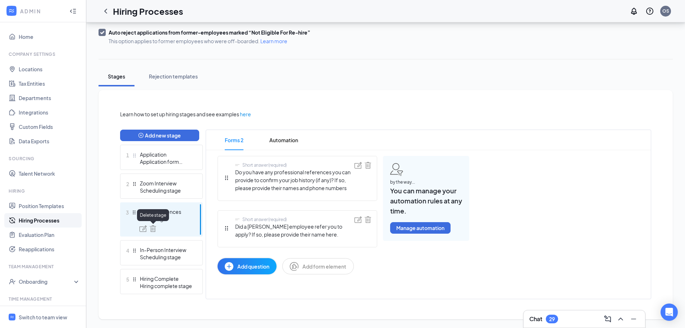
click at [154, 227] on img at bounding box center [153, 228] width 6 height 6
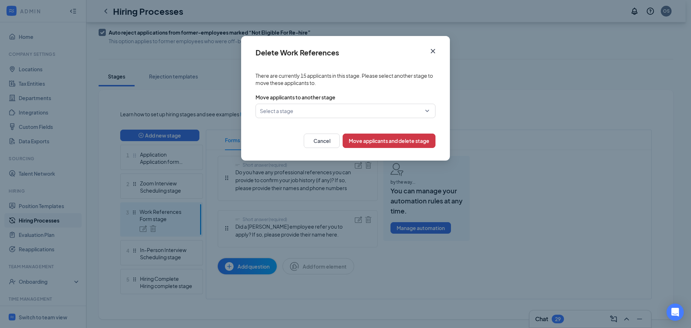
click at [433, 49] on icon "Cross" at bounding box center [432, 51] width 9 height 9
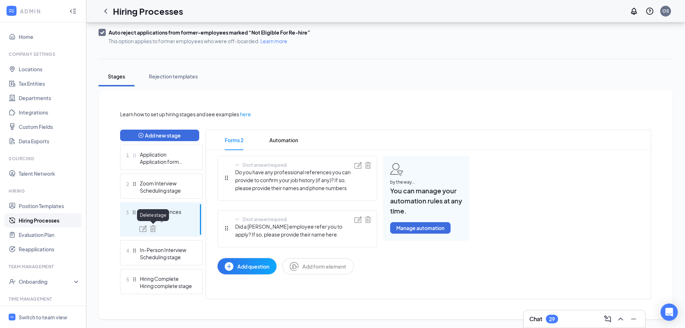
click at [154, 230] on img at bounding box center [153, 228] width 6 height 6
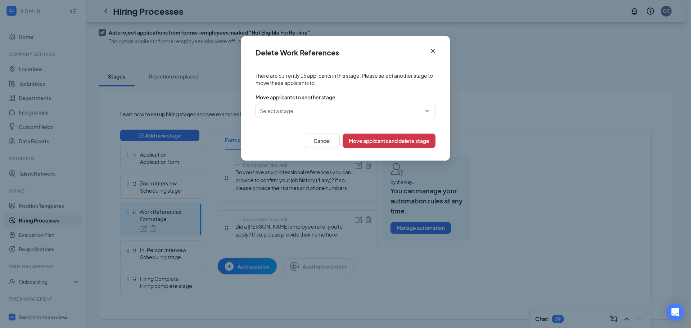
click at [434, 51] on icon "Cross" at bounding box center [432, 51] width 9 height 9
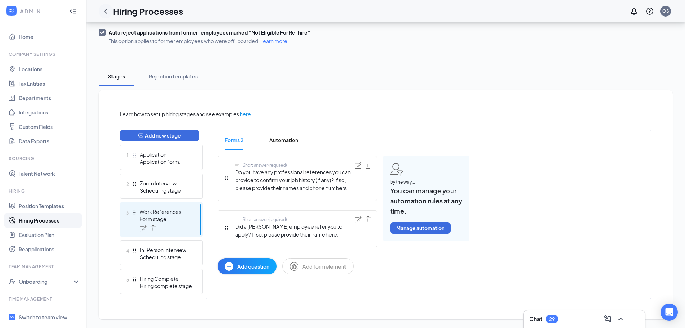
click at [104, 12] on icon "ChevronLeft" at bounding box center [105, 11] width 9 height 9
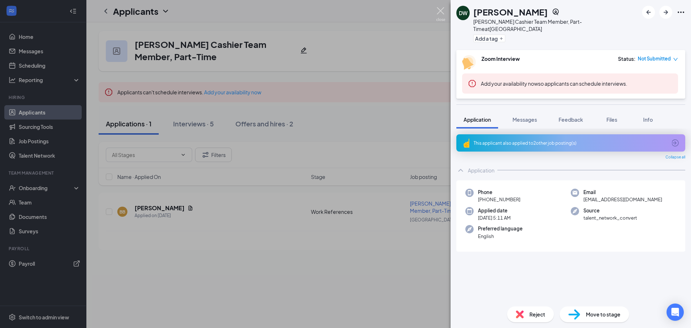
click at [441, 9] on img at bounding box center [440, 14] width 9 height 14
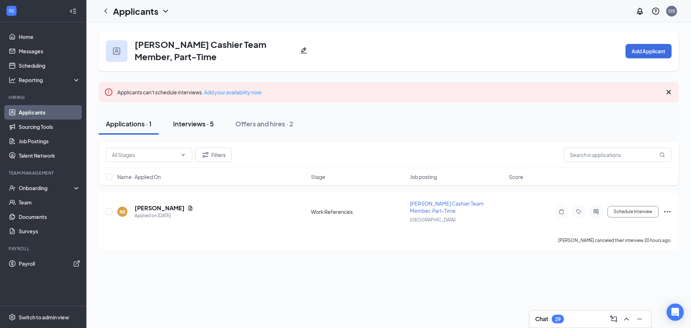
click at [194, 119] on div "Interviews · 5" at bounding box center [193, 123] width 41 height 9
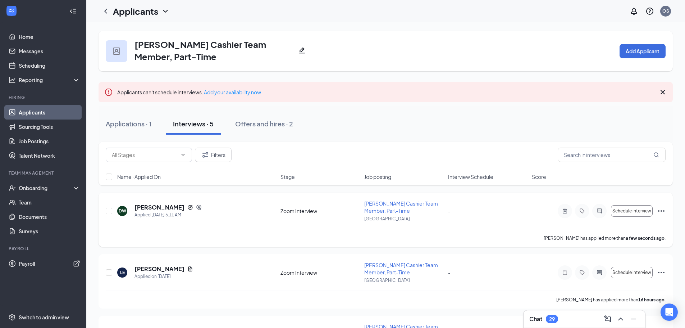
click at [663, 210] on icon "Ellipses" at bounding box center [661, 210] width 9 height 9
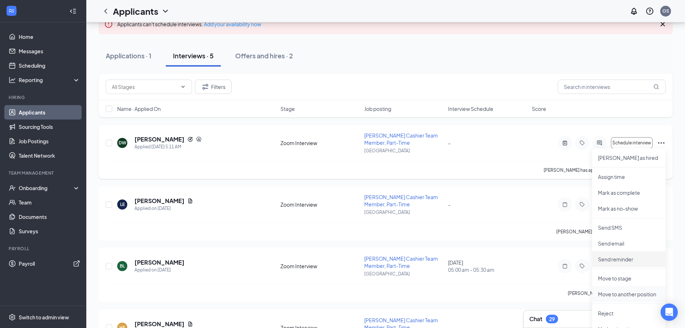
scroll to position [108, 0]
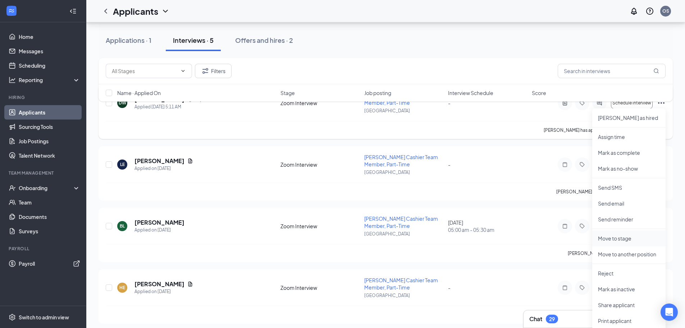
click at [636, 238] on p "Move to stage" at bounding box center [629, 238] width 62 height 7
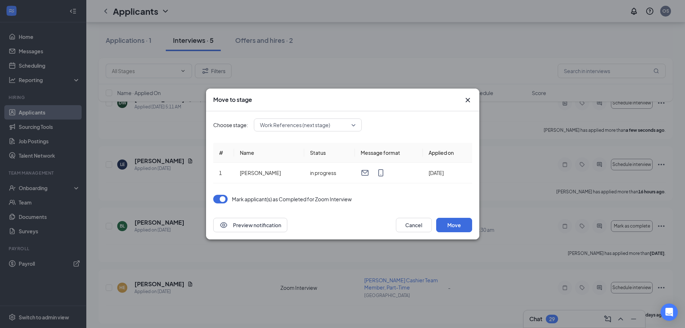
click at [220, 199] on button "button" at bounding box center [220, 199] width 14 height 9
click at [453, 225] on button "Move" at bounding box center [454, 225] width 36 height 14
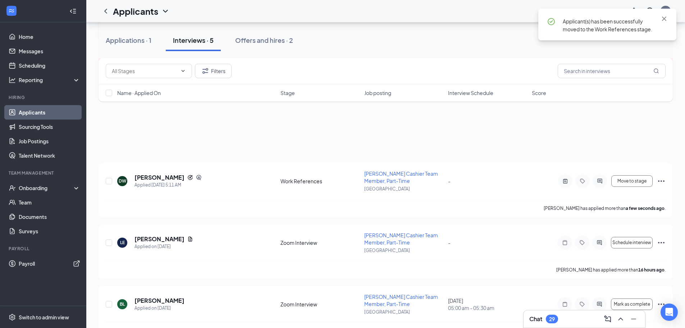
scroll to position [0, 0]
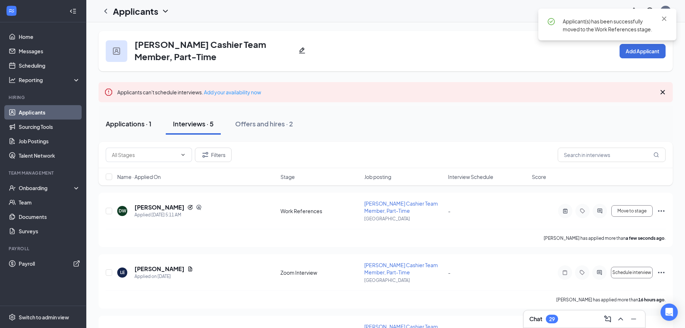
click at [141, 125] on div "Applications · 1" at bounding box center [129, 123] width 46 height 9
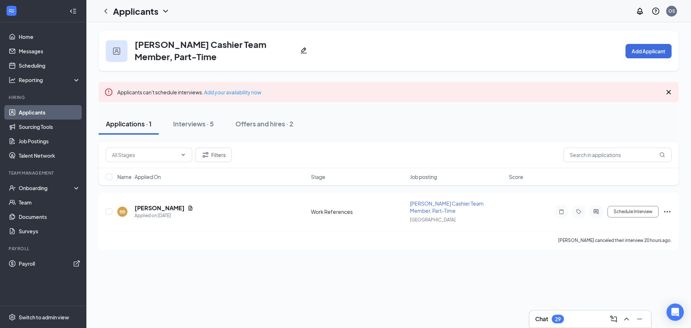
click at [141, 125] on div "Applications · 1" at bounding box center [129, 123] width 46 height 9
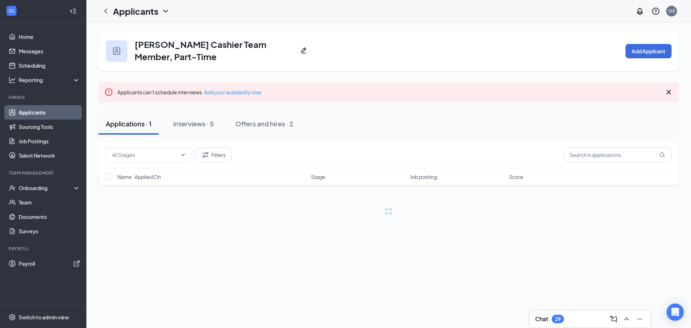
click at [141, 125] on div "Applications · 1" at bounding box center [129, 123] width 46 height 9
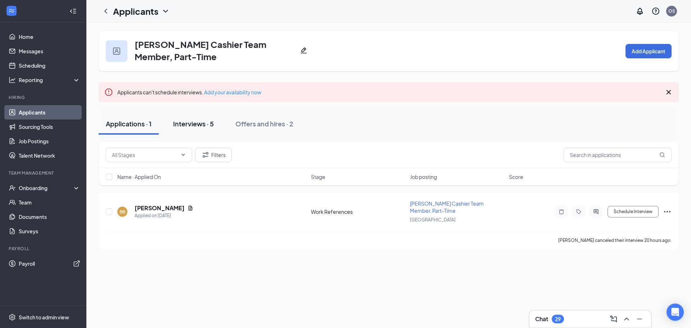
click at [186, 126] on div "Interviews · 5" at bounding box center [193, 123] width 41 height 9
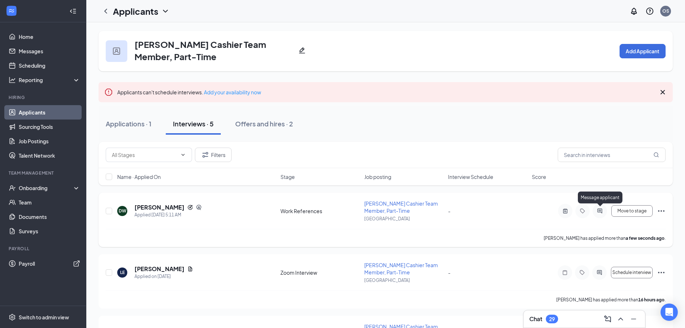
click at [600, 208] on icon "ActiveChat" at bounding box center [600, 211] width 9 height 6
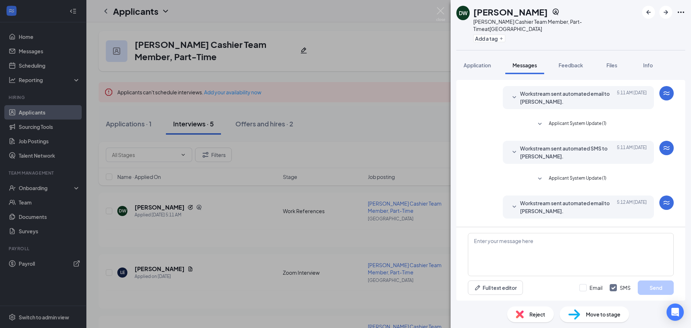
scroll to position [44, 0]
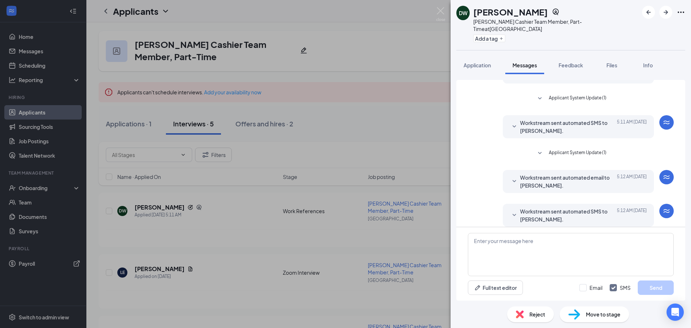
click at [601, 173] on span "Workstream sent automated email to DEREK WESTENBARGER." at bounding box center [567, 181] width 94 height 16
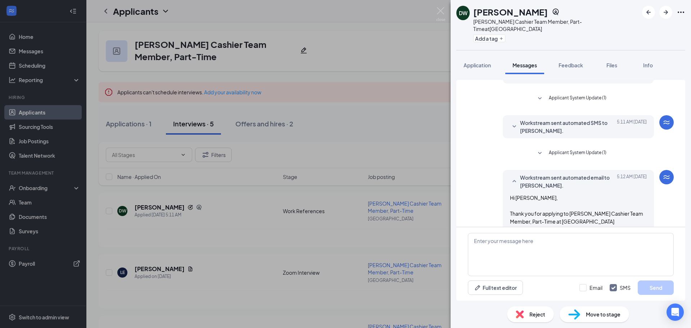
click at [578, 149] on span "Applicant System Update (1)" at bounding box center [578, 153] width 58 height 9
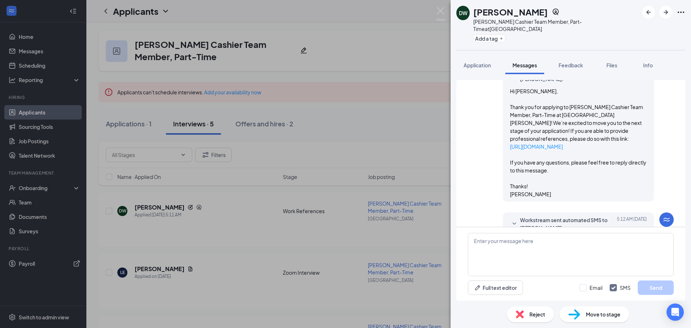
scroll to position [177, 0]
click at [579, 215] on span "Workstream sent automated SMS to DEREK WESTENBARGER." at bounding box center [567, 223] width 94 height 16
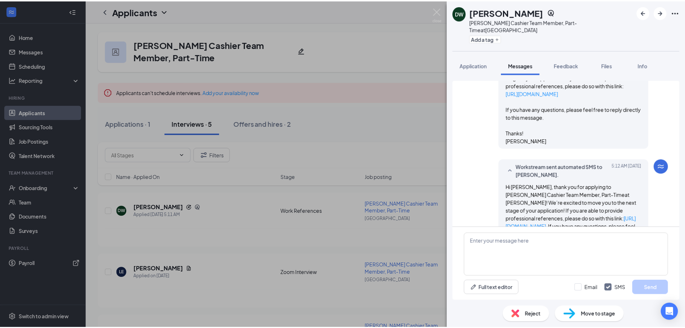
scroll to position [237, 0]
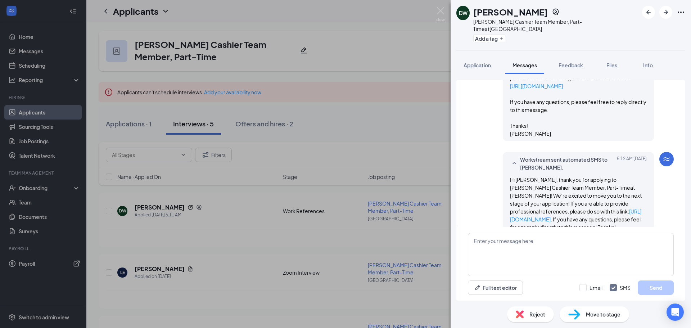
click at [467, 124] on div "Applicant System Update (1) Workstream sent automated email to DEREK WESTENBARG…" at bounding box center [570, 153] width 229 height 147
click at [442, 13] on img at bounding box center [440, 14] width 9 height 14
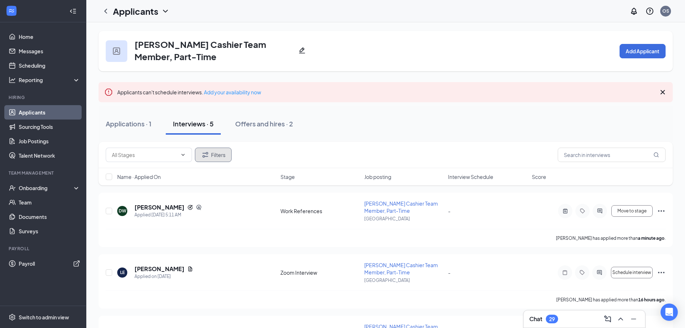
click at [217, 158] on button "Filters" at bounding box center [213, 154] width 37 height 14
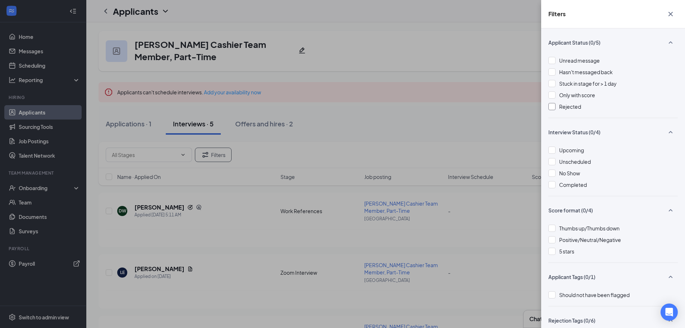
click at [550, 105] on div at bounding box center [552, 106] width 7 height 7
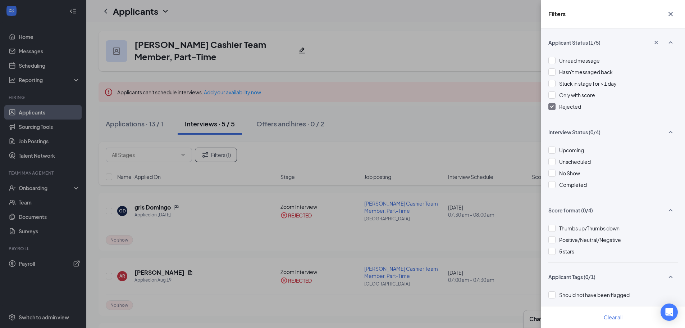
click at [377, 105] on div "Filters Applicant Status (1/5) Unread message Hasn't messaged back Stuck in sta…" at bounding box center [342, 164] width 685 height 328
click at [380, 105] on div "Filters Applicant Status (1/5) Unread message Hasn't messaged back Stuck in sta…" at bounding box center [342, 164] width 685 height 328
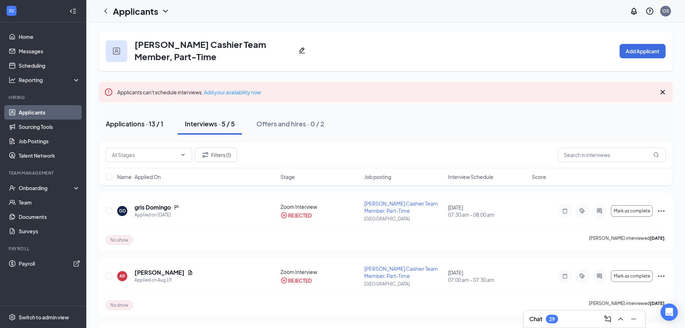
click at [138, 123] on div "Applications · 13 / 1" at bounding box center [135, 123] width 58 height 9
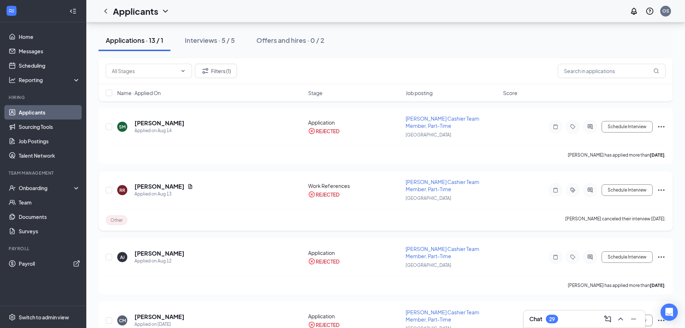
scroll to position [693, 0]
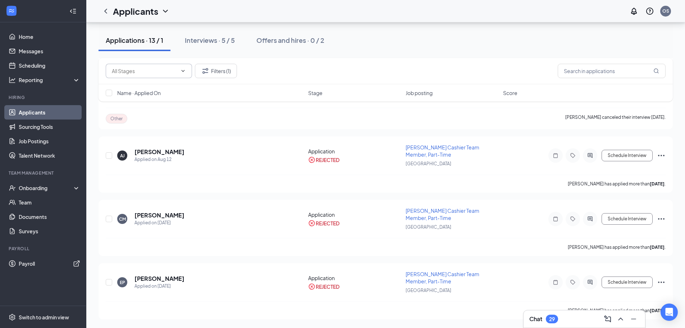
click at [134, 73] on input "text" at bounding box center [144, 71] width 65 height 8
click at [147, 85] on div "Work References (1)" at bounding box center [136, 88] width 48 height 8
type input "Work References (1)"
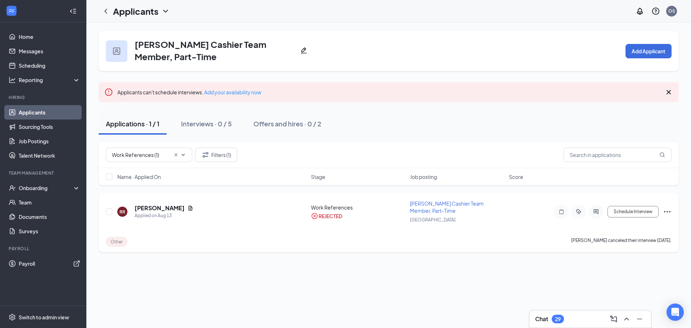
click at [671, 211] on icon "Ellipses" at bounding box center [667, 211] width 9 height 9
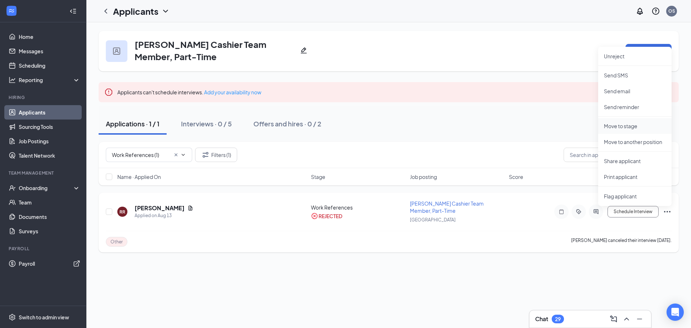
click at [637, 125] on p "Move to stage" at bounding box center [635, 125] width 62 height 7
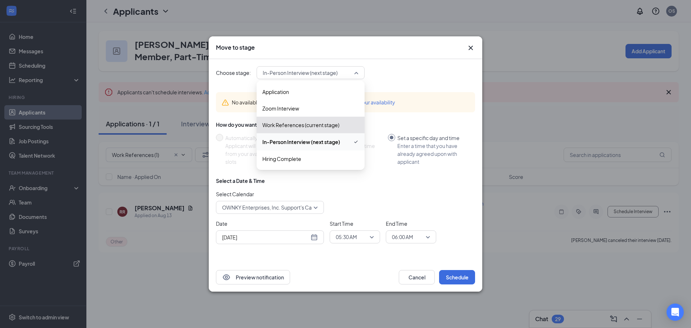
click at [299, 74] on span "In-Person Interview (next stage)" at bounding box center [300, 72] width 75 height 11
click at [287, 92] on span "Application" at bounding box center [275, 92] width 27 height 8
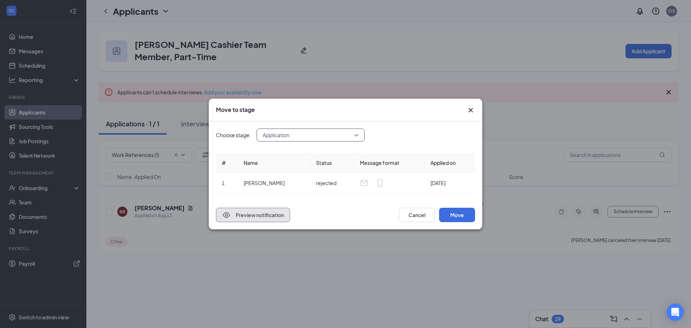
click at [252, 218] on button "Preview notification" at bounding box center [253, 215] width 74 height 14
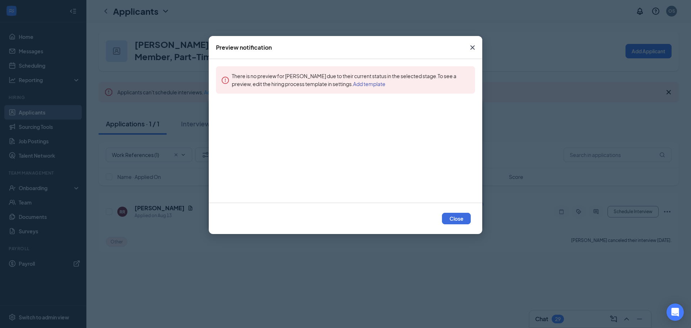
click at [474, 47] on icon "Cross" at bounding box center [472, 47] width 9 height 9
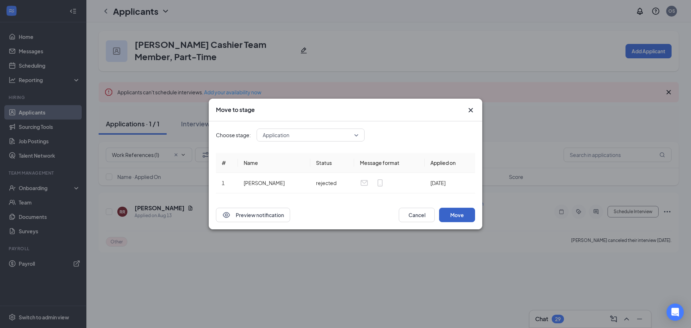
click at [463, 213] on button "Move" at bounding box center [457, 215] width 36 height 14
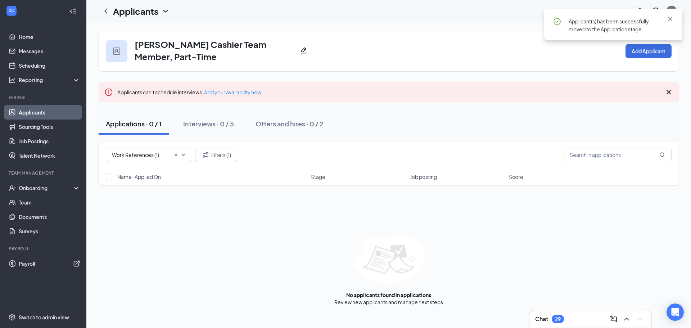
click at [132, 123] on div "Applications · 0 / 1" at bounding box center [134, 123] width 56 height 9
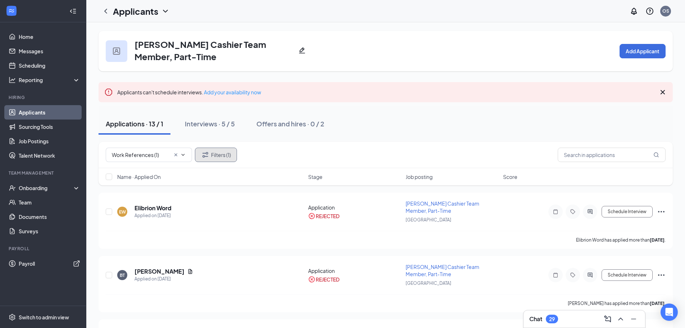
click at [211, 154] on button "Filters (1)" at bounding box center [216, 154] width 42 height 14
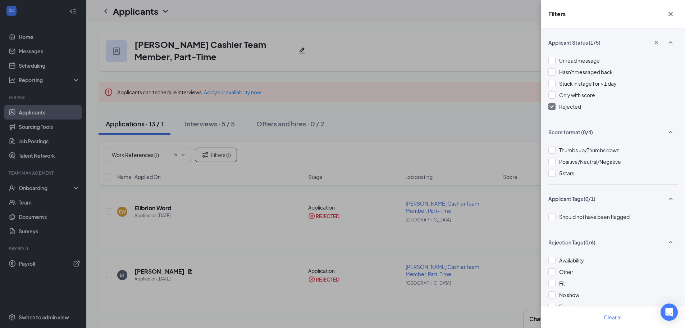
click at [405, 117] on div "Filters Applicant Status (1/5) Unread message Hasn't messaged back Stuck in sta…" at bounding box center [342, 164] width 685 height 328
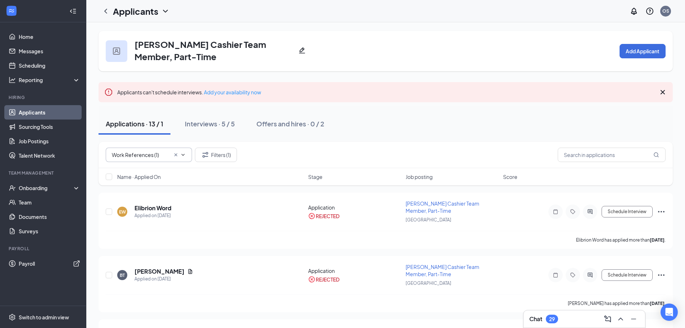
click at [138, 155] on input "Work References (1)" at bounding box center [141, 155] width 58 height 8
click at [106, 14] on icon "ChevronLeft" at bounding box center [105, 11] width 9 height 9
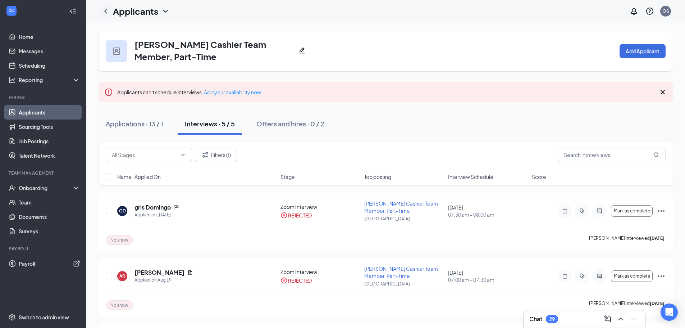
click at [105, 12] on icon "ChevronLeft" at bounding box center [105, 11] width 9 height 9
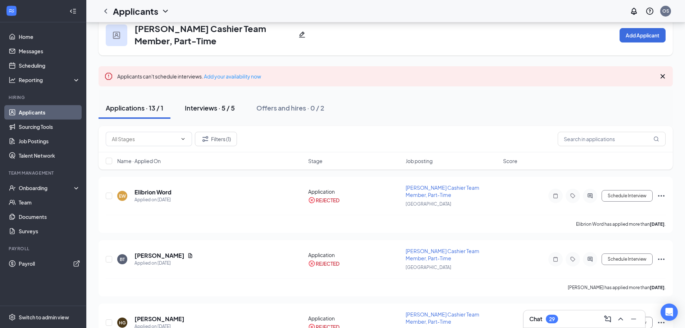
scroll to position [36, 0]
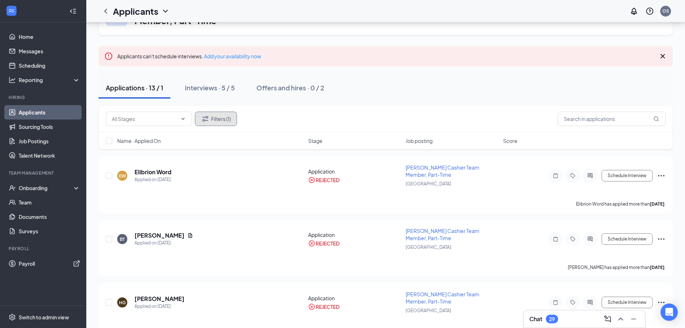
click at [218, 116] on button "Filters (1)" at bounding box center [216, 119] width 42 height 14
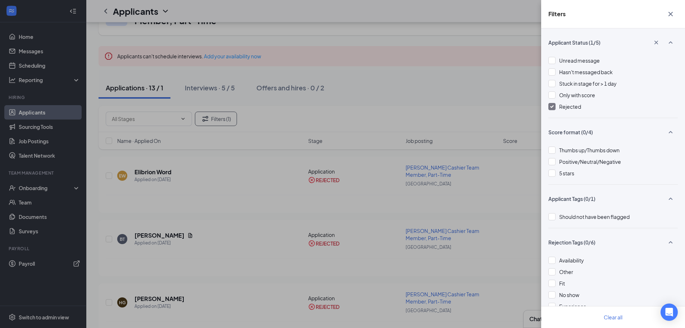
click at [438, 94] on div "Filters Applicant Status (1/5) Unread message Hasn't messaged back Stuck in sta…" at bounding box center [342, 164] width 685 height 328
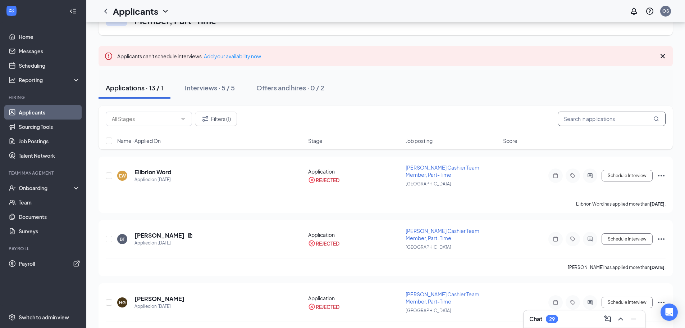
click at [595, 123] on input "text" at bounding box center [612, 119] width 108 height 14
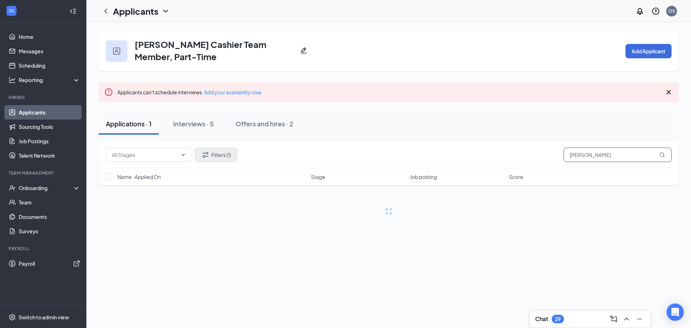
type input "Rachel"
click at [216, 156] on button "Filters (1)" at bounding box center [216, 154] width 42 height 14
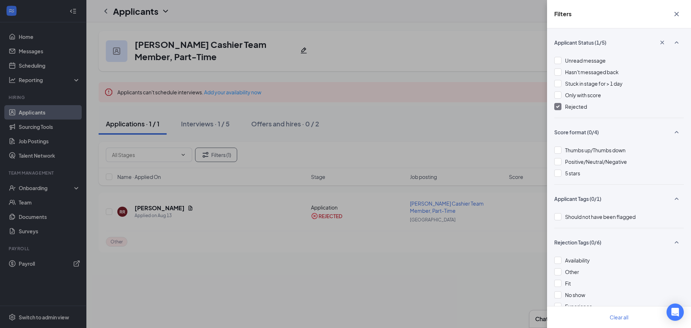
click at [450, 104] on div "Filters Applicant Status (1/5) Unread message Hasn't messaged back Stuck in sta…" at bounding box center [345, 164] width 691 height 328
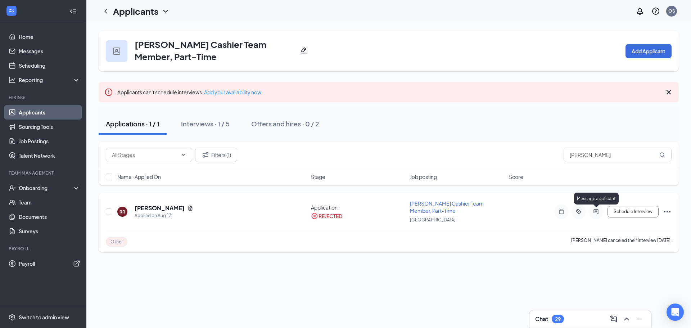
click at [594, 209] on icon "ActiveChat" at bounding box center [595, 212] width 9 height 6
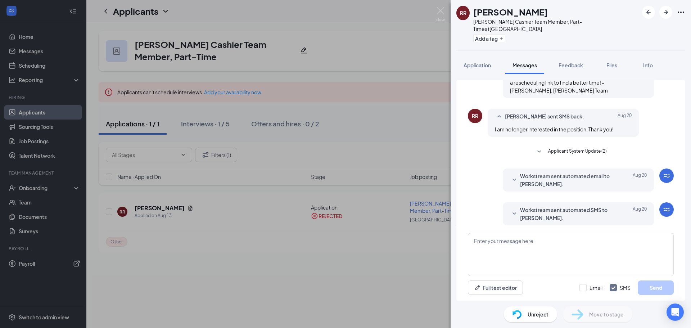
scroll to position [227, 0]
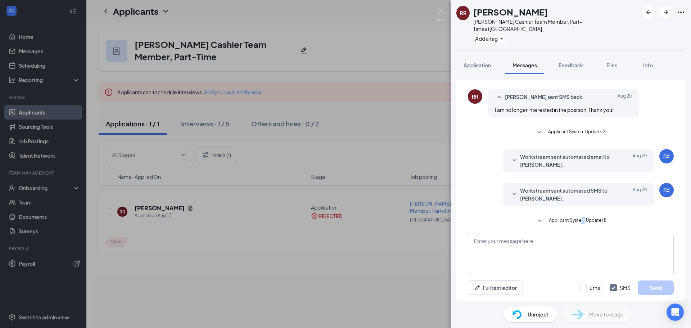
drag, startPoint x: 580, startPoint y: 208, endPoint x: 579, endPoint y: 214, distance: 6.5
click at [580, 208] on div "Load earlier interactions (about 16 more) Workstream sent automated email to Ra…" at bounding box center [571, 43] width 206 height 381
click at [579, 217] on span "Applicant System Update (1)" at bounding box center [578, 221] width 58 height 9
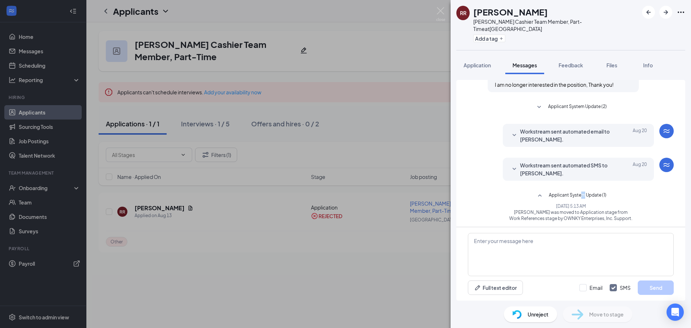
scroll to position [253, 0]
click at [413, 122] on div "RR Rachel Ridenhour Culver's Cashier Team Member, Part-Time at Owensboro Add a …" at bounding box center [345, 164] width 691 height 328
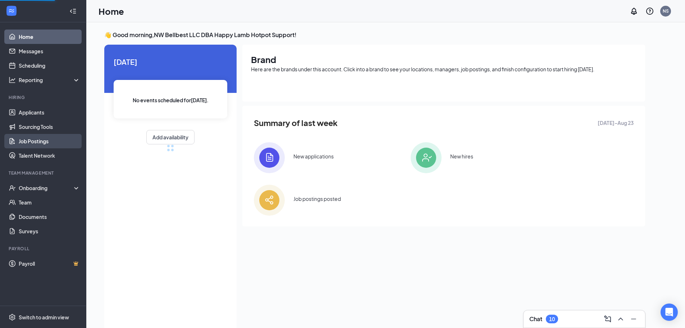
click at [55, 145] on link "Job Postings" at bounding box center [50, 141] width 62 height 14
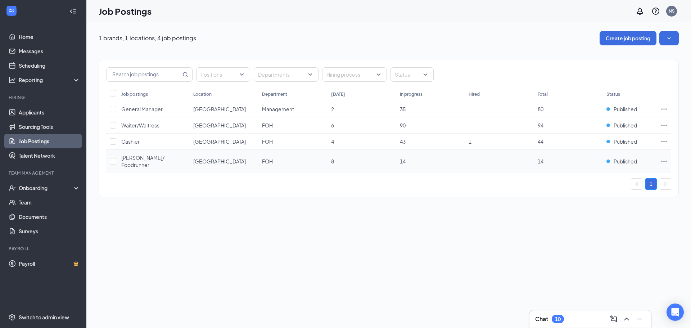
click at [141, 160] on span "Busser/ Foodrunner" at bounding box center [142, 161] width 43 height 14
click at [136, 139] on span "Cashier" at bounding box center [130, 141] width 18 height 6
click at [148, 159] on span "Busser/ Foodrunner" at bounding box center [142, 161] width 43 height 14
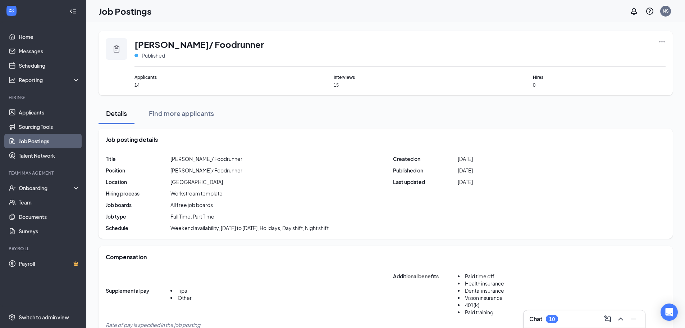
click at [660, 38] on icon "Ellipses" at bounding box center [662, 41] width 7 height 7
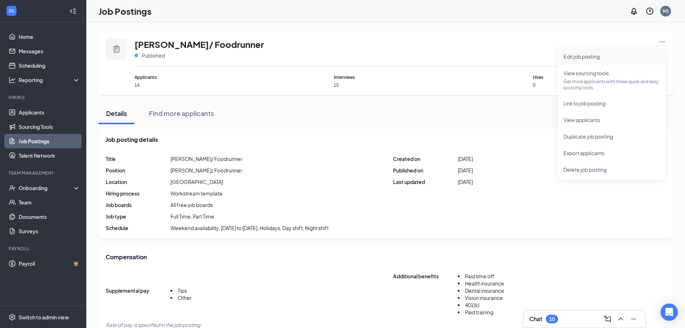
click at [622, 53] on span "Edit job posting" at bounding box center [612, 57] width 96 height 8
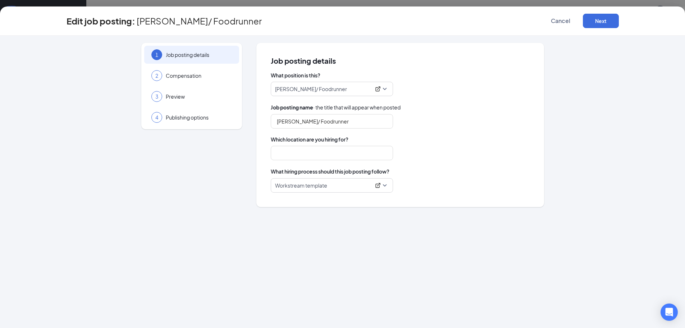
type input "Alderwood Mall"
click at [342, 90] on p "Busser/ Foodrunner" at bounding box center [323, 88] width 96 height 7
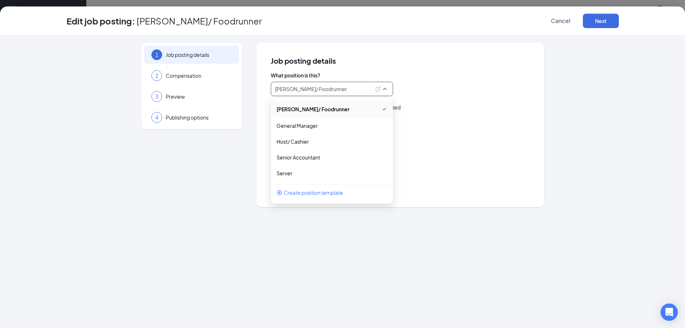
click at [452, 67] on div "Job posting details What position is this? Busser/ Foodrunner 250702 229776 Bus…" at bounding box center [400, 124] width 259 height 135
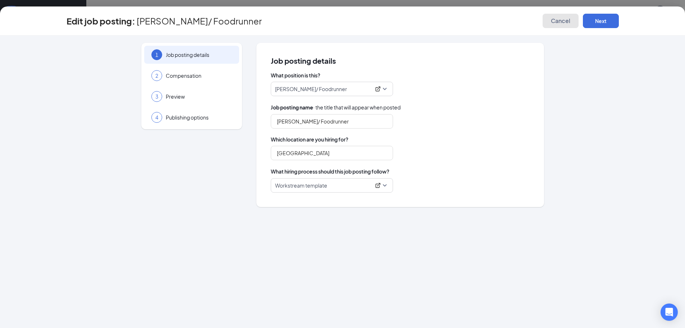
click at [551, 18] on span "Cancel" at bounding box center [560, 20] width 19 height 7
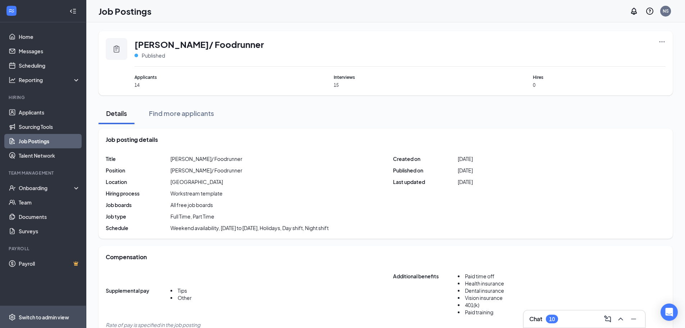
click at [46, 314] on div "Switch to admin view" at bounding box center [44, 316] width 50 height 7
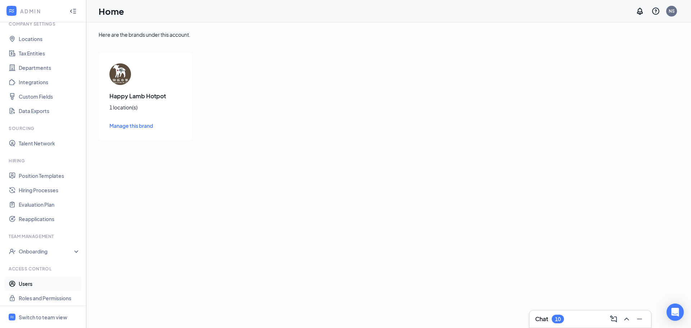
scroll to position [33, 0]
click at [40, 281] on link "Users" at bounding box center [50, 281] width 62 height 14
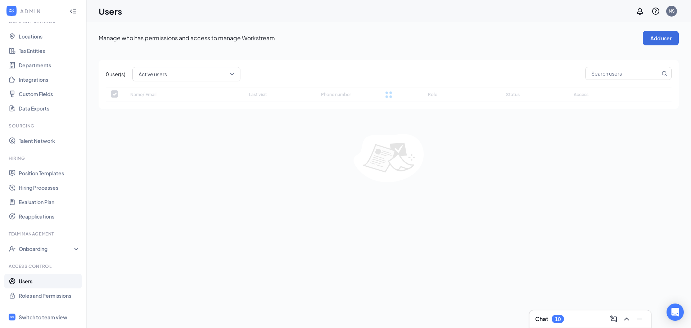
checkbox input "false"
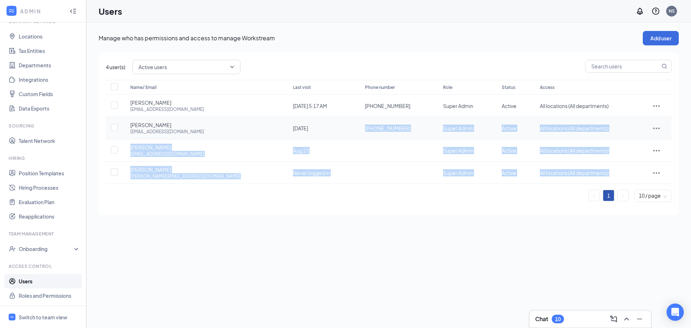
drag, startPoint x: 359, startPoint y: 127, endPoint x: 306, endPoint y: 131, distance: 52.6
click at [365, 131] on div "+1 (206) 653-5795" at bounding box center [397, 127] width 64 height 7
drag, startPoint x: 356, startPoint y: 202, endPoint x: 361, endPoint y: 175, distance: 27.0
click at [356, 201] on div "Name/ Email Last visit Phone number Role Status Access Jacky Chen jackc@happyla…" at bounding box center [388, 144] width 565 height 128
drag, startPoint x: 346, startPoint y: 192, endPoint x: 354, endPoint y: 140, distance: 52.7
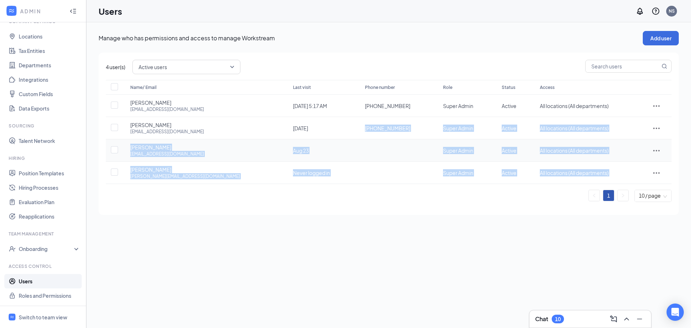
click at [346, 192] on ul "1 10 / page" at bounding box center [388, 196] width 565 height 12
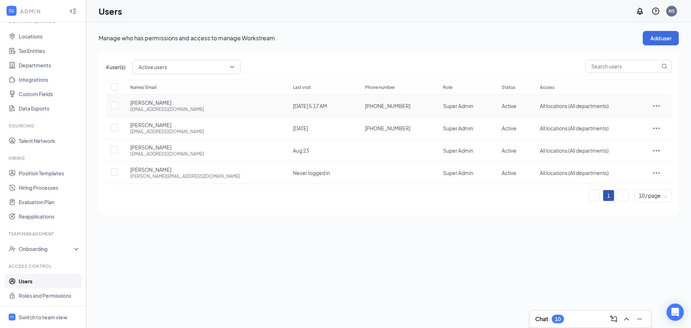
click at [371, 52] on div "Manage who has permissions and access to manage Workstream Add user 4 user(s) A…" at bounding box center [389, 123] width 580 height 184
drag, startPoint x: 352, startPoint y: 130, endPoint x: 305, endPoint y: 131, distance: 46.4
click at [365, 131] on div "+1 (206) 653-5795" at bounding box center [397, 127] width 64 height 7
copy span "+1 (206) 653-5795"
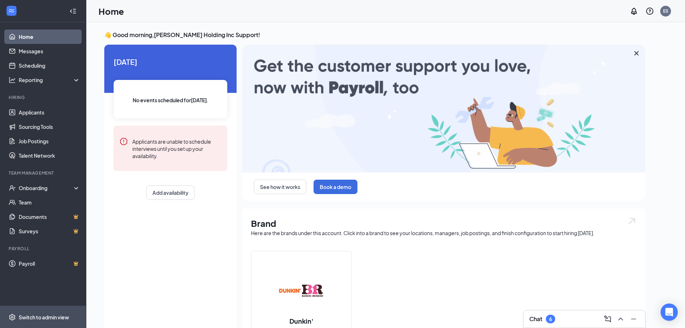
click at [23, 316] on div "Switch to admin view" at bounding box center [44, 316] width 50 height 7
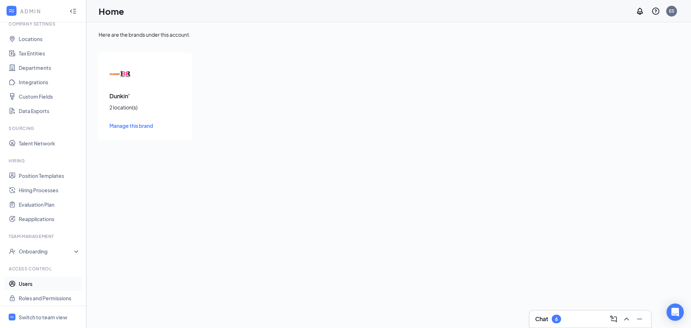
scroll to position [33, 0]
click at [38, 278] on link "Users" at bounding box center [50, 281] width 62 height 14
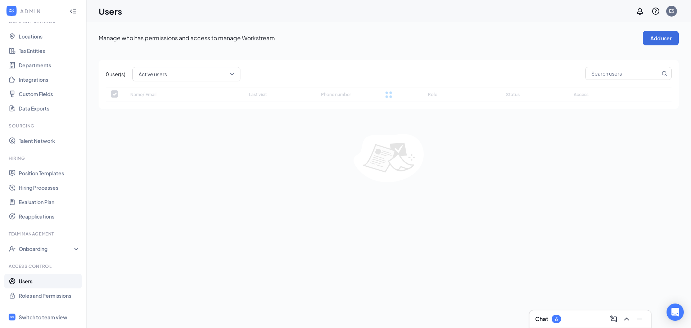
checkbox input "false"
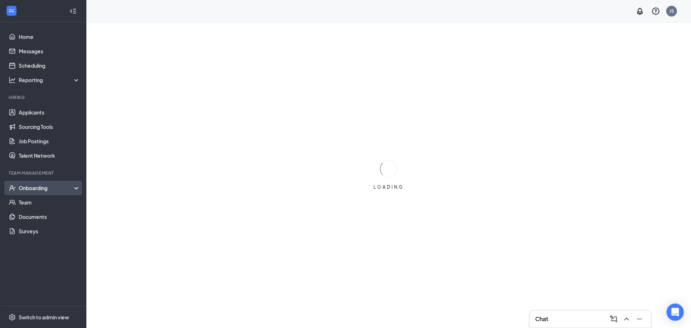
click at [51, 191] on div "Onboarding" at bounding box center [46, 187] width 55 height 7
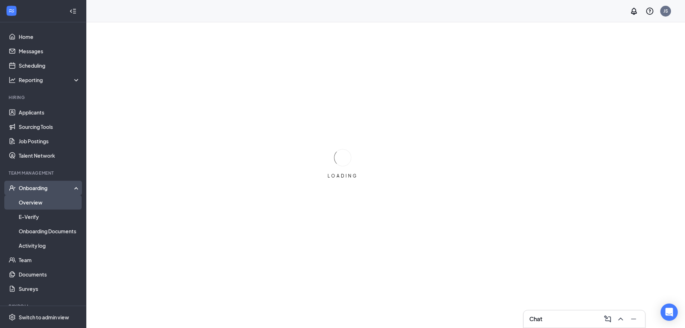
click at [44, 199] on link "Overview" at bounding box center [50, 202] width 62 height 14
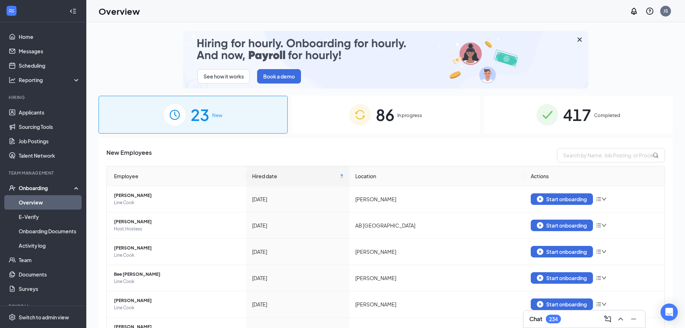
click at [427, 114] on div "86 In progress" at bounding box center [385, 115] width 189 height 38
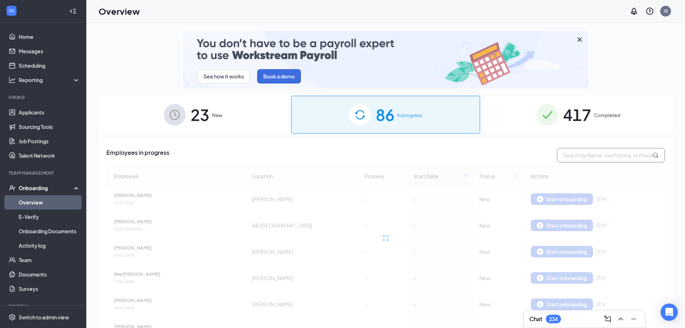
click at [595, 151] on input "text" at bounding box center [611, 155] width 108 height 14
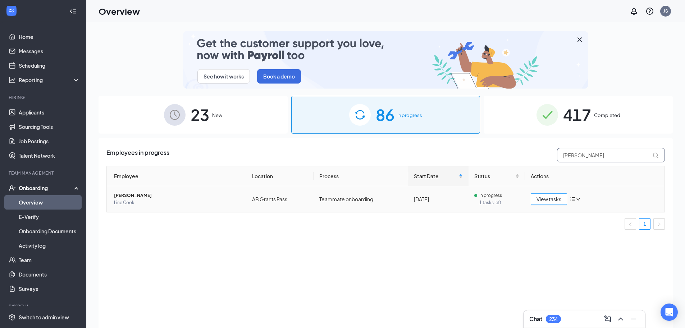
type input "[PERSON_NAME]"
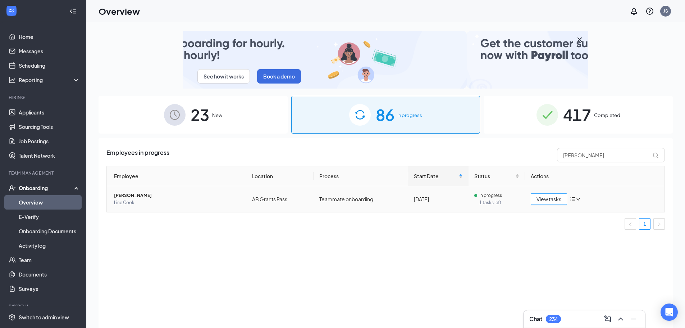
click at [552, 199] on span "View tasks" at bounding box center [549, 199] width 25 height 8
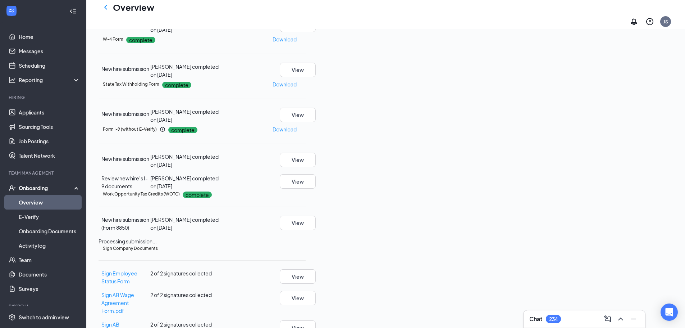
scroll to position [232, 0]
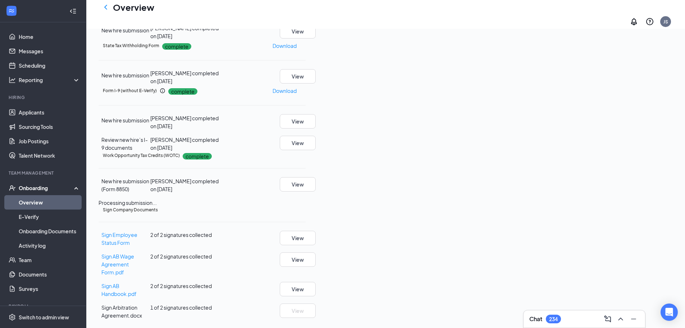
click at [212, 305] on span "1 of 2 signatures collected" at bounding box center [181, 307] width 62 height 6
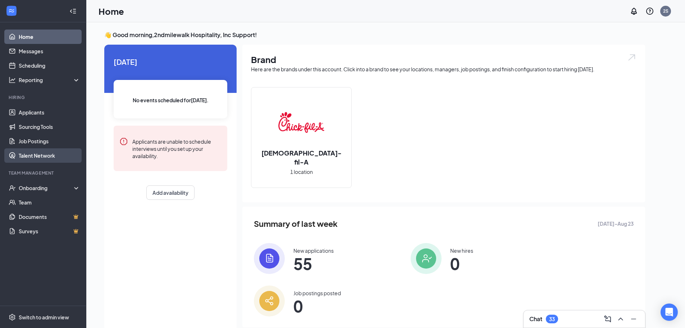
click at [35, 158] on link "Talent Network" at bounding box center [50, 155] width 62 height 14
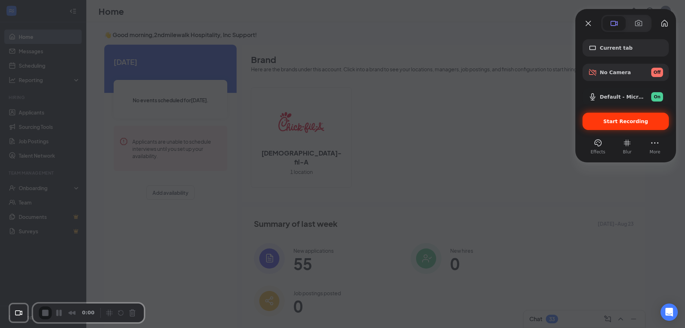
click at [616, 126] on div "Start Recording" at bounding box center [626, 121] width 86 height 17
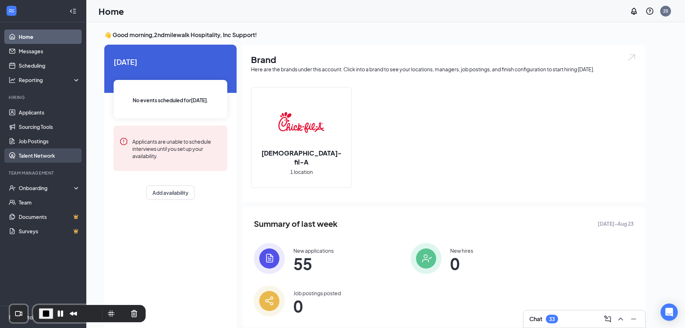
click at [53, 156] on link "Talent Network" at bounding box center [50, 155] width 62 height 14
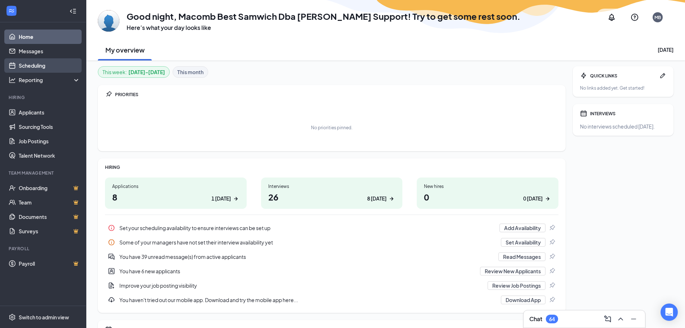
click at [46, 62] on link "Scheduling" at bounding box center [50, 65] width 62 height 14
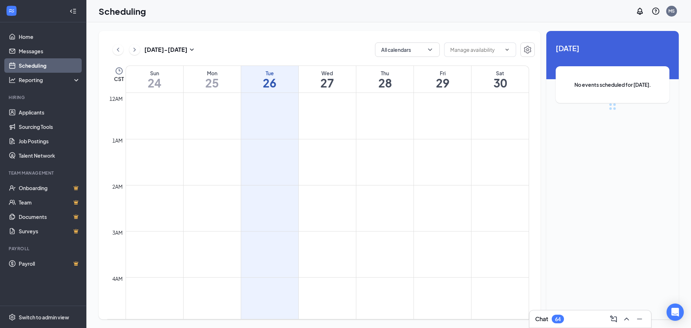
scroll to position [354, 0]
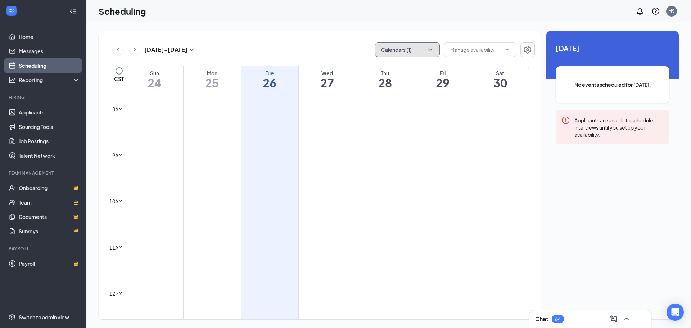
click at [396, 49] on button "Calendars (1)" at bounding box center [407, 49] width 65 height 14
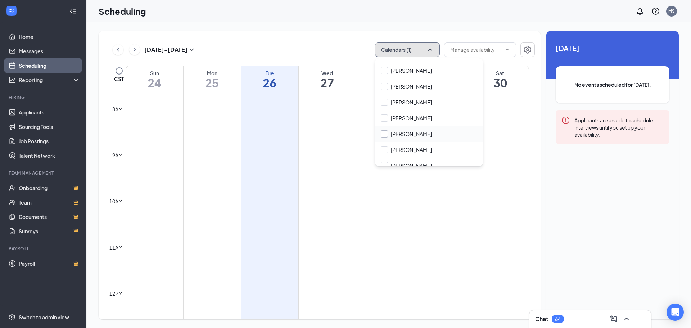
scroll to position [72, 0]
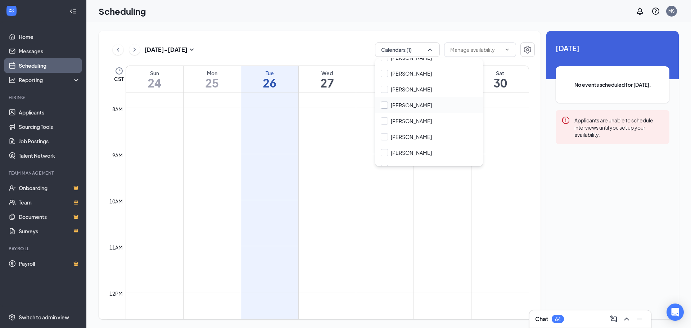
click at [383, 103] on input "[PERSON_NAME]" at bounding box center [406, 104] width 51 height 7
checkbox input "true"
click at [327, 45] on div "[DATE] - [DATE] Calendars (2)" at bounding box center [320, 49] width 427 height 14
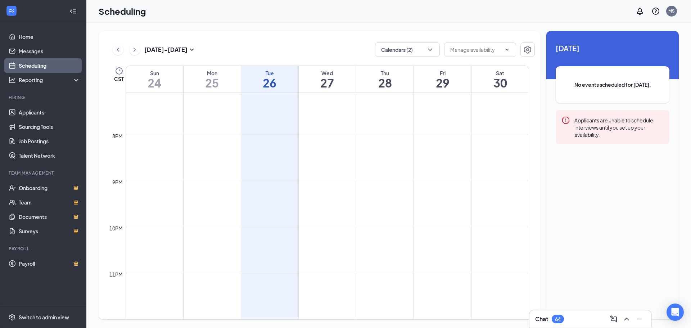
click at [137, 53] on icon "ChevronRight" at bounding box center [134, 49] width 7 height 9
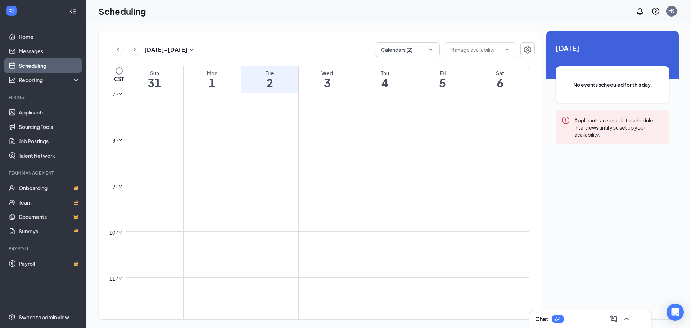
scroll to position [879, 0]
click at [138, 48] on icon "ChevronRight" at bounding box center [134, 49] width 7 height 9
